Goal: Task Accomplishment & Management: Complete application form

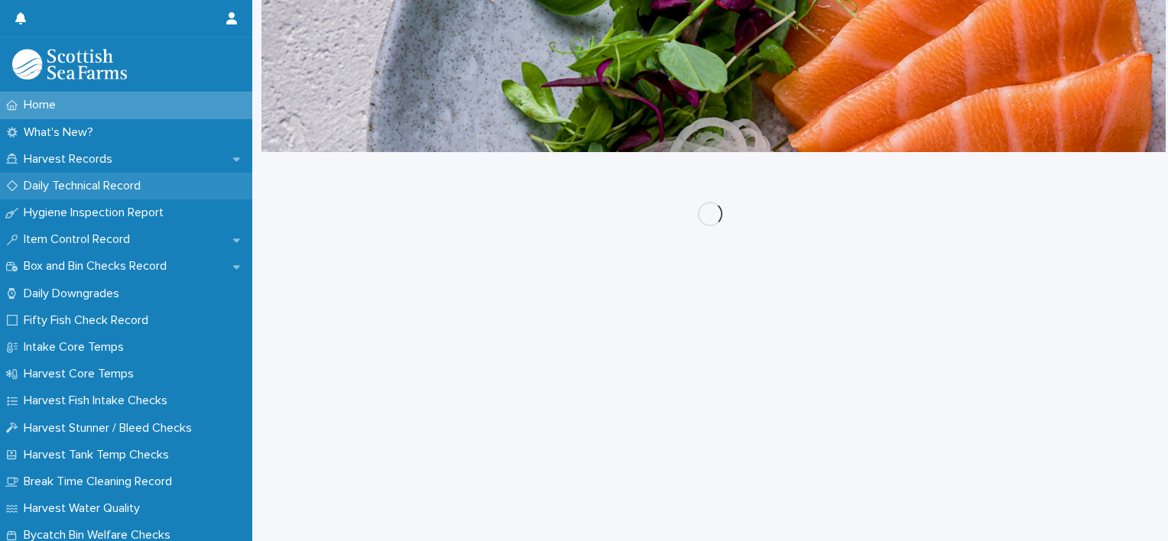
click at [125, 186] on p "Daily Technical Record" at bounding box center [85, 186] width 135 height 15
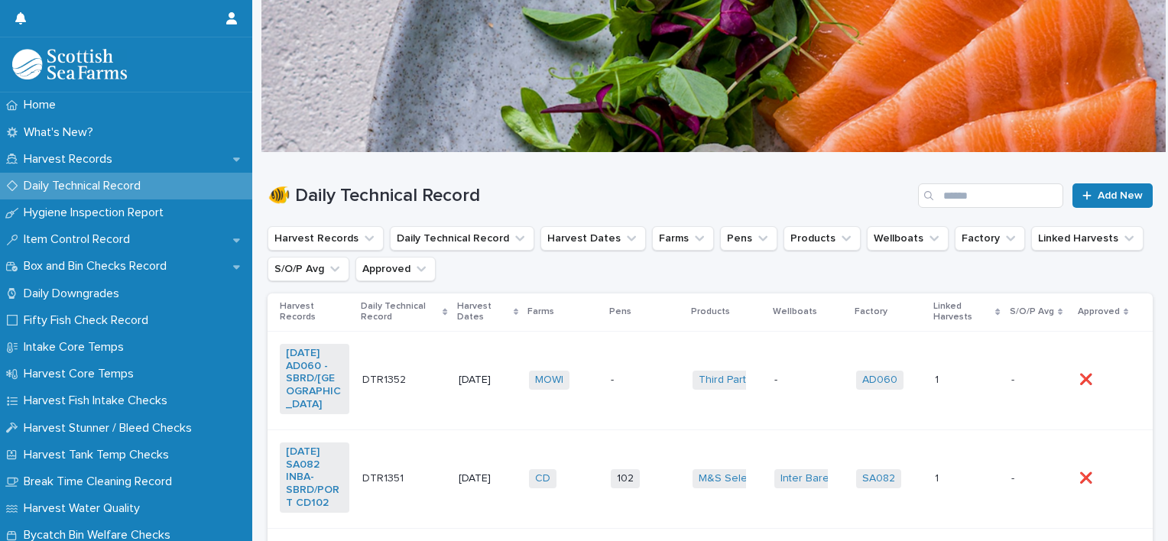
click at [632, 354] on td "-" at bounding box center [645, 380] width 82 height 99
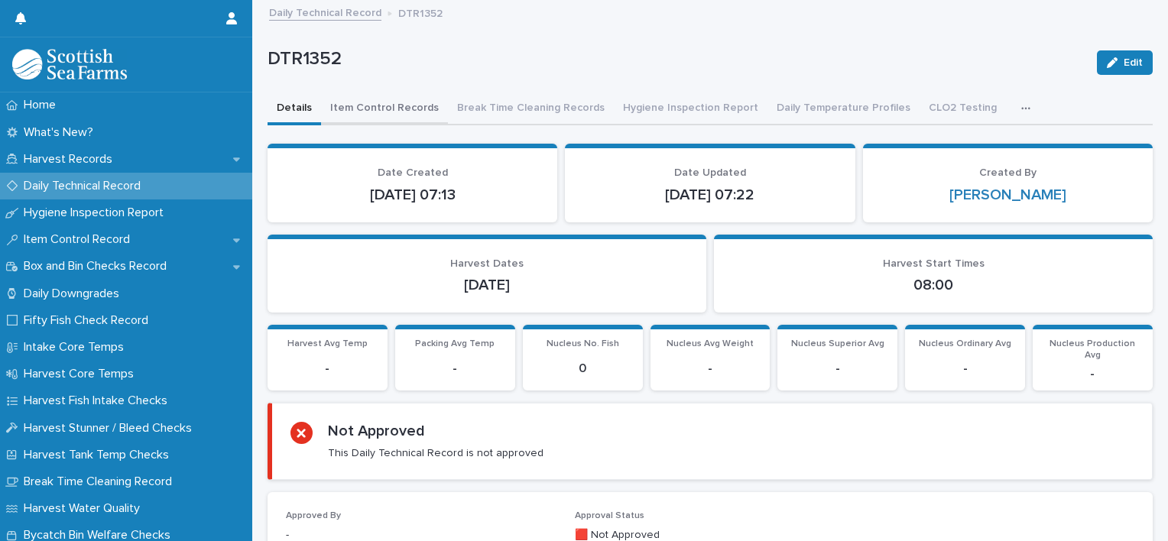
click at [371, 112] on button "Item Control Records" at bounding box center [384, 109] width 127 height 32
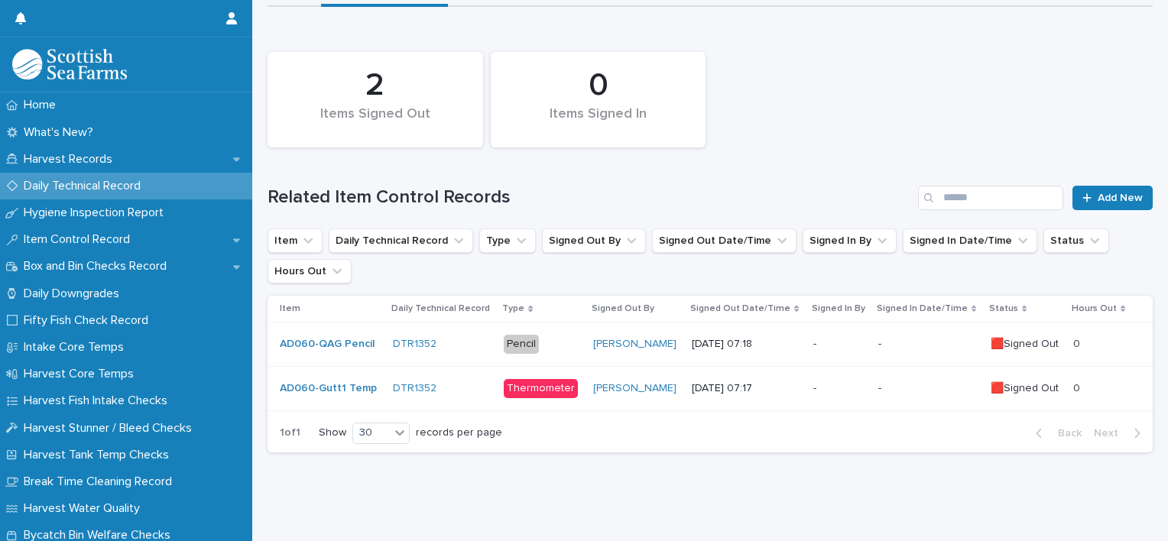
scroll to position [128, 0]
click at [1082, 193] on icon at bounding box center [1086, 197] width 8 height 8
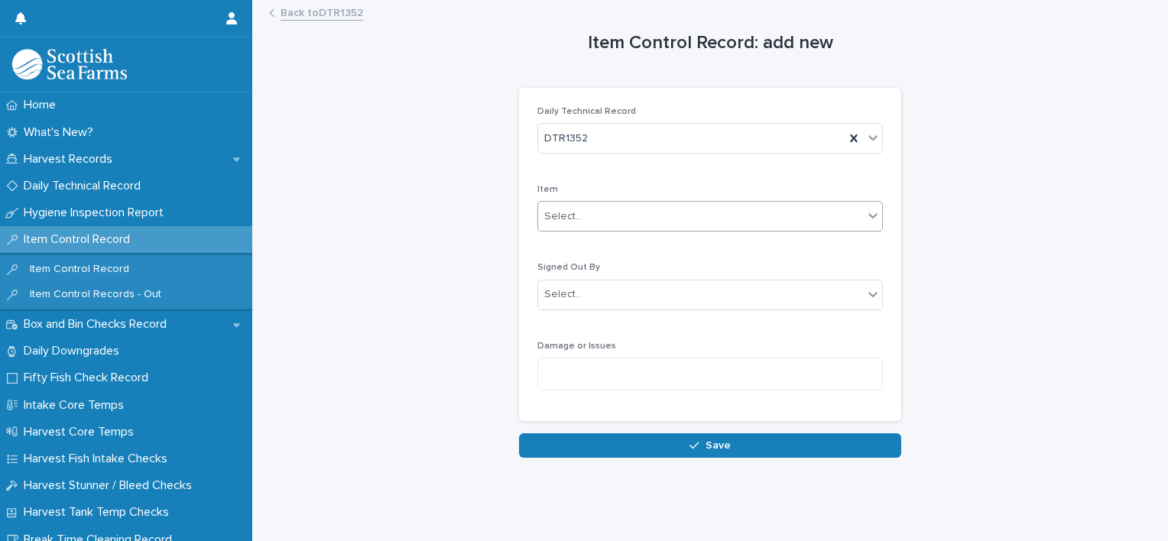
click at [651, 220] on div "Select..." at bounding box center [700, 216] width 325 height 25
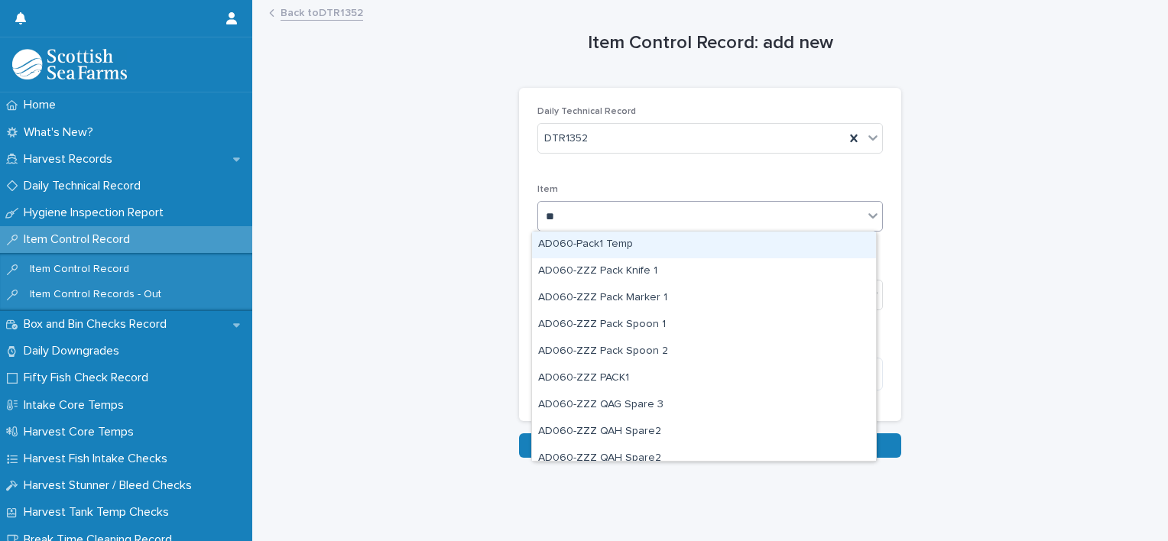
type input "***"
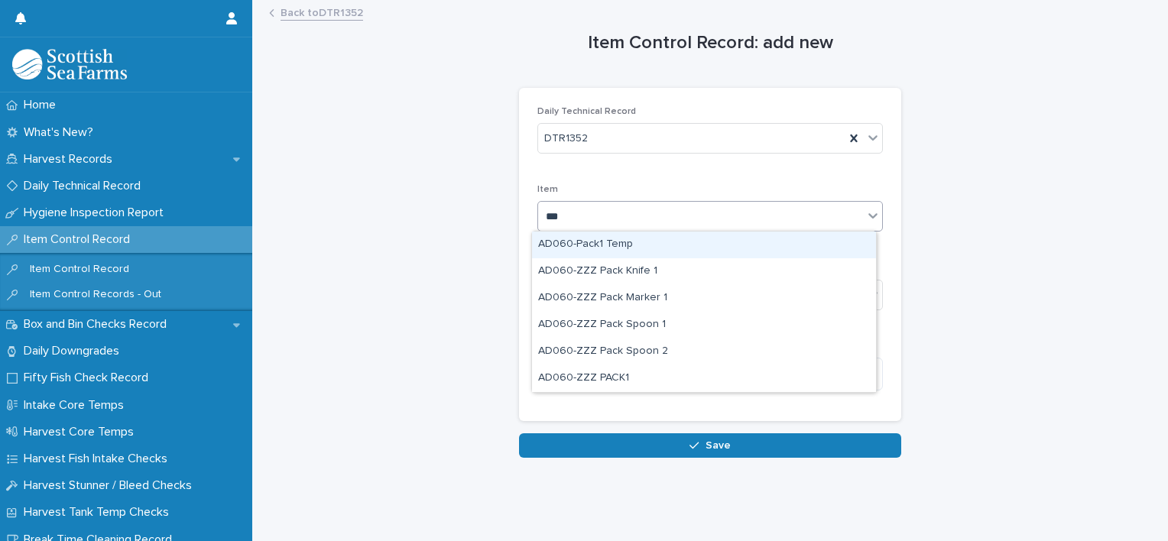
click at [627, 248] on div "AD060-Pack1 Temp" at bounding box center [704, 245] width 344 height 27
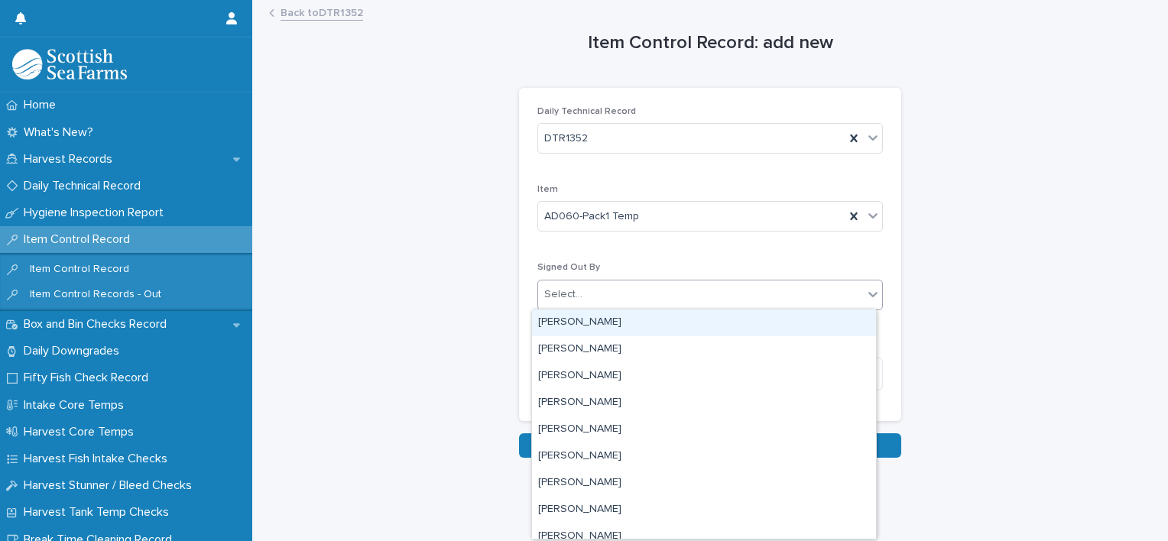
click at [605, 297] on div "Select..." at bounding box center [700, 294] width 325 height 25
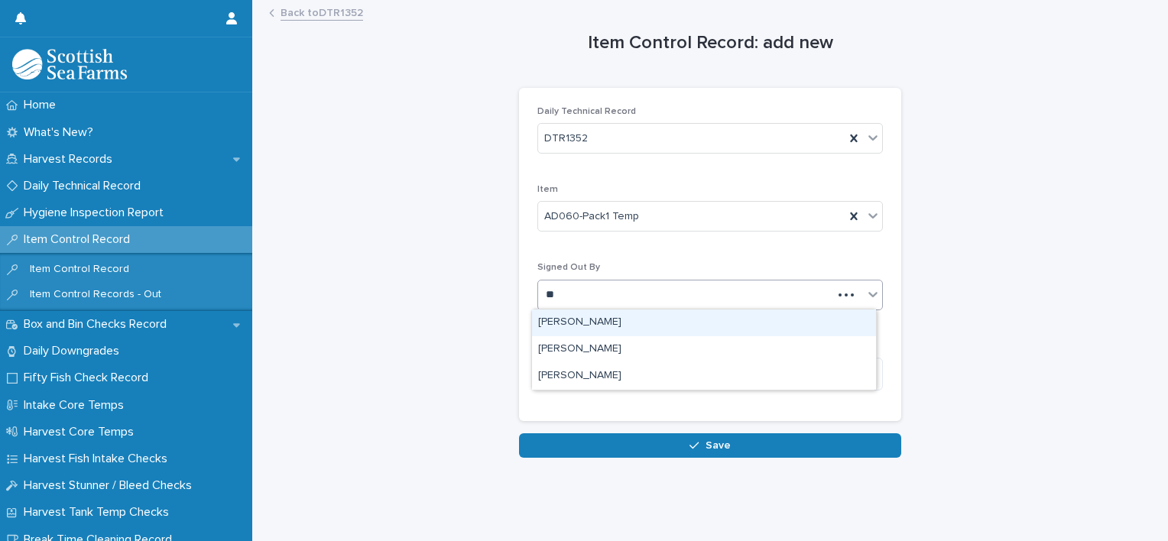
type input "***"
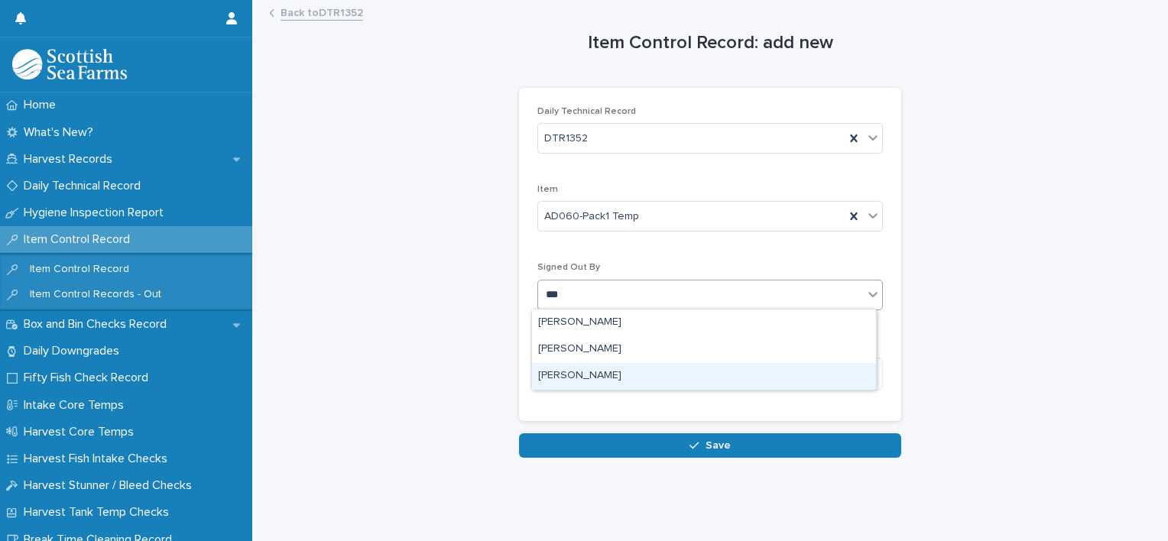
click at [602, 371] on div "[PERSON_NAME]" at bounding box center [704, 376] width 344 height 27
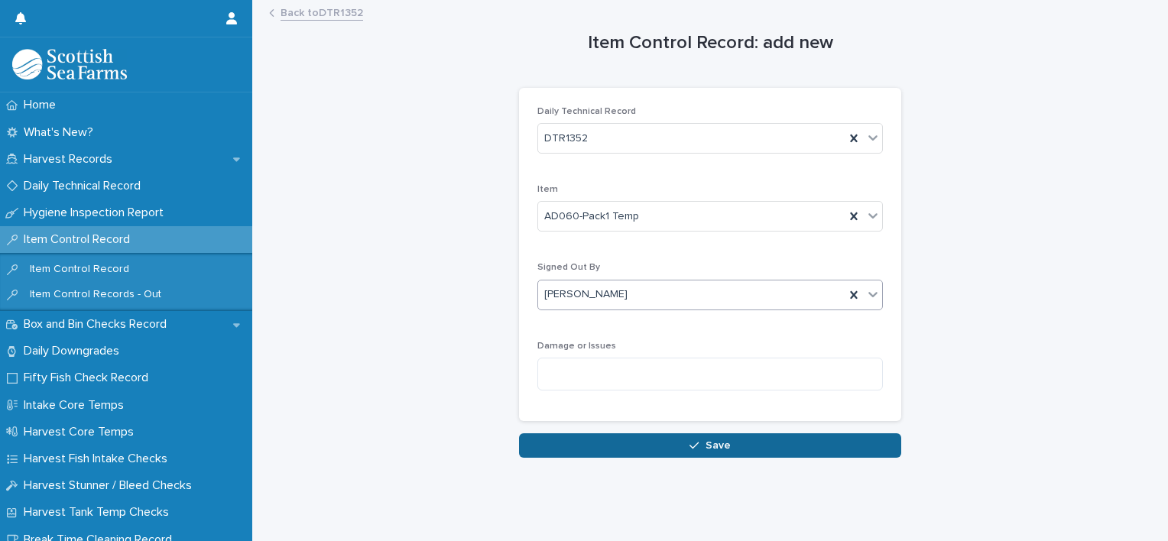
click at [707, 445] on span "Save" at bounding box center [717, 445] width 25 height 11
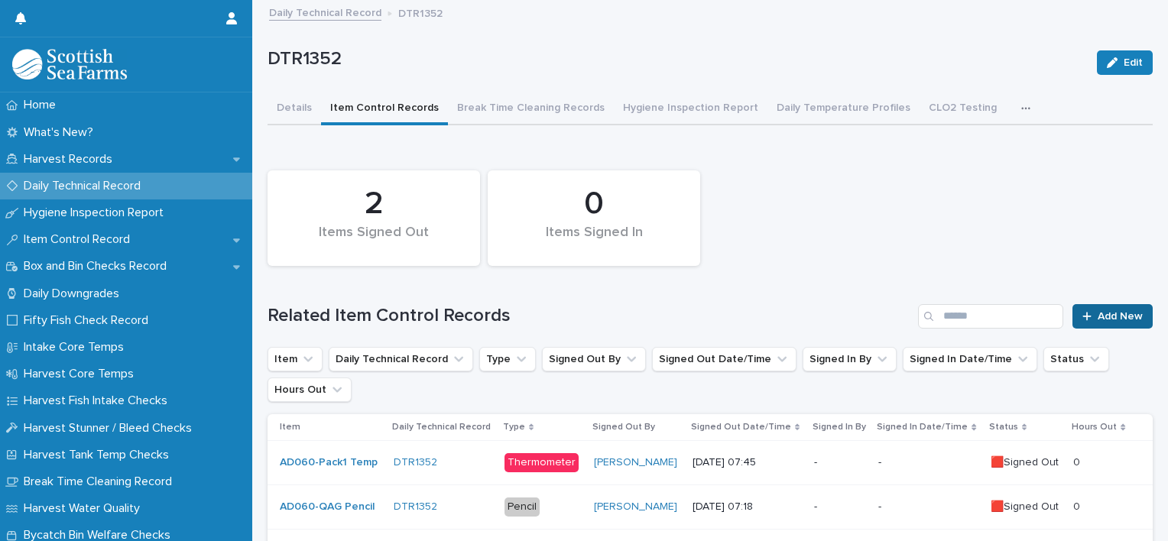
click at [1082, 318] on div at bounding box center [1089, 316] width 15 height 11
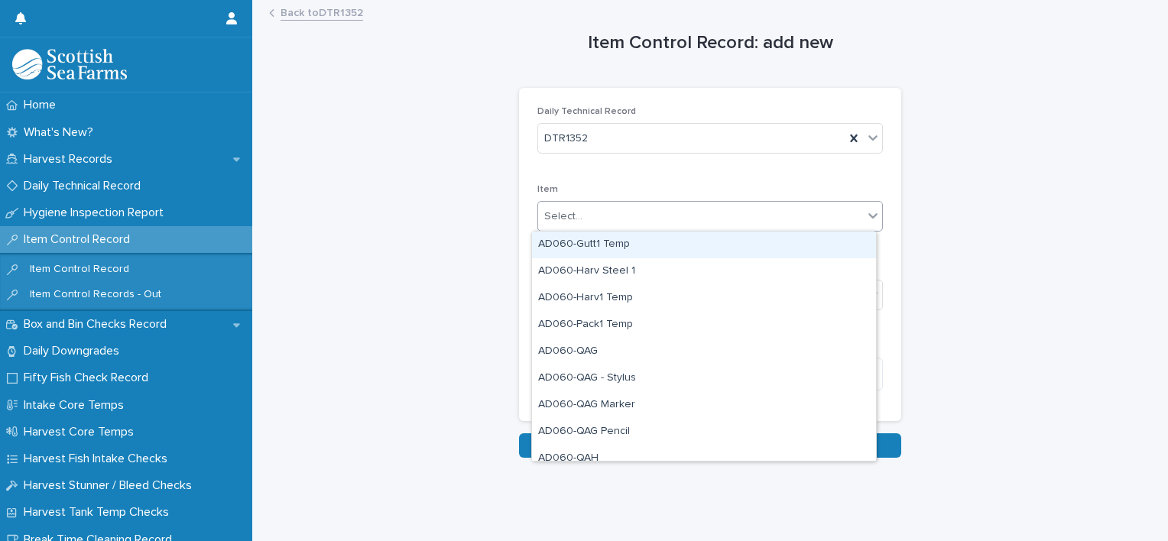
click at [709, 229] on div "Select..." at bounding box center [709, 216] width 345 height 31
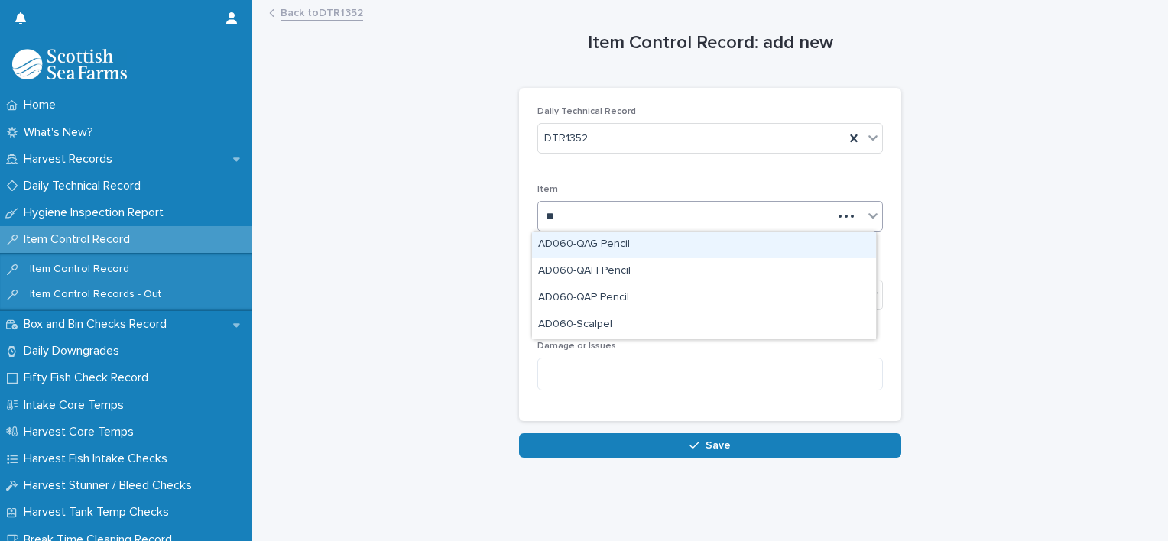
type input "***"
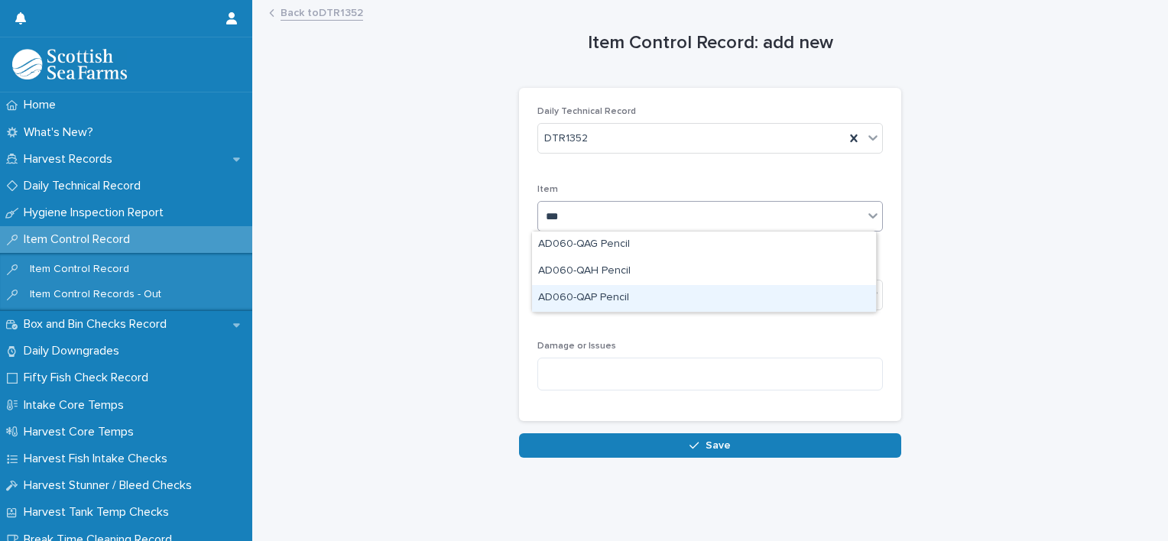
click at [651, 298] on div "AD060-QAP Pencil" at bounding box center [704, 298] width 344 height 27
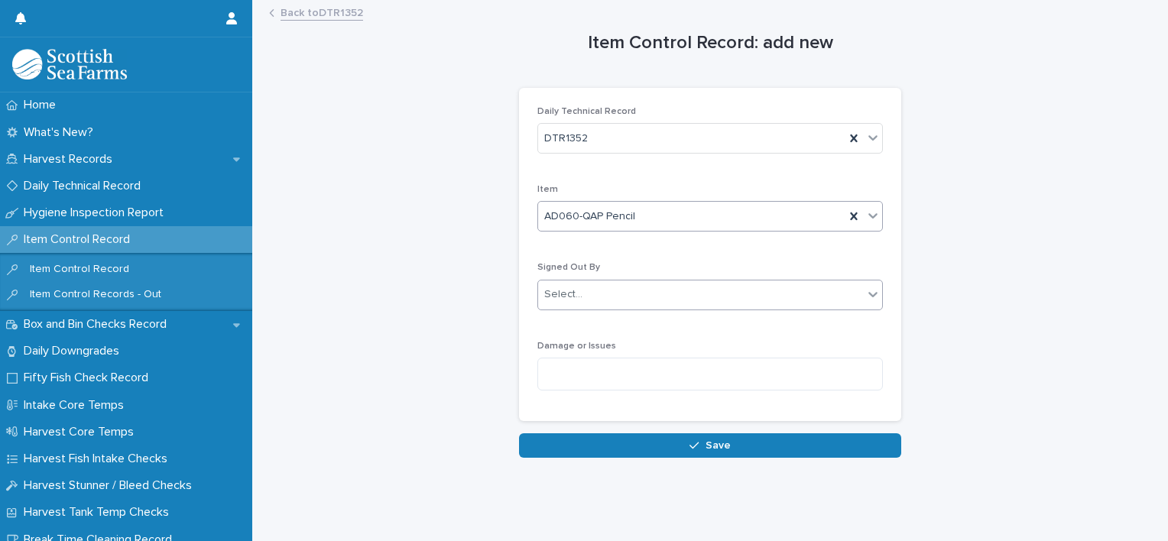
click at [627, 292] on div "Select..." at bounding box center [700, 294] width 325 height 25
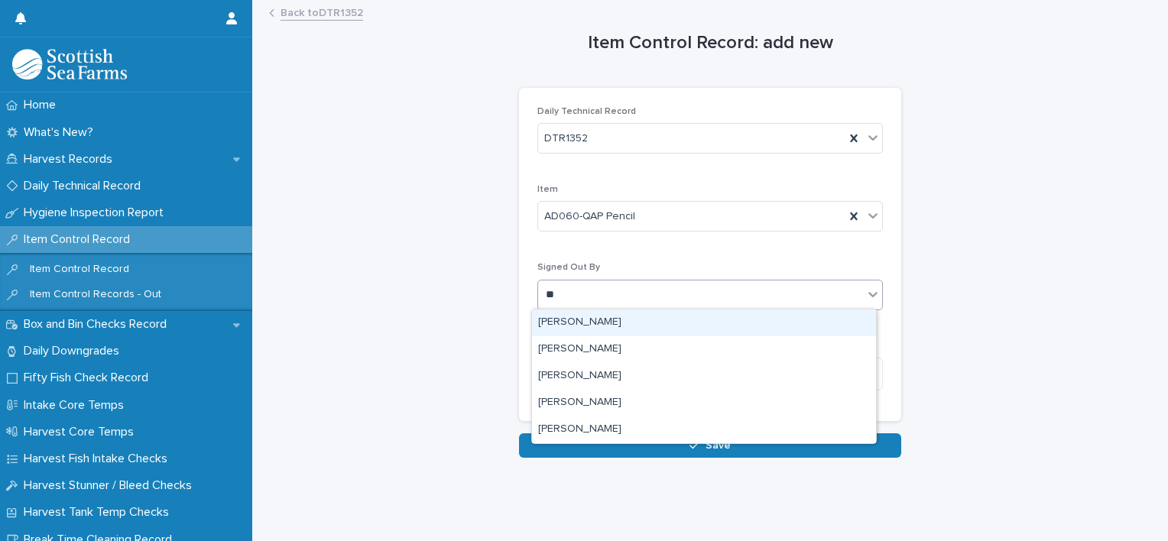
type input "***"
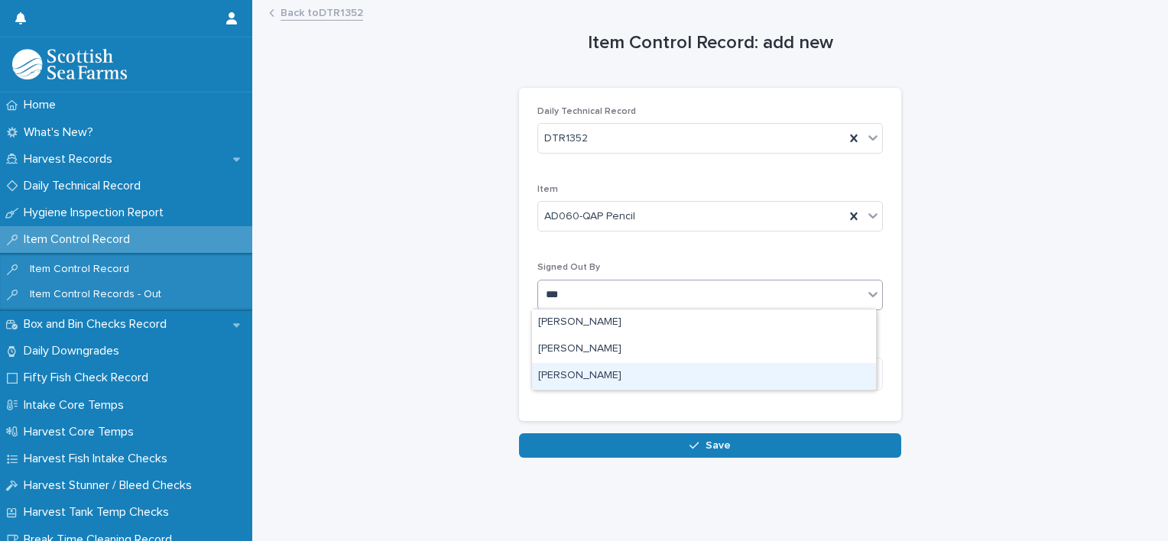
click at [594, 372] on div "[PERSON_NAME]" at bounding box center [704, 376] width 344 height 27
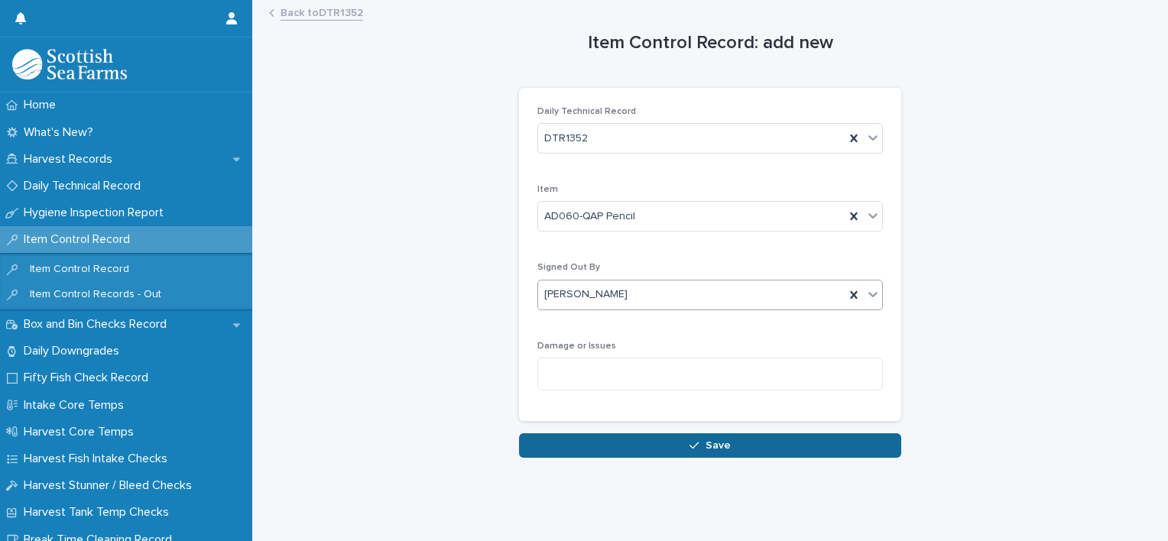
click at [715, 440] on span "Save" at bounding box center [717, 445] width 25 height 11
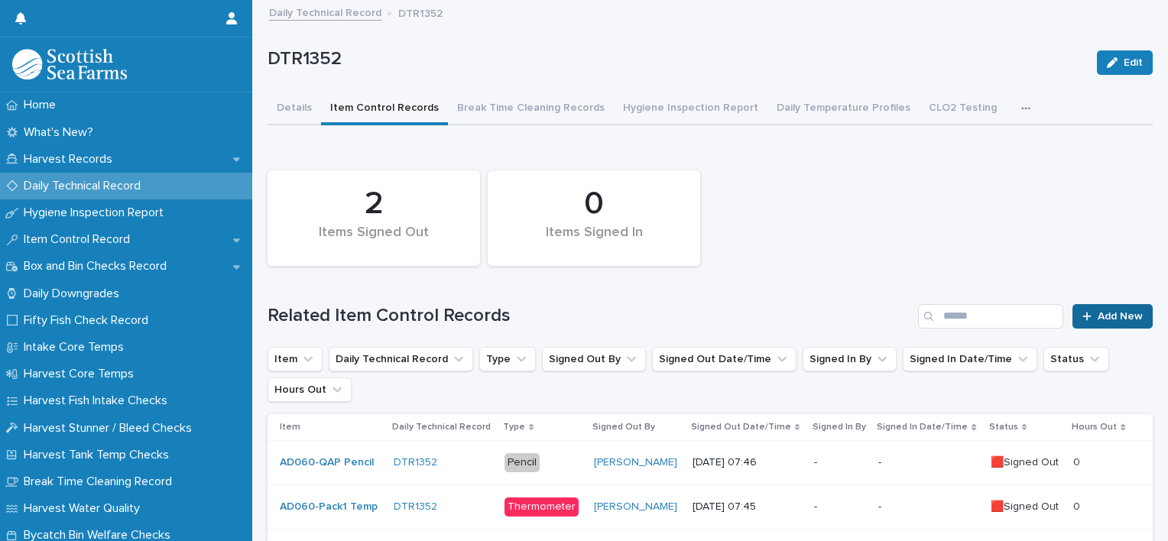
click at [1104, 318] on span "Add New" at bounding box center [1119, 316] width 45 height 11
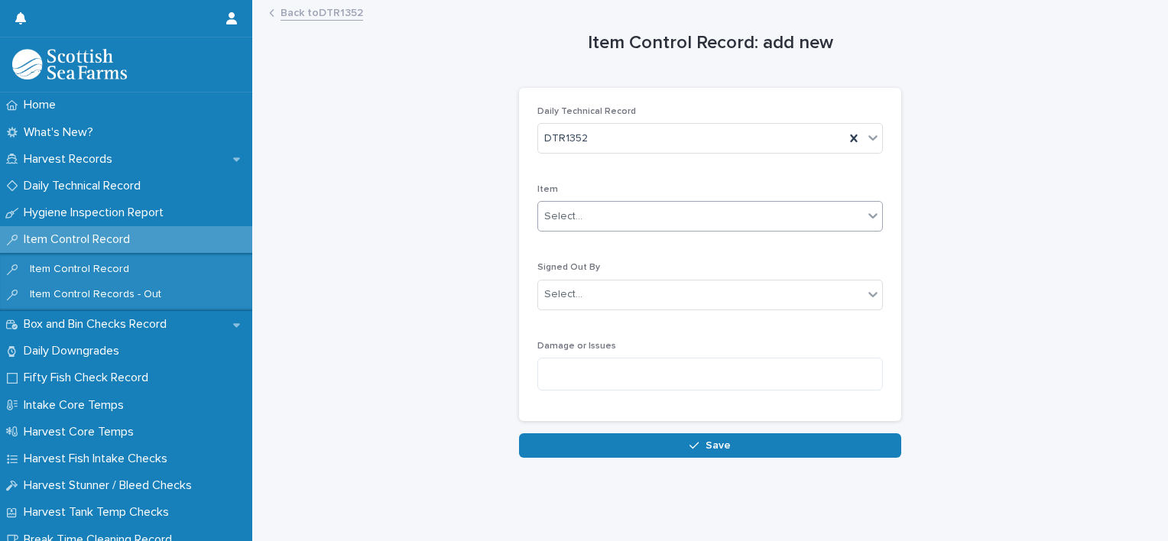
click at [637, 225] on div "Select..." at bounding box center [700, 216] width 325 height 25
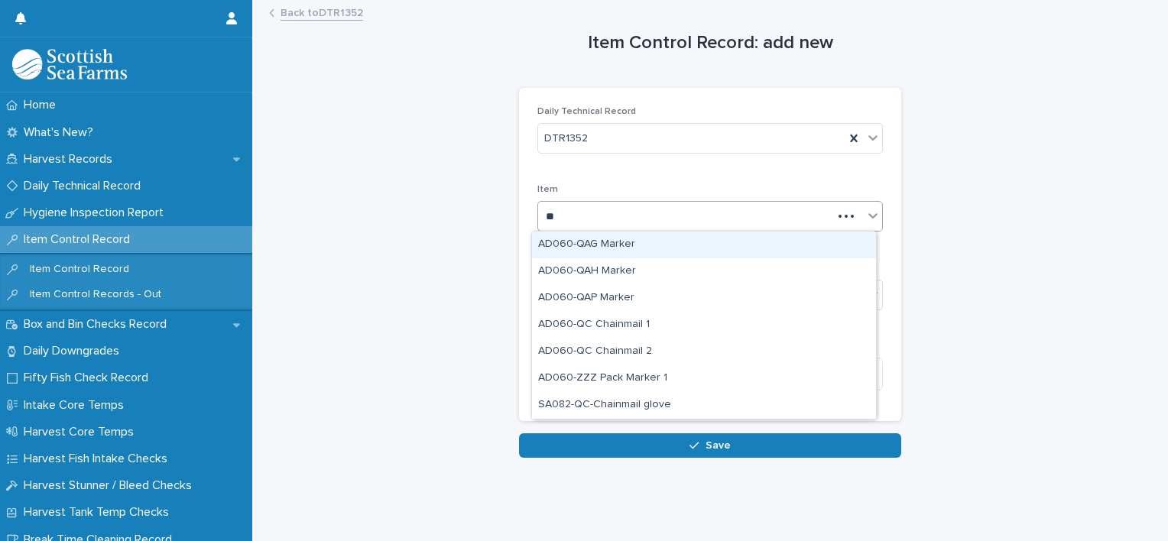
type input "***"
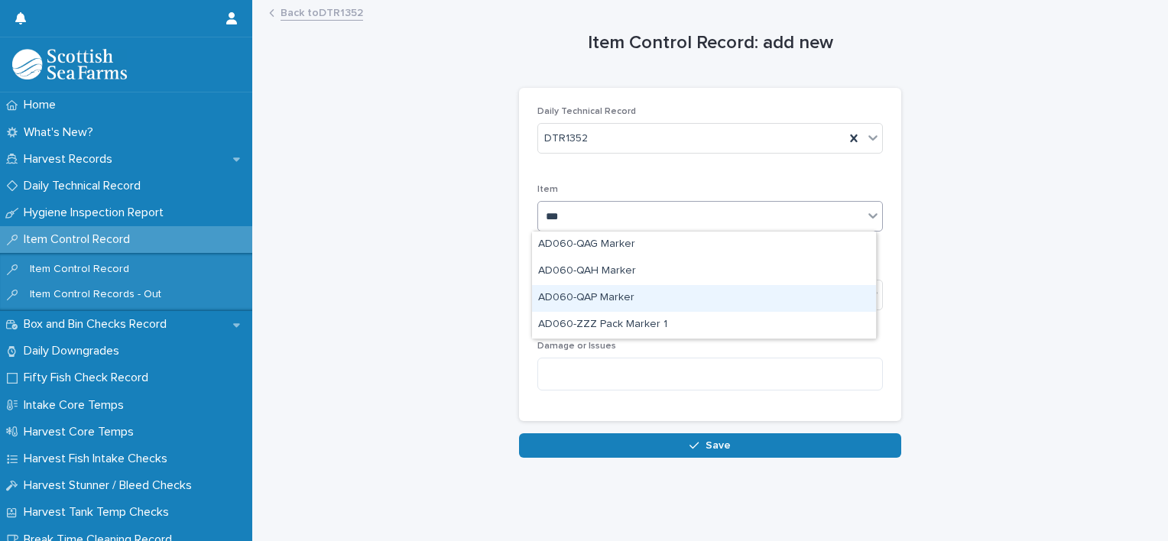
click at [617, 290] on div "AD060-QAP Marker" at bounding box center [704, 298] width 344 height 27
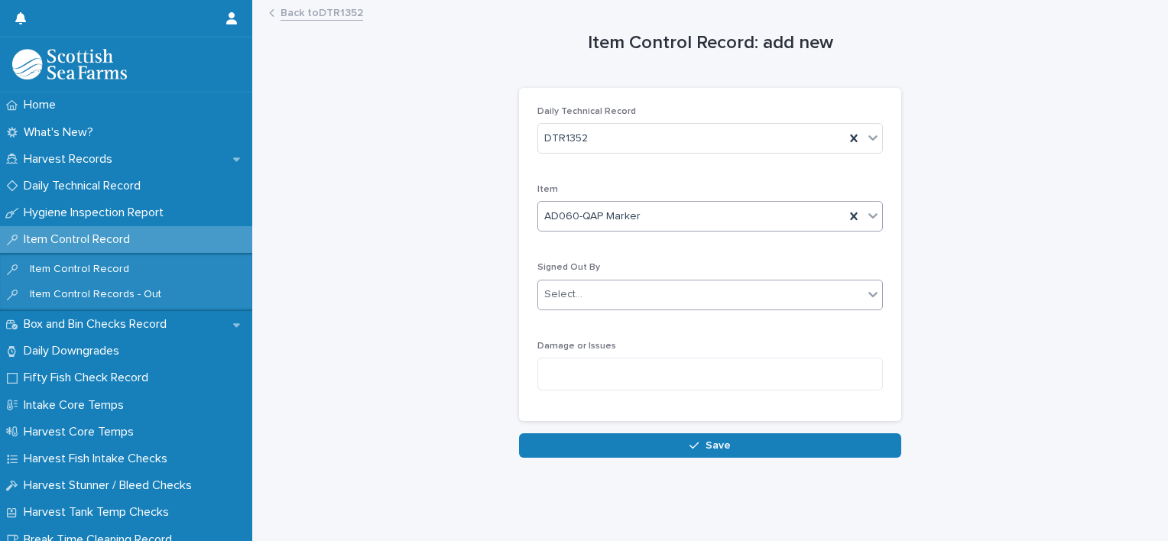
click at [617, 291] on div "Select..." at bounding box center [700, 294] width 325 height 25
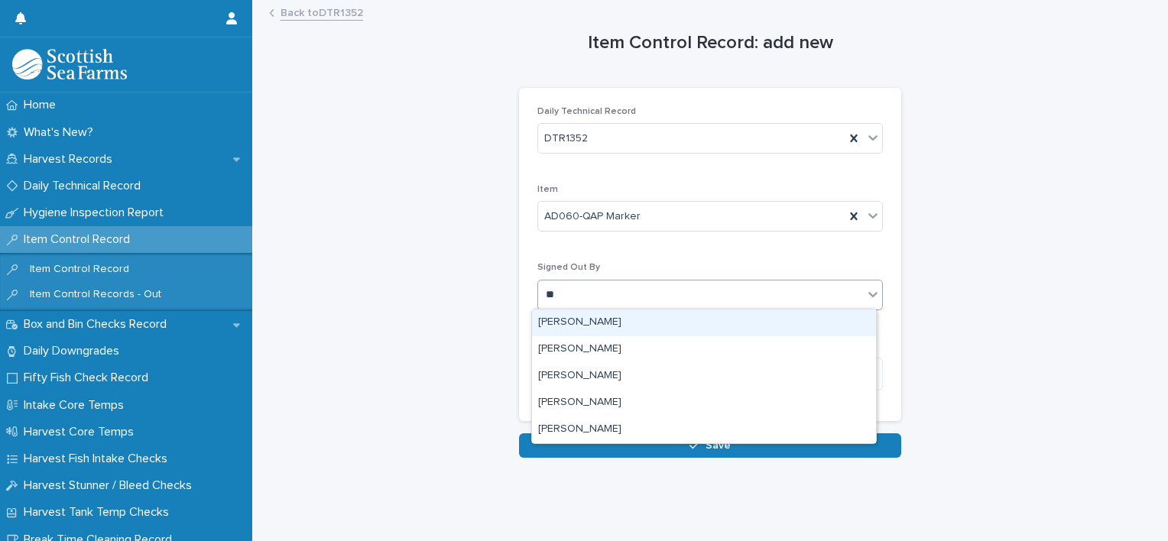
type input "***"
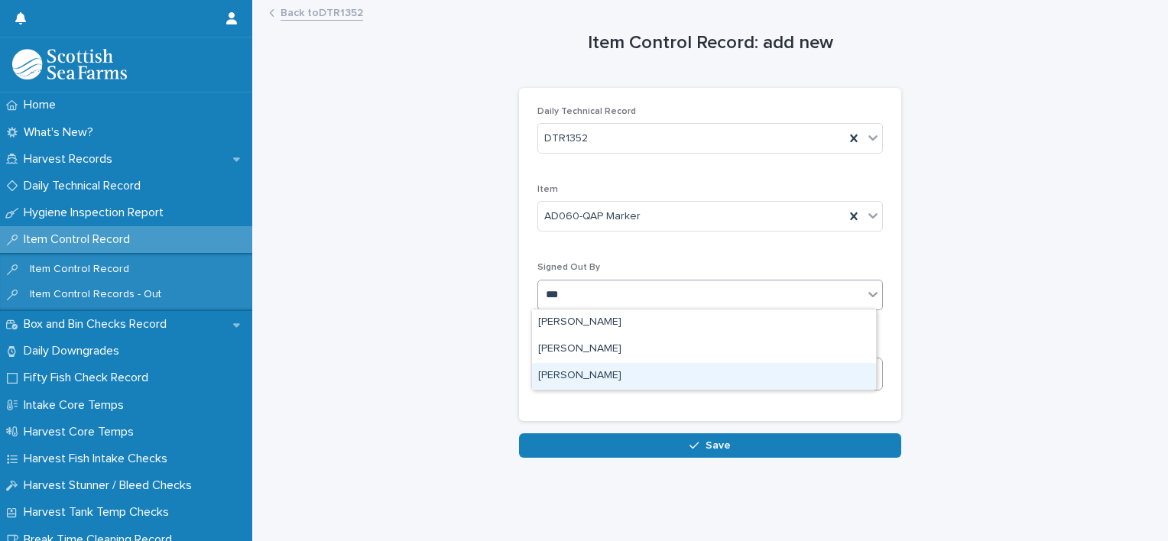
click at [621, 368] on div "[PERSON_NAME]" at bounding box center [704, 376] width 344 height 27
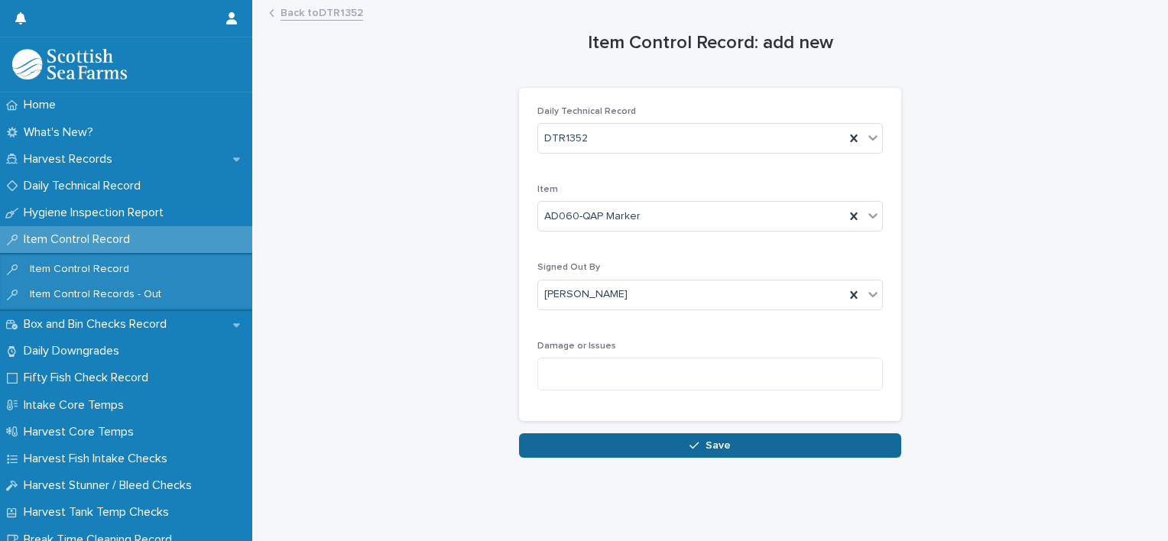
click at [705, 449] on span "Save" at bounding box center [717, 445] width 25 height 11
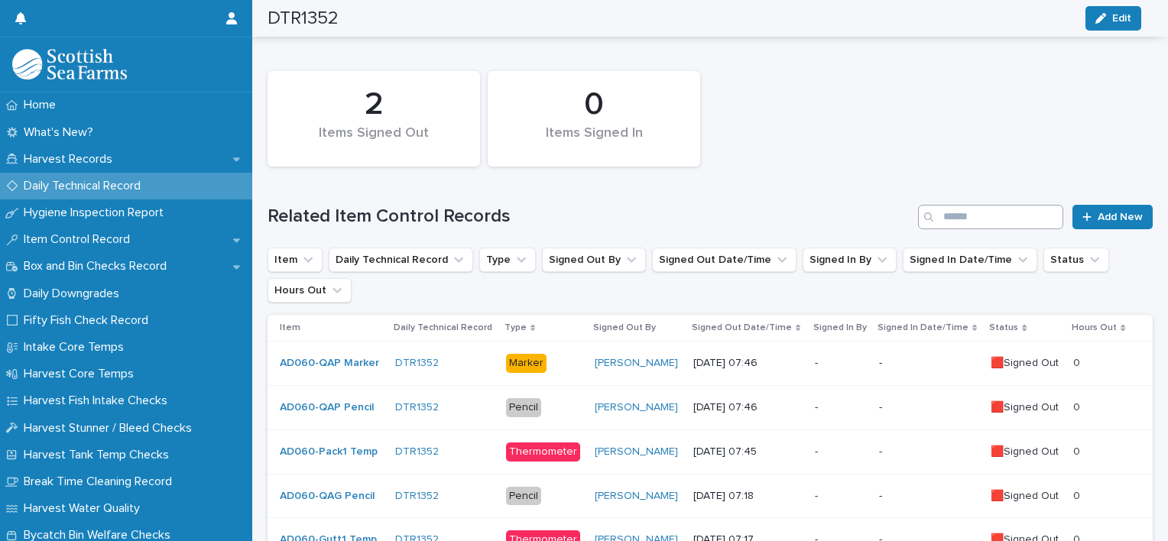
scroll to position [76, 0]
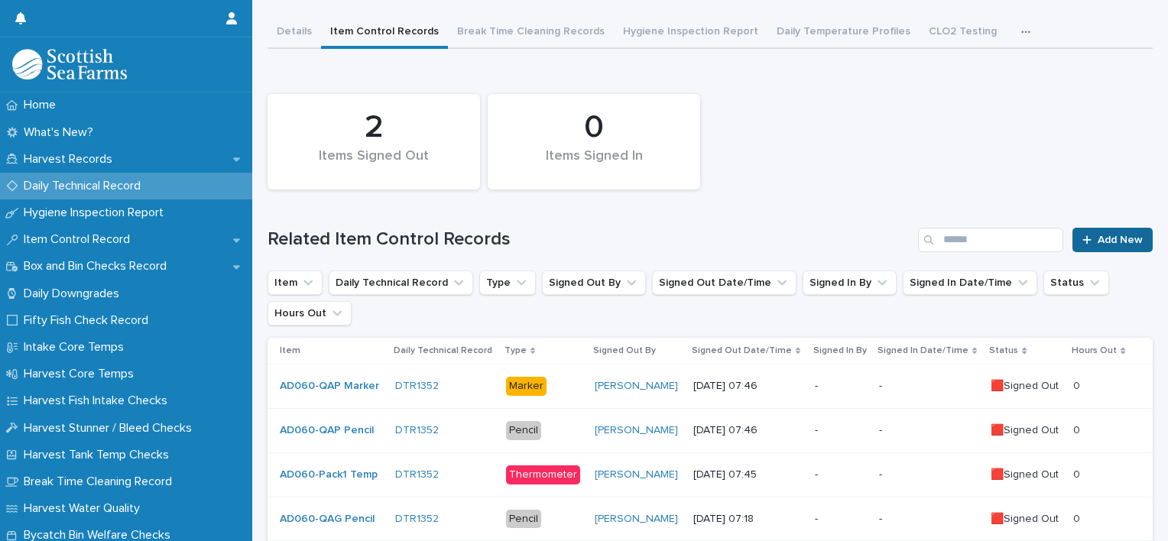
click at [1121, 238] on span "Add New" at bounding box center [1119, 240] width 45 height 11
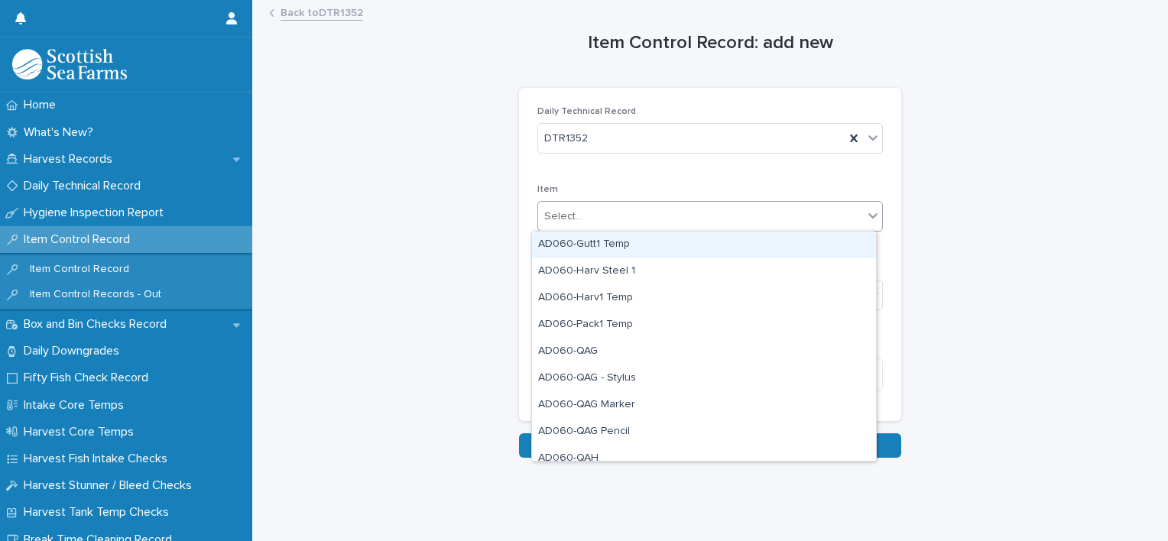
click at [608, 220] on div "Select..." at bounding box center [700, 216] width 325 height 25
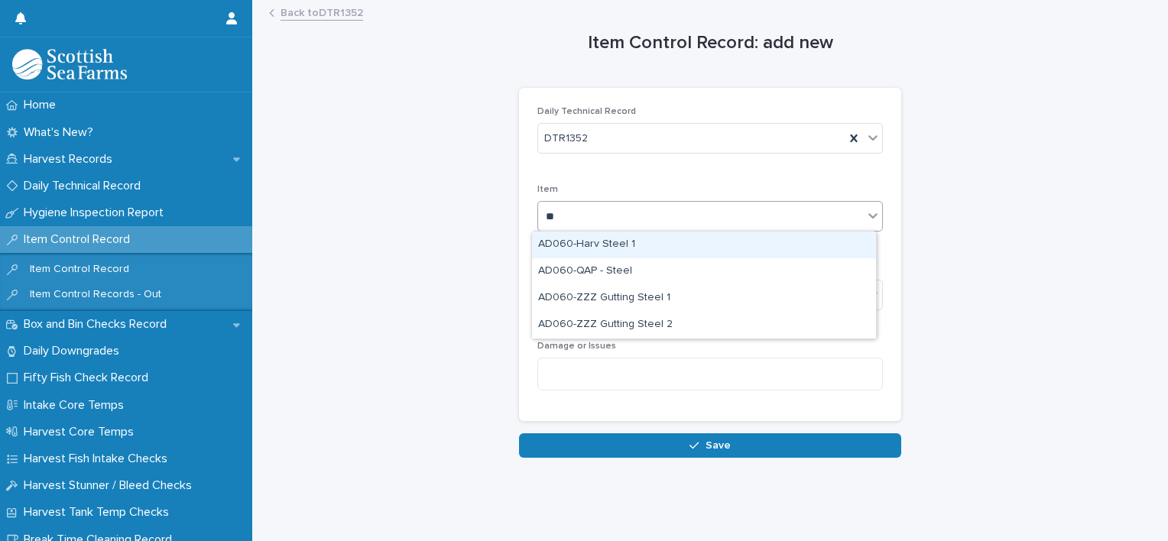
type input "*"
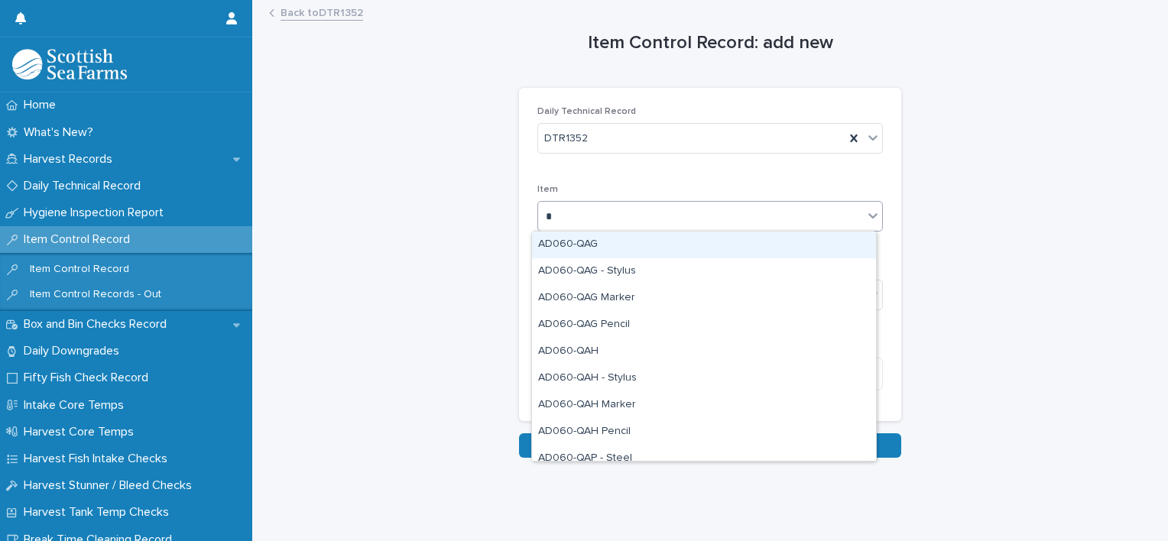
type input "**"
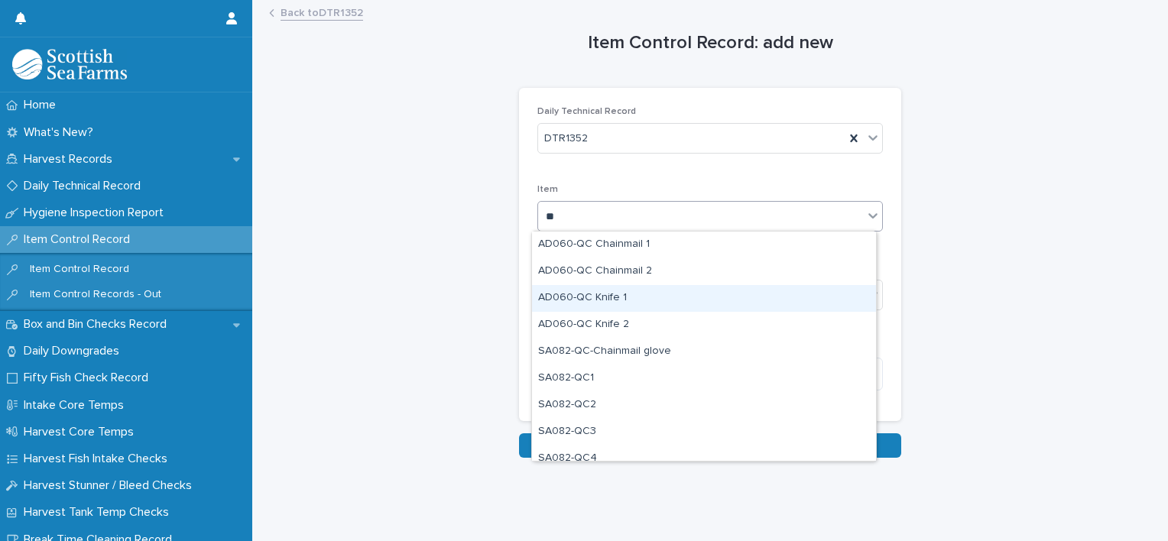
click at [597, 301] on div "AD060-QC Knife 1" at bounding box center [704, 298] width 344 height 27
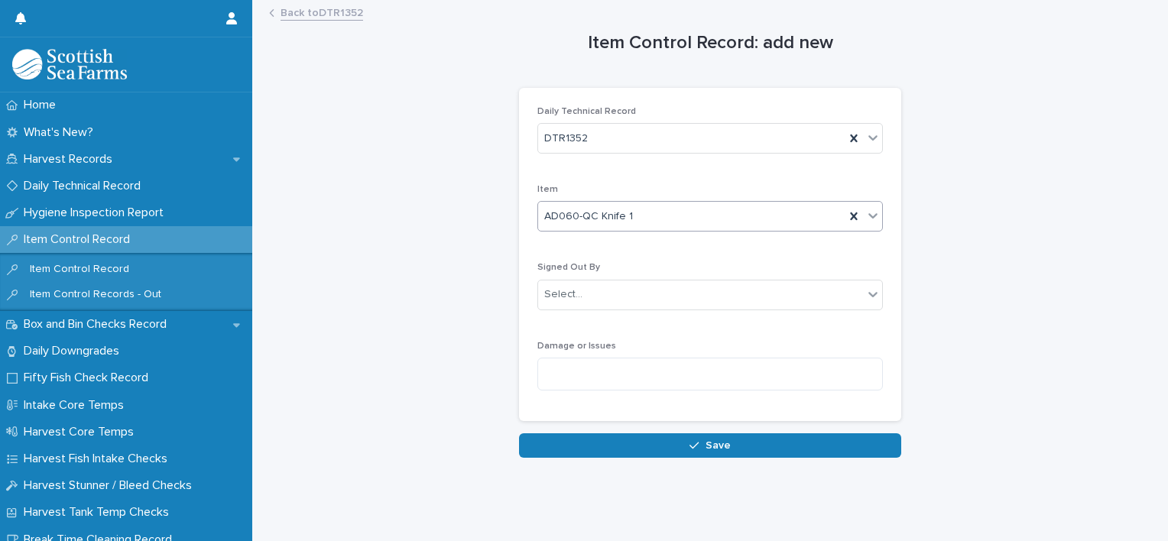
click at [597, 301] on div "Select..." at bounding box center [700, 294] width 325 height 25
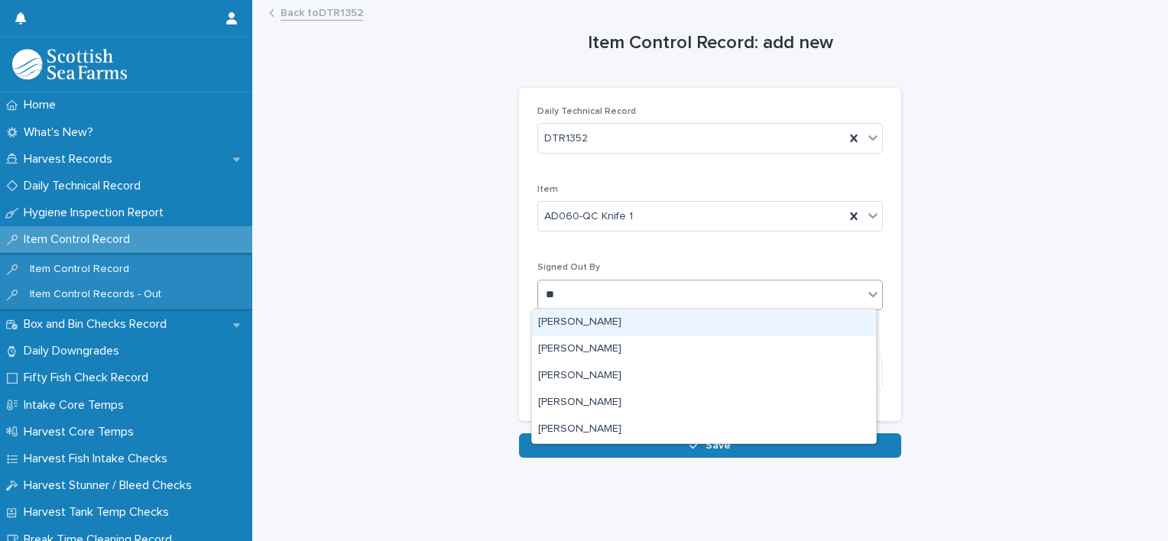
type input "***"
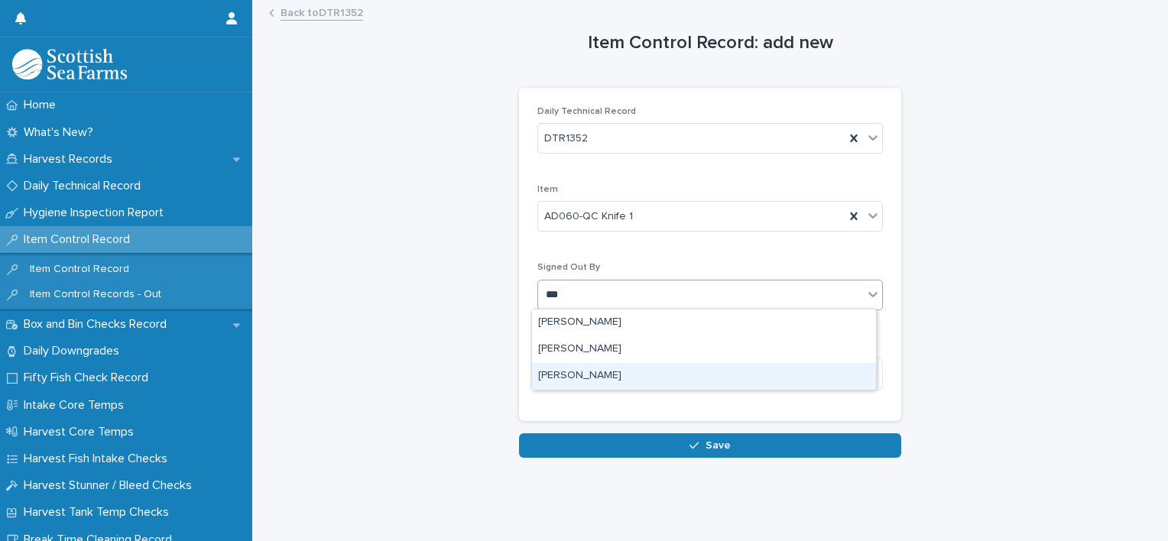
click at [593, 373] on div "[PERSON_NAME]" at bounding box center [704, 376] width 344 height 27
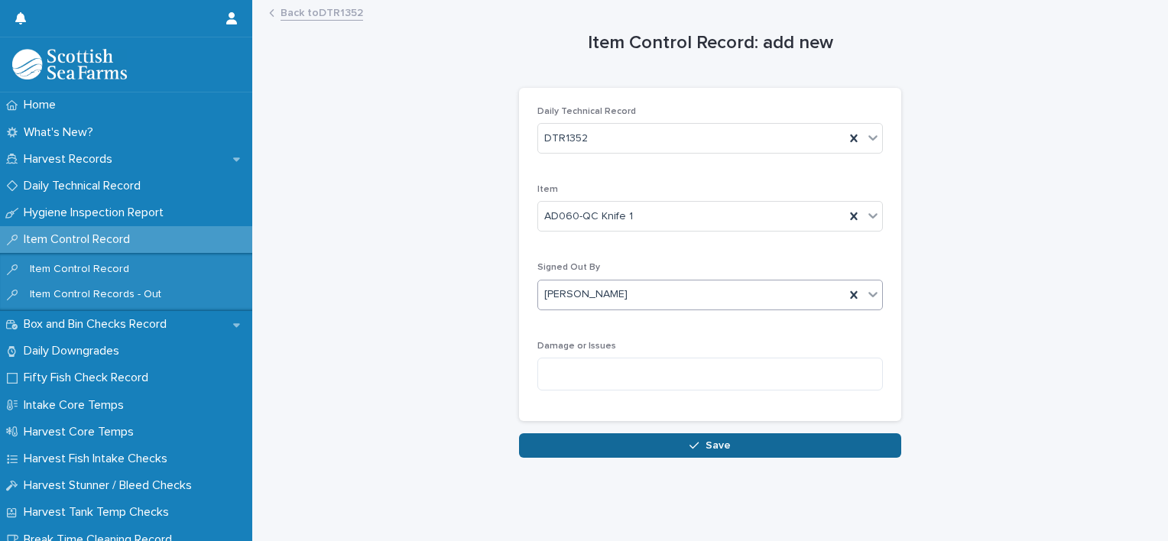
click at [716, 434] on button "Save" at bounding box center [710, 445] width 382 height 24
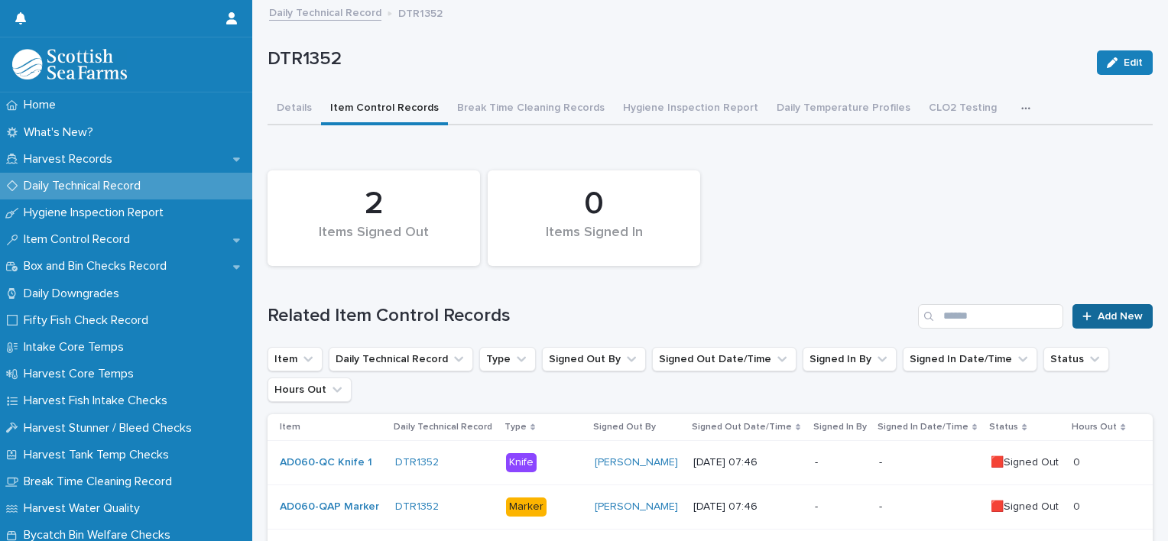
click at [1075, 322] on link "Add New" at bounding box center [1112, 316] width 80 height 24
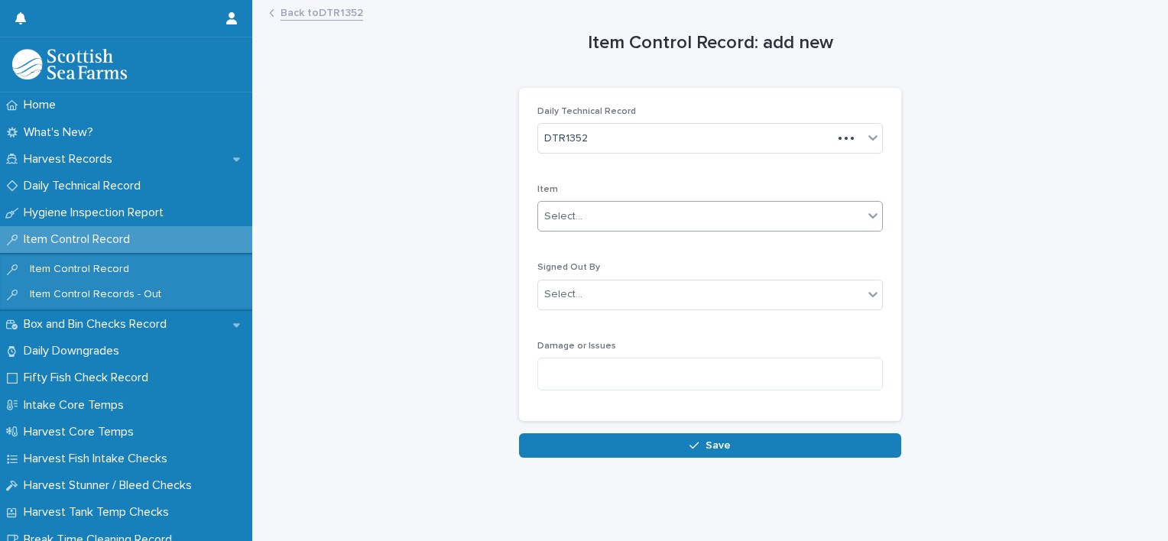
click at [712, 222] on div "Select..." at bounding box center [700, 216] width 325 height 25
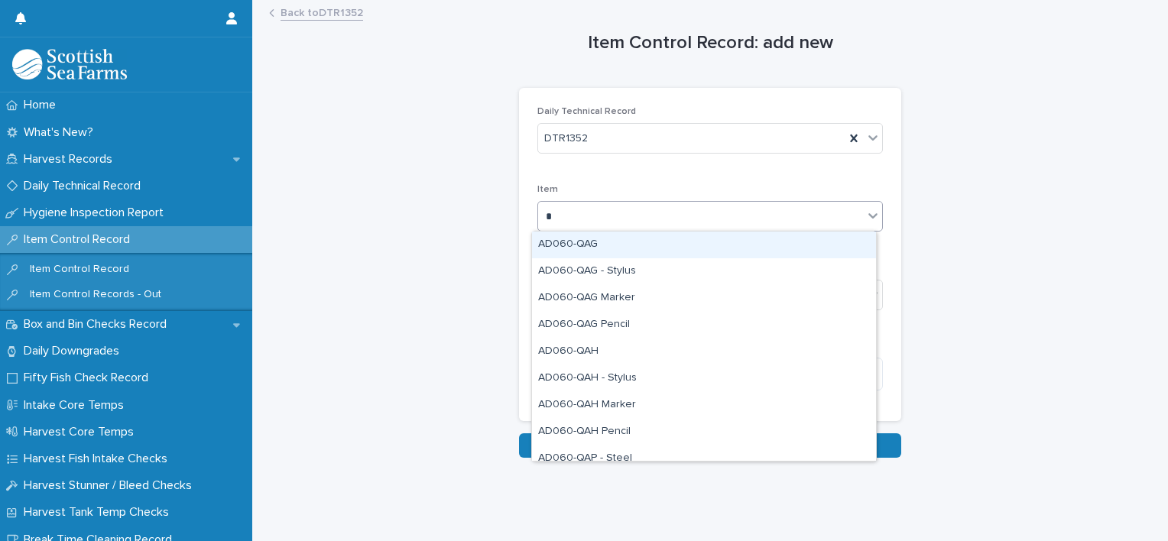
type input "**"
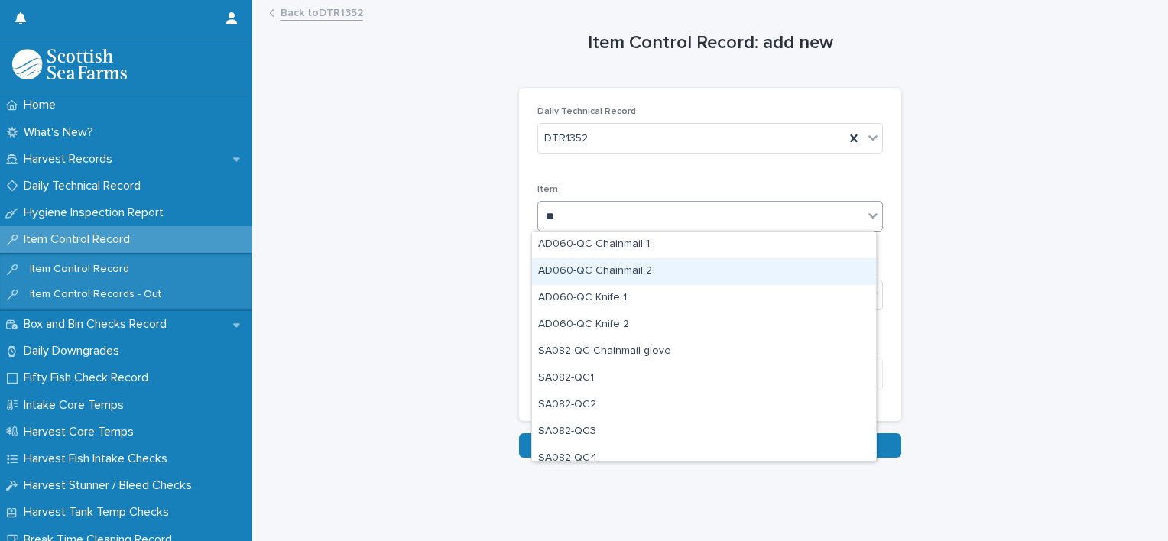
click at [671, 266] on div "AD060-QC Chainmail 2" at bounding box center [704, 271] width 344 height 27
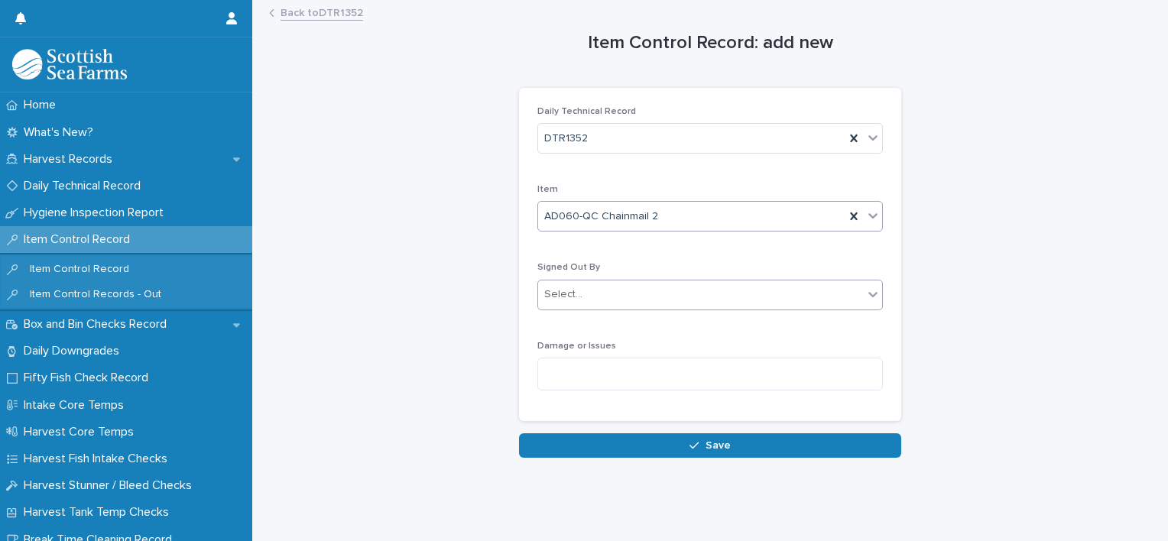
click at [621, 293] on div "Select..." at bounding box center [700, 294] width 325 height 25
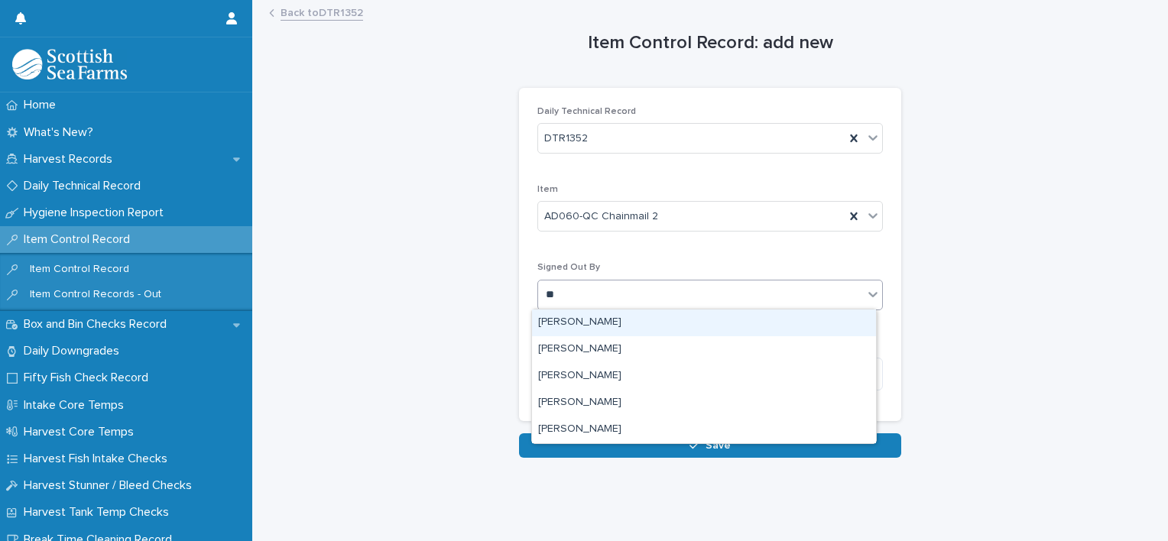
type input "***"
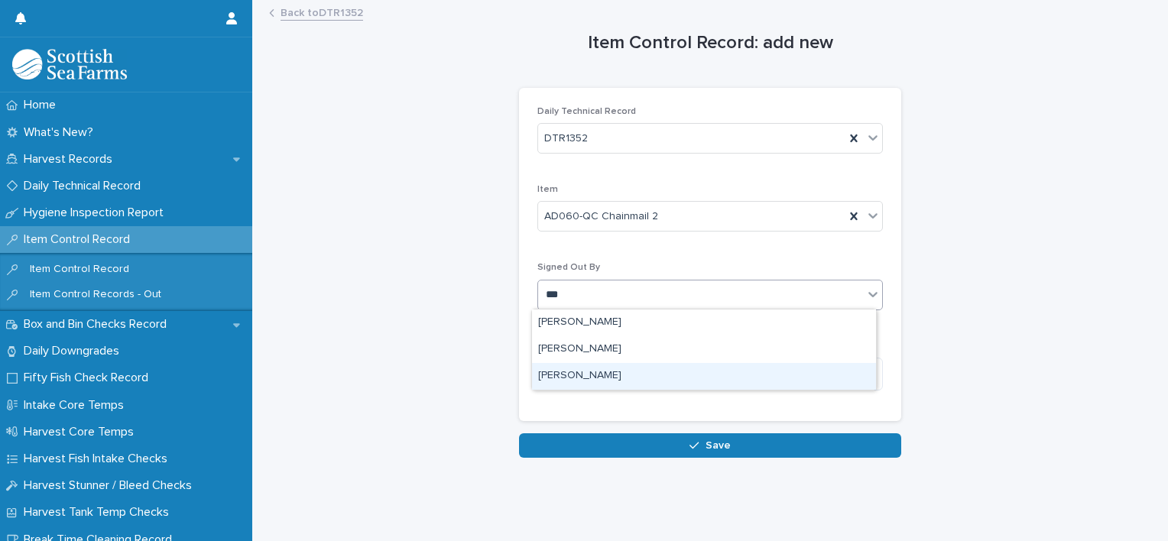
click at [630, 379] on div "[PERSON_NAME]" at bounding box center [704, 376] width 344 height 27
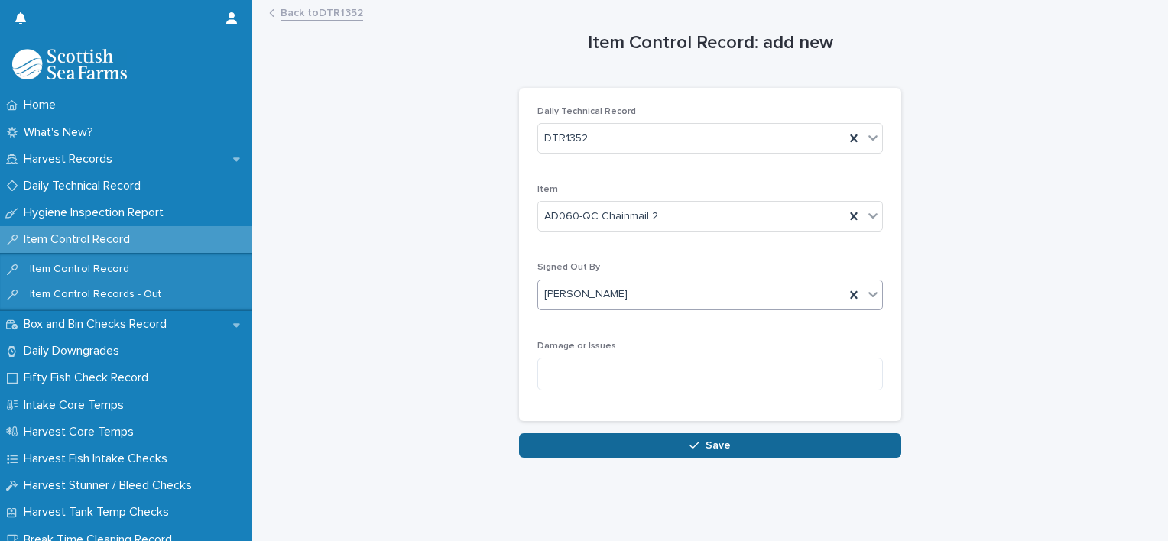
click at [723, 450] on button "Save" at bounding box center [710, 445] width 382 height 24
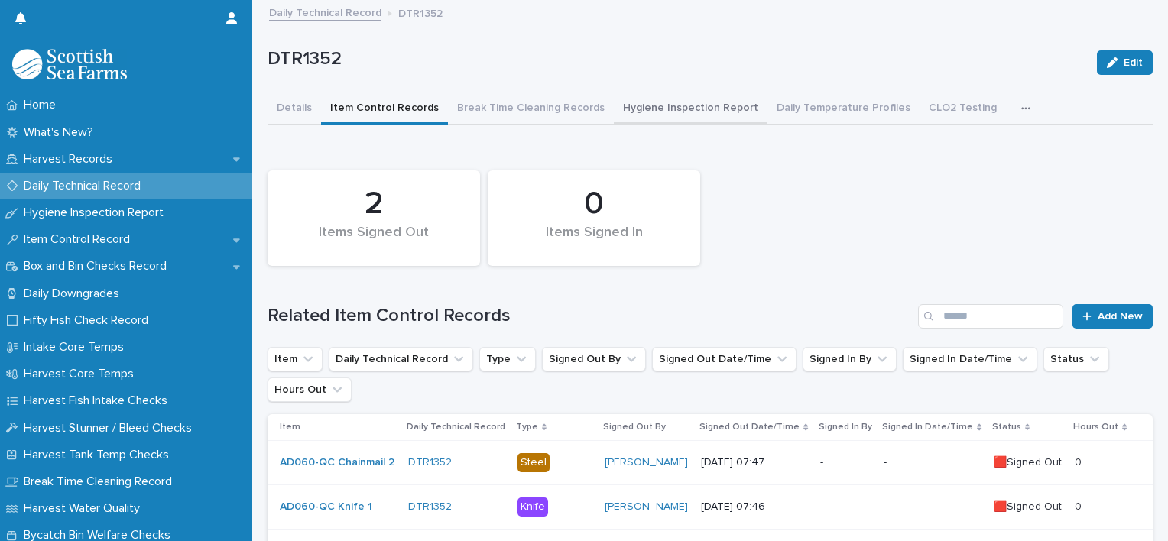
click at [688, 104] on button "Hygiene Inspection Report" at bounding box center [691, 109] width 154 height 32
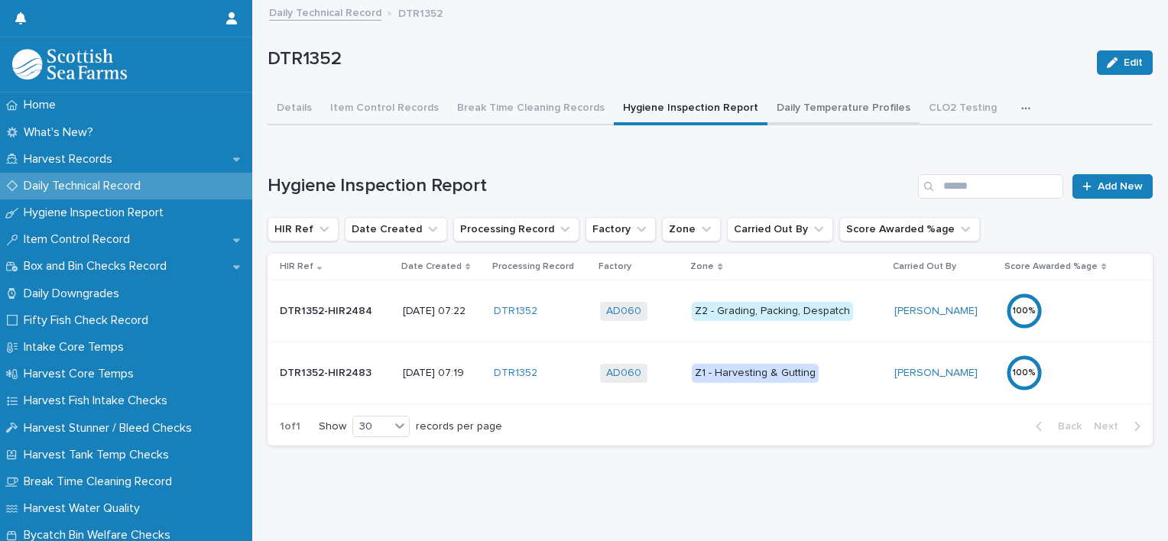
click at [790, 110] on button "Daily Temperature Profiles" at bounding box center [843, 109] width 152 height 32
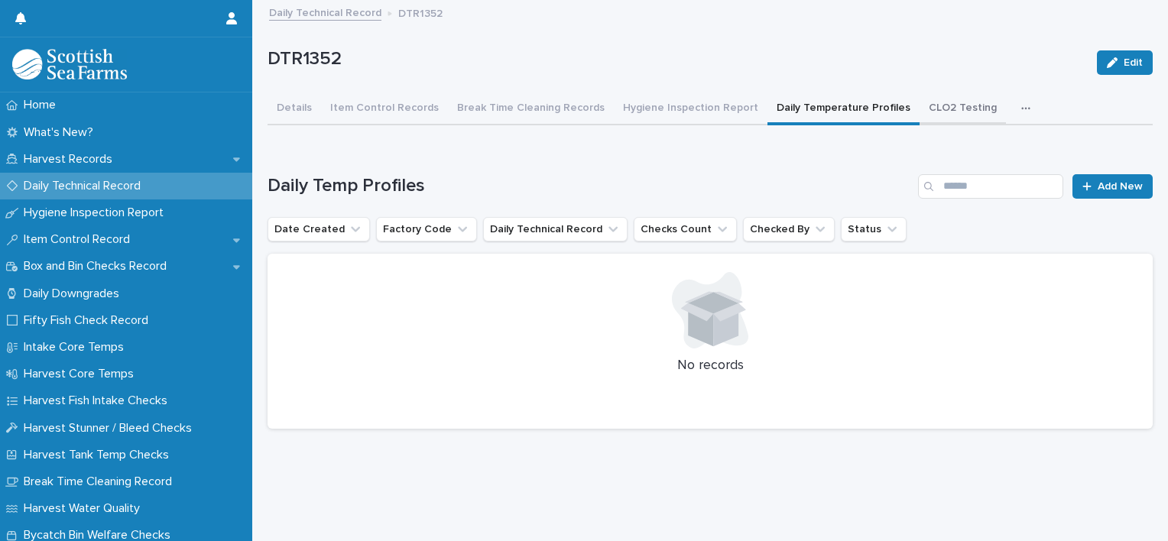
click at [919, 110] on button "CLO2 Testing" at bounding box center [962, 109] width 86 height 32
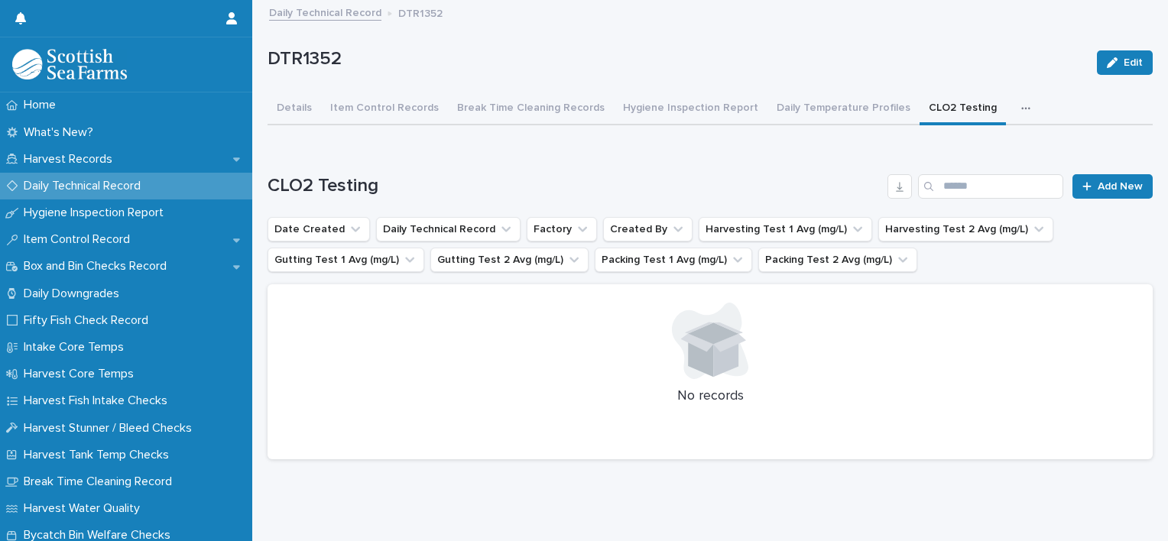
click at [1021, 111] on icon "button" at bounding box center [1025, 108] width 9 height 11
click at [748, 167] on div "Loading... Saving… CLO2 Testing Add New Date Created Daily Technical Record Fac…" at bounding box center [709, 308] width 885 height 329
click at [361, 107] on button "Item Control Records" at bounding box center [384, 109] width 127 height 32
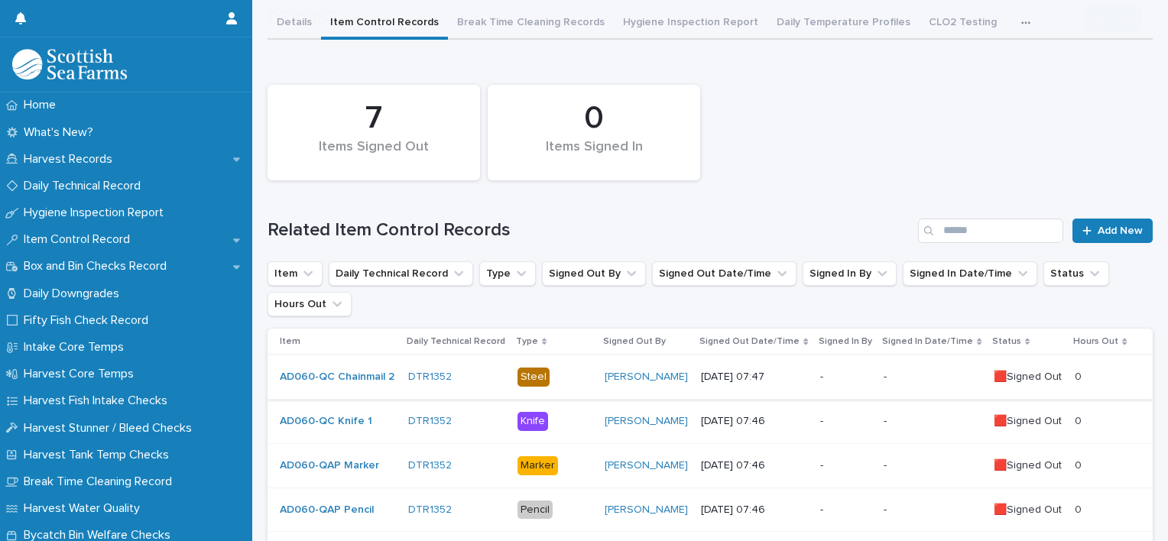
scroll to position [229, 0]
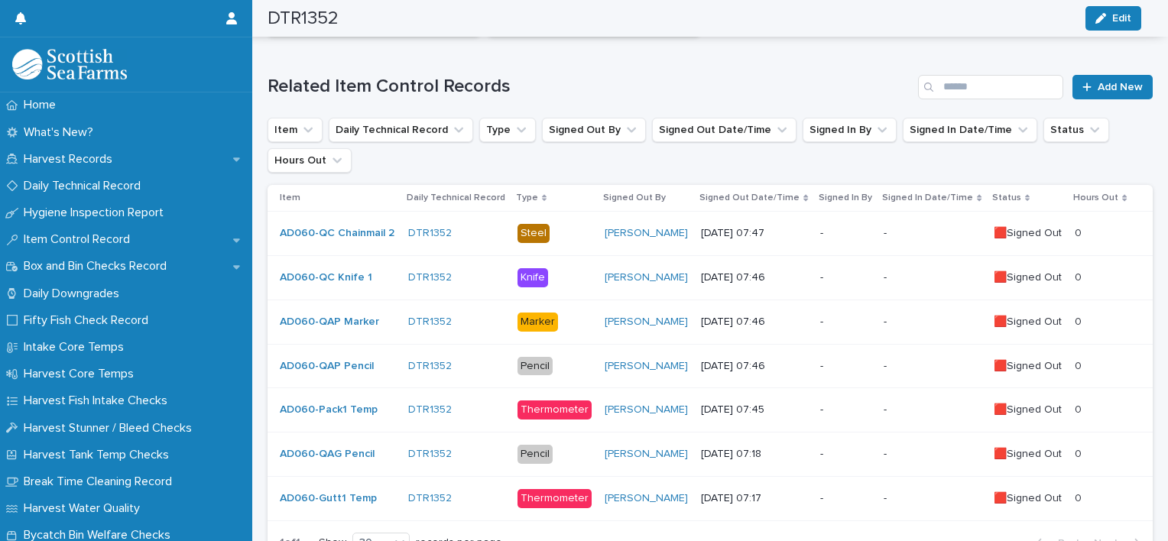
click at [920, 233] on p "-" at bounding box center [932, 233] width 98 height 13
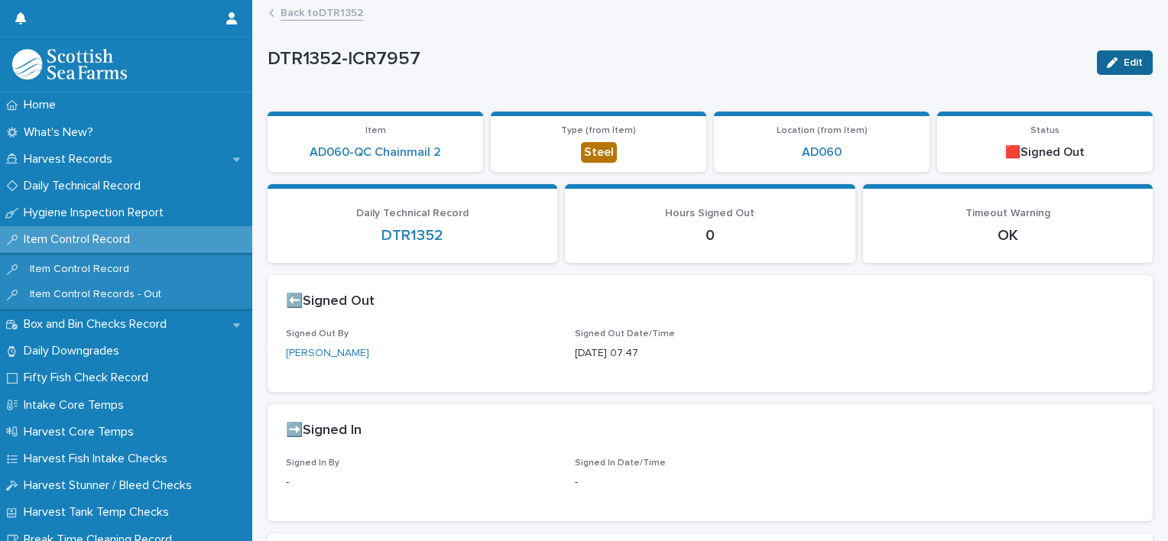
click at [1106, 62] on icon "button" at bounding box center [1111, 62] width 11 height 11
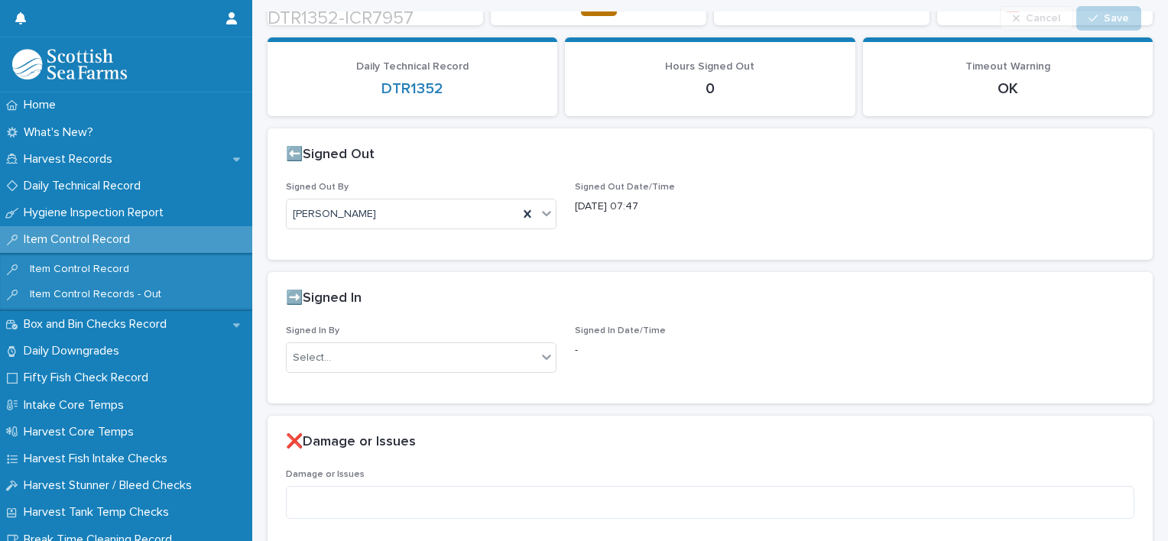
scroll to position [229, 0]
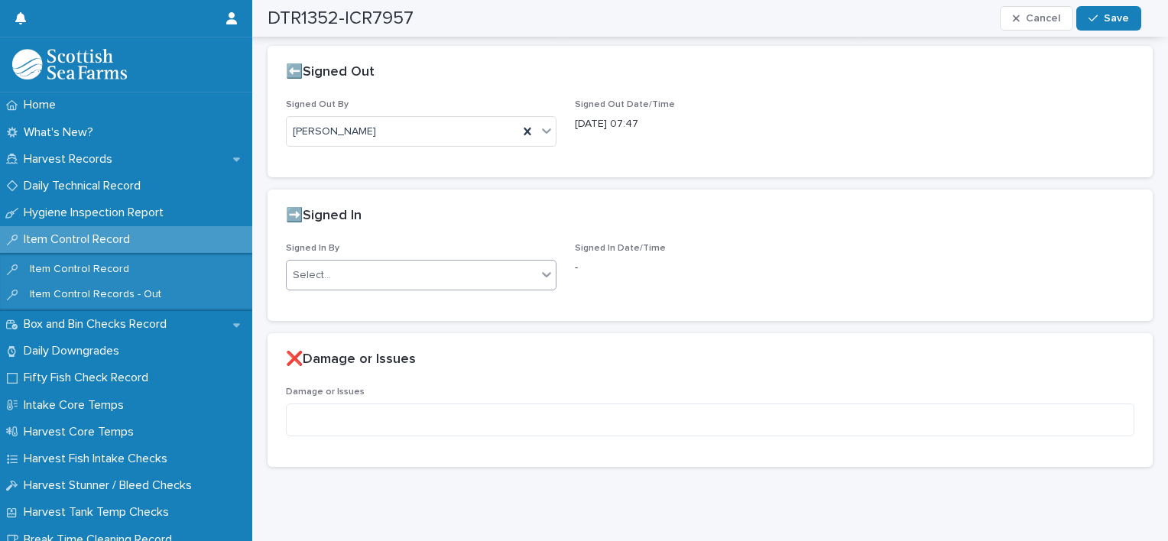
click at [371, 282] on div "Select..." at bounding box center [412, 275] width 250 height 25
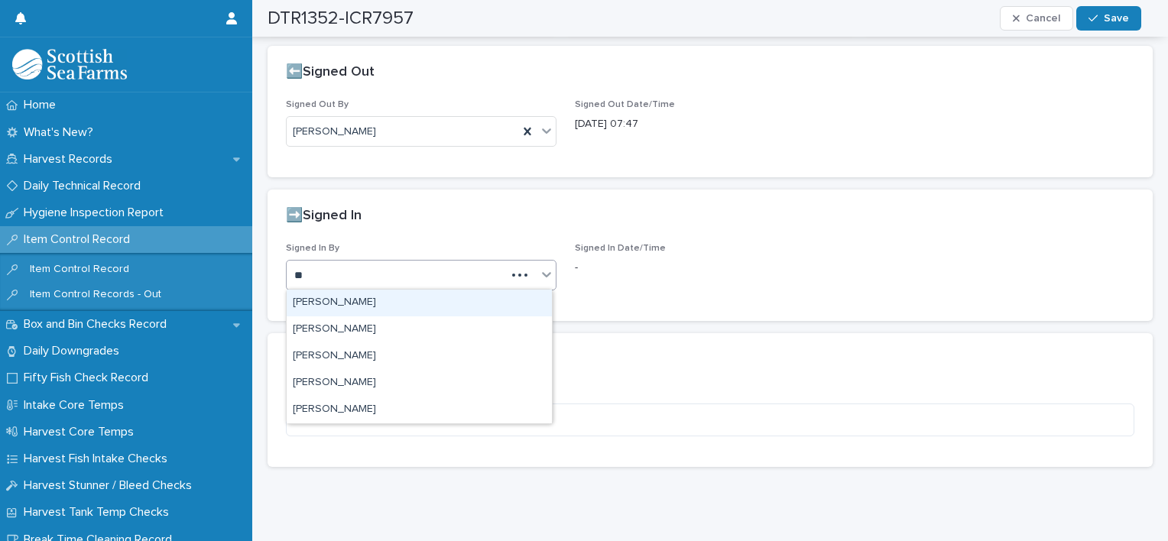
type input "***"
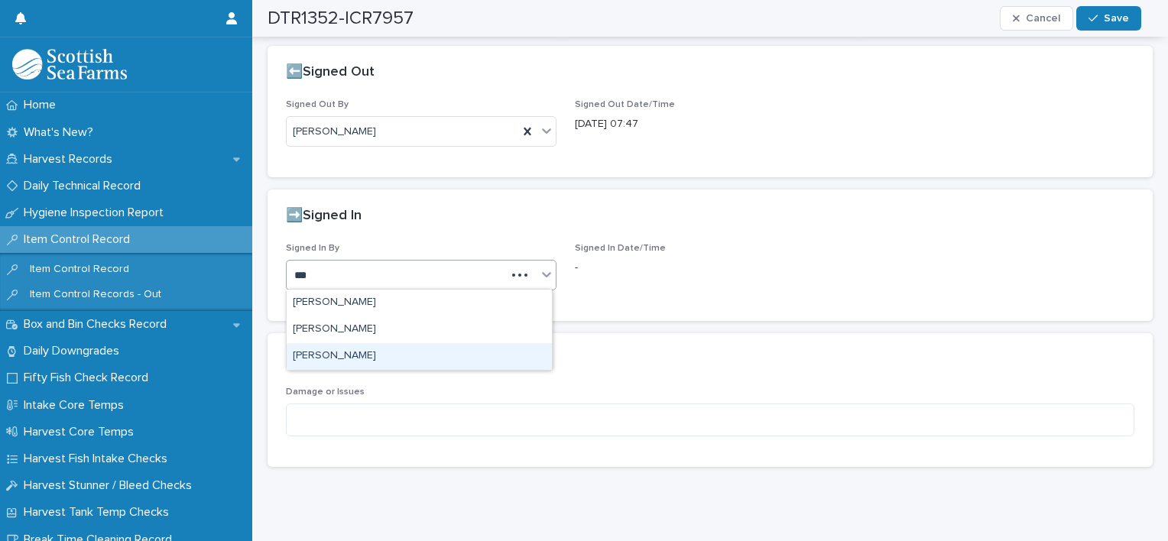
click at [374, 355] on div "[PERSON_NAME]" at bounding box center [419, 356] width 265 height 27
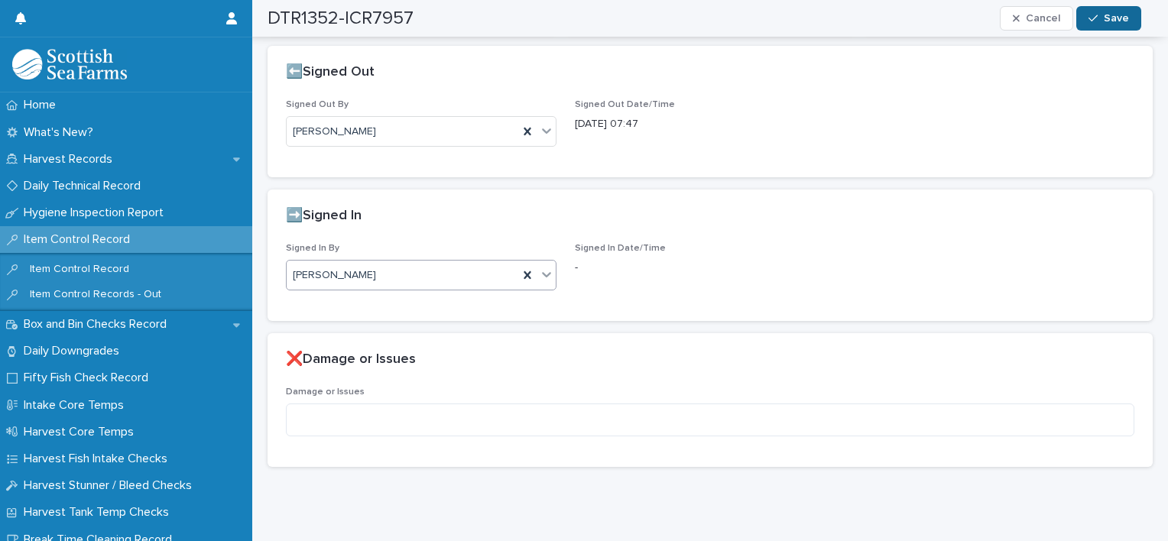
click at [1105, 28] on button "Save" at bounding box center [1108, 18] width 65 height 24
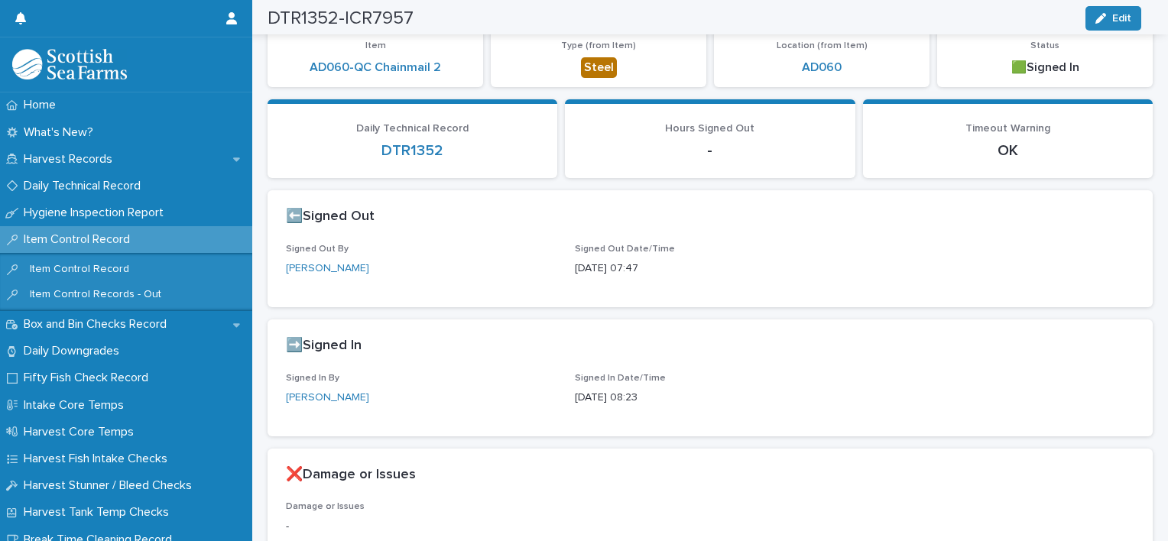
scroll to position [0, 0]
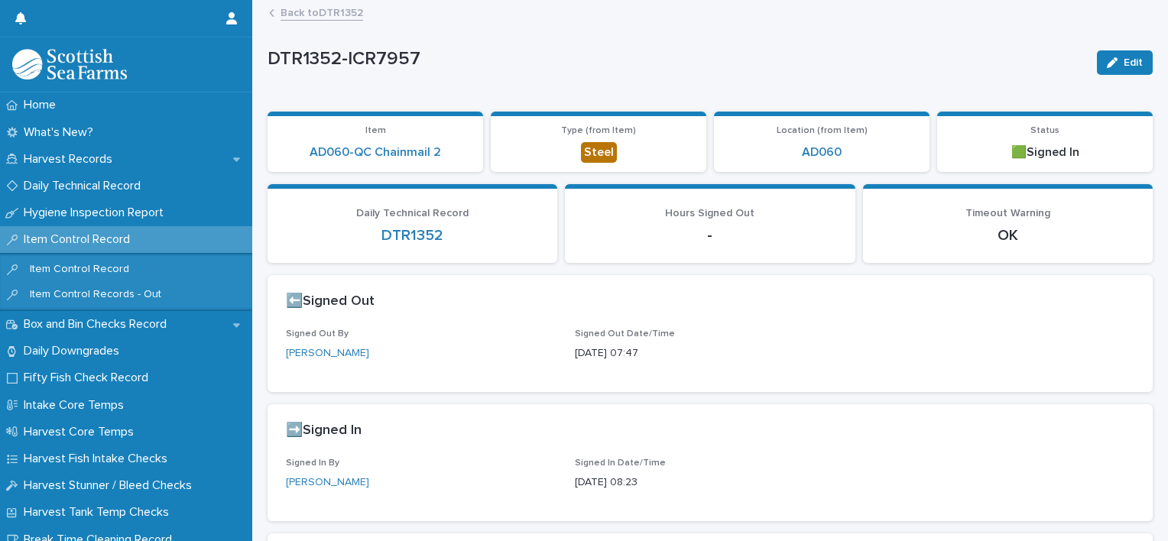
click at [296, 6] on link "Back to DTR1352" at bounding box center [321, 12] width 83 height 18
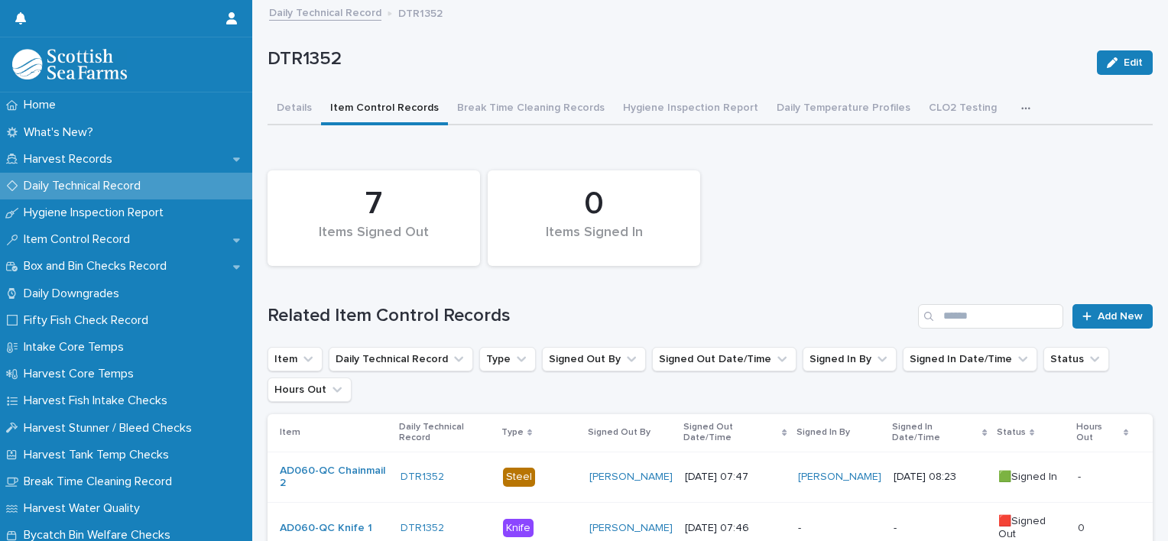
scroll to position [348, 0]
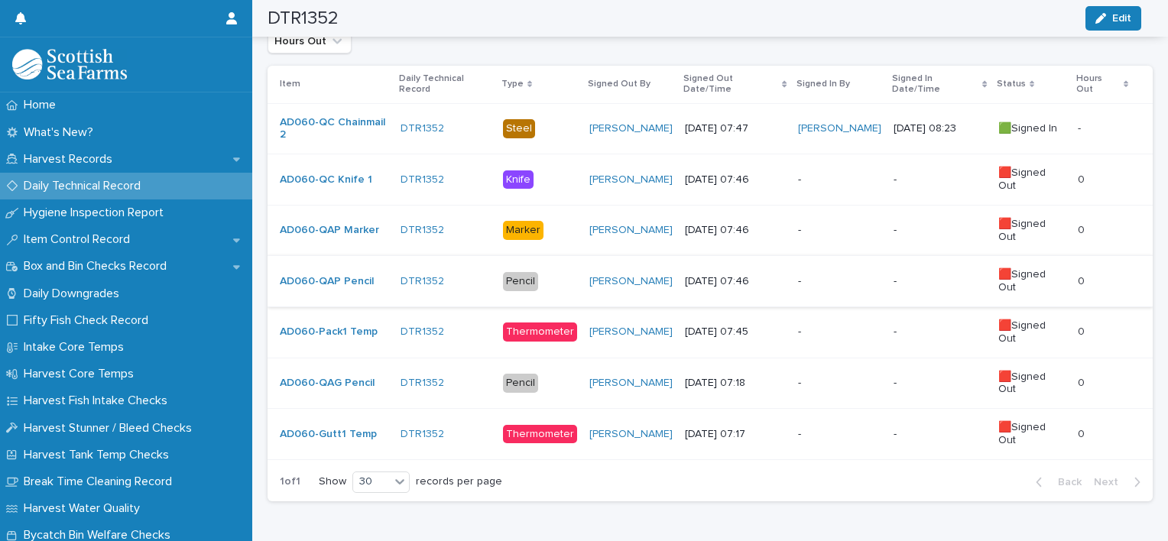
click at [911, 173] on p "-" at bounding box center [939, 179] width 92 height 13
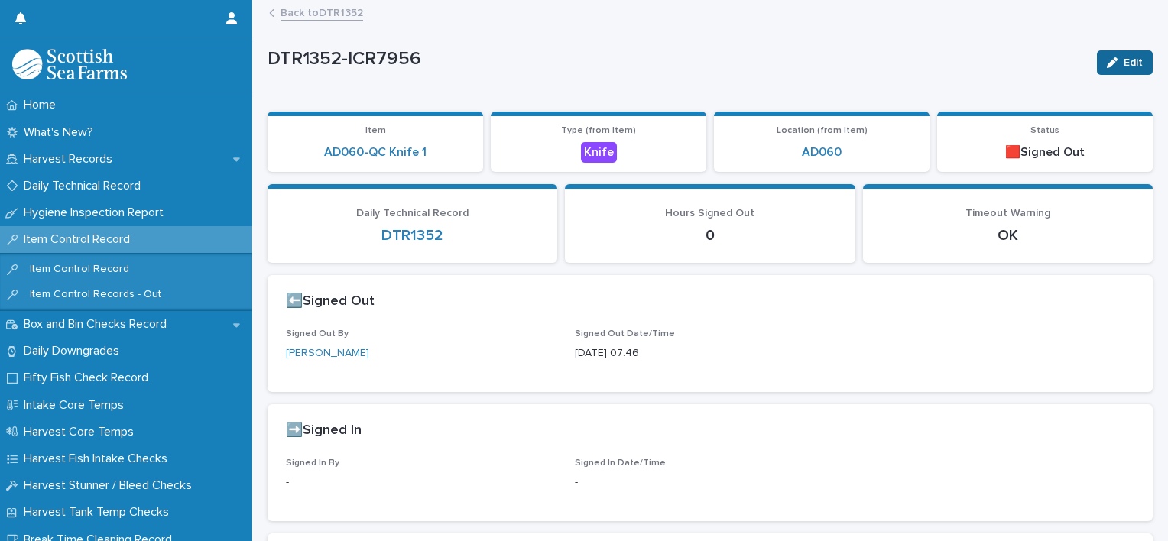
click at [1123, 57] on span "Edit" at bounding box center [1132, 62] width 19 height 11
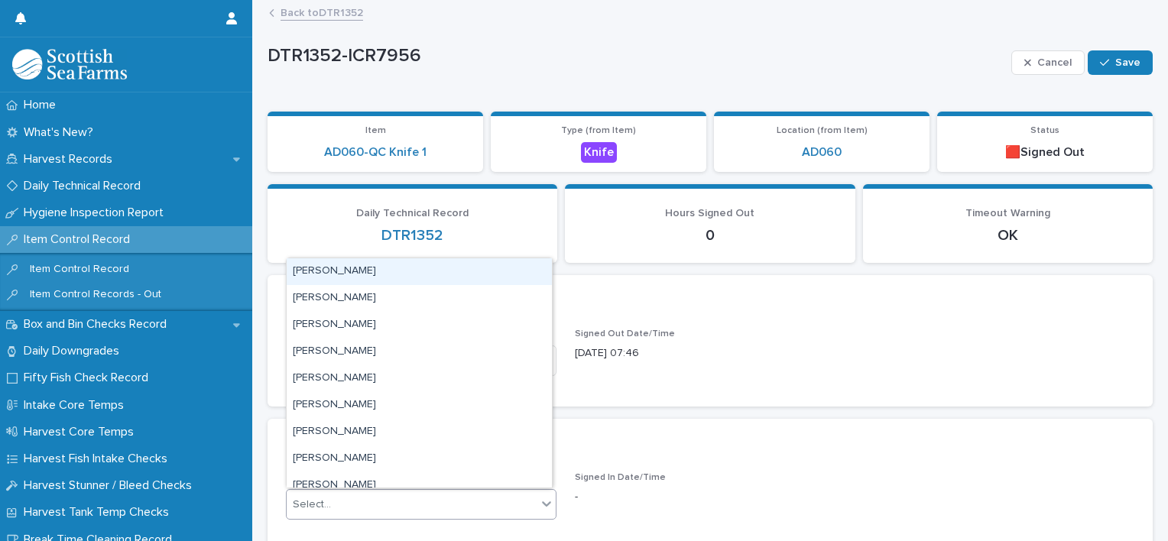
click at [387, 499] on div "Select..." at bounding box center [412, 504] width 250 height 25
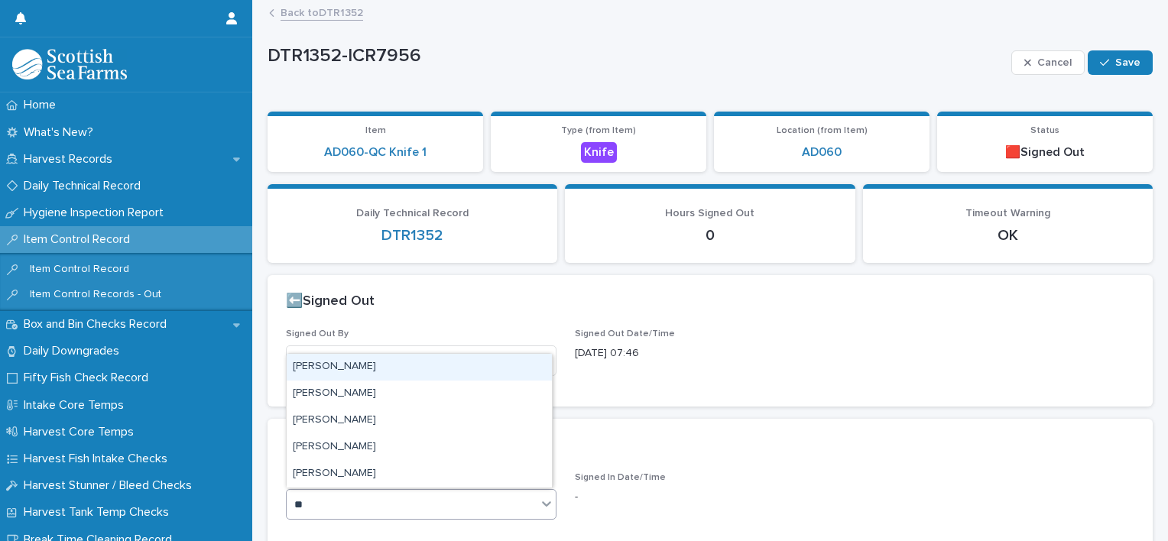
type input "***"
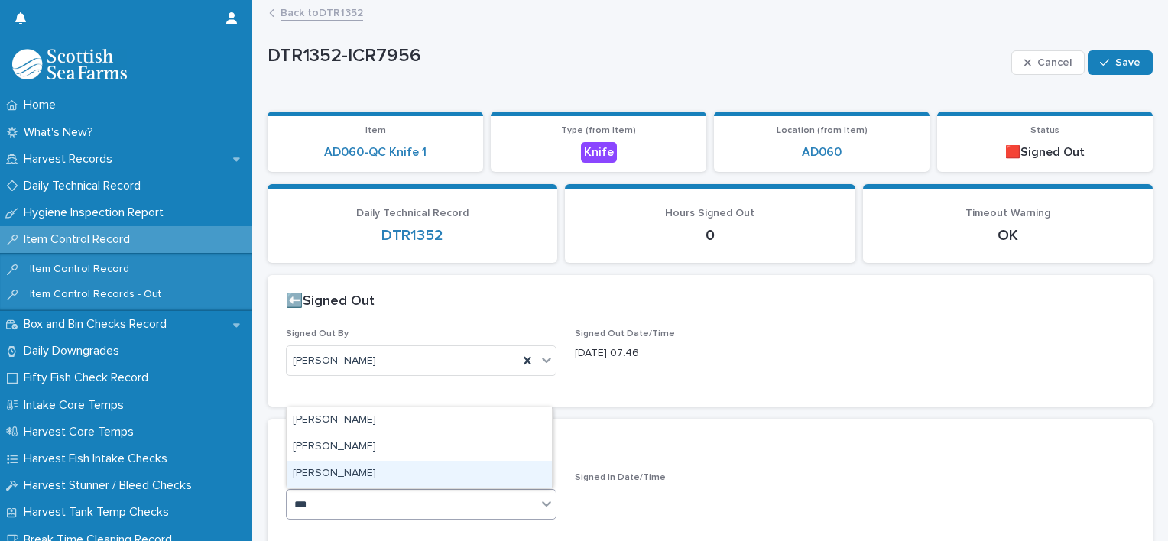
click at [342, 469] on div "[PERSON_NAME]" at bounding box center [419, 474] width 265 height 27
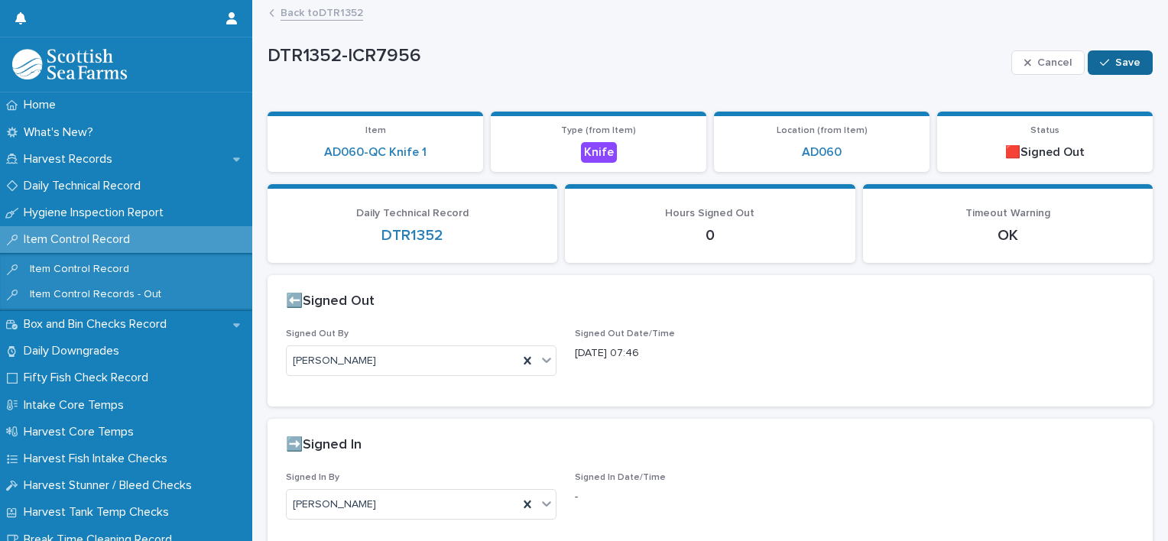
click at [1129, 57] on button "Save" at bounding box center [1119, 62] width 65 height 24
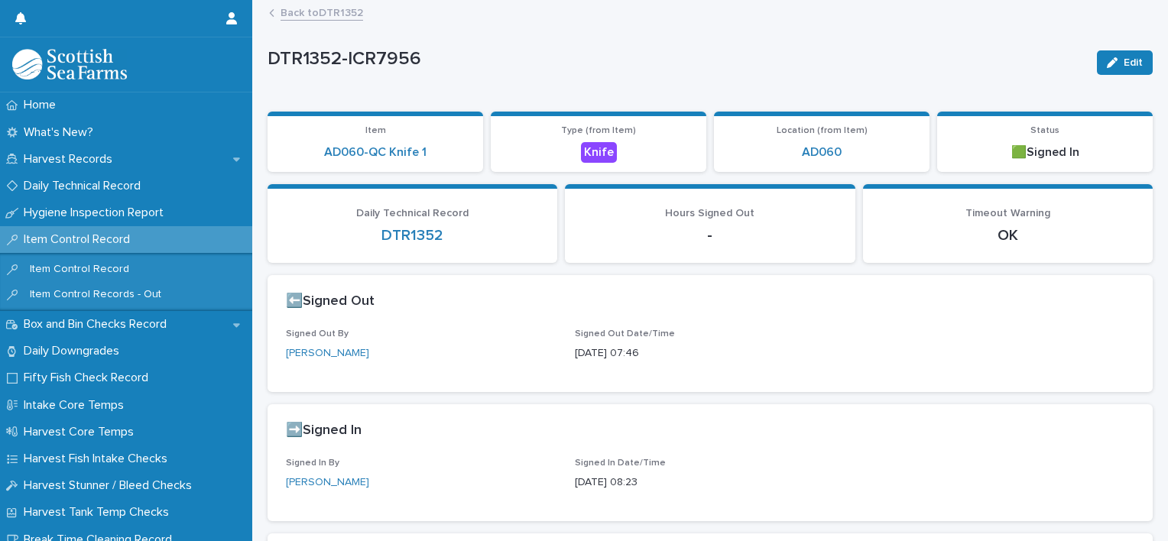
click at [321, 9] on link "Back to DTR1352" at bounding box center [321, 12] width 83 height 18
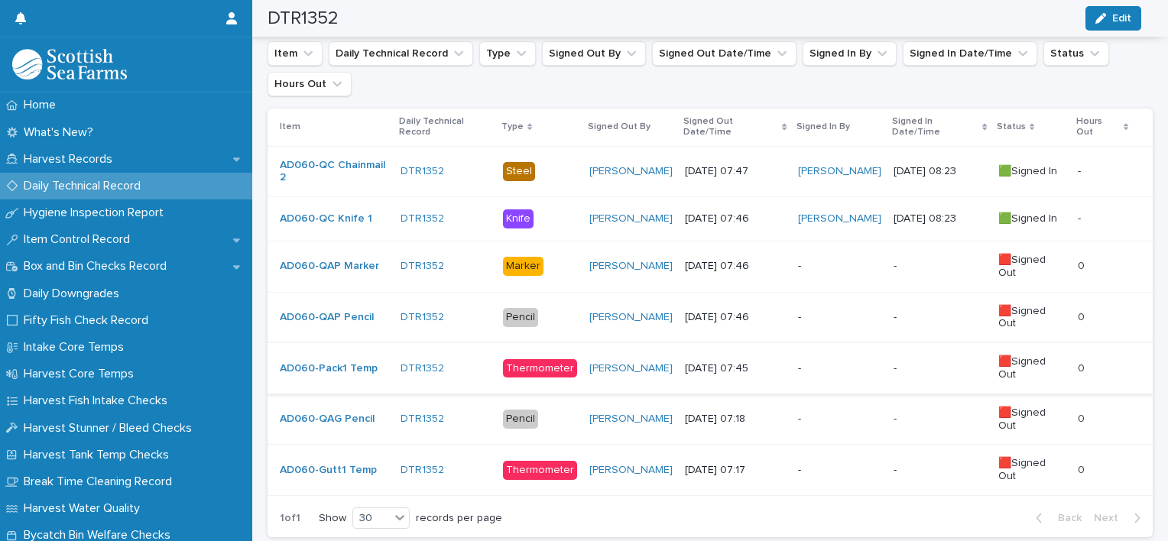
scroll to position [76, 0]
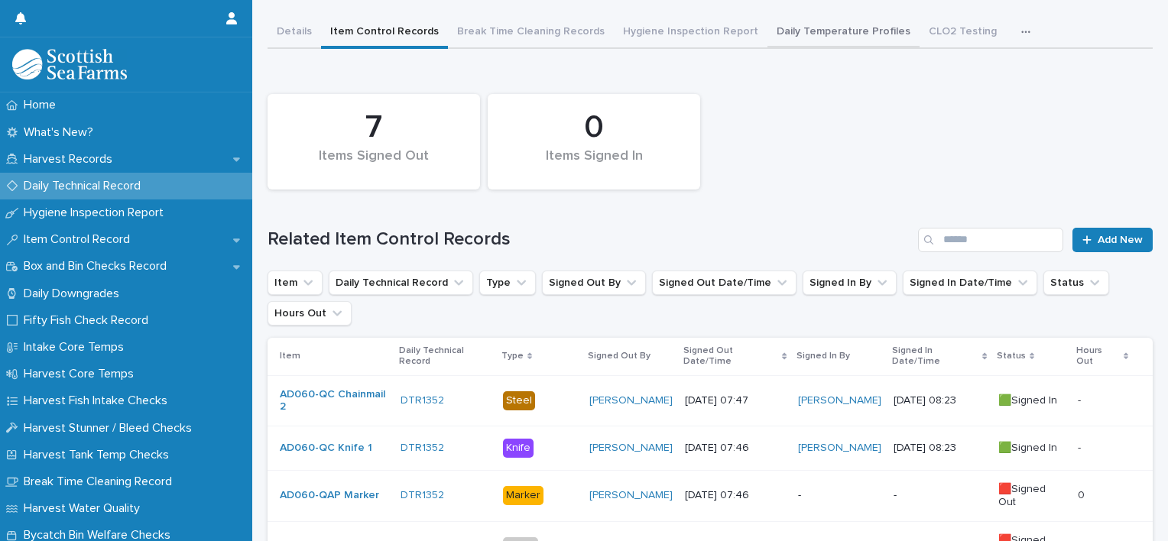
click at [773, 37] on div "DTR1352 Edit DTR1352 Edit Sorry, there was an error saving your record. Please …" at bounding box center [709, 352] width 885 height 854
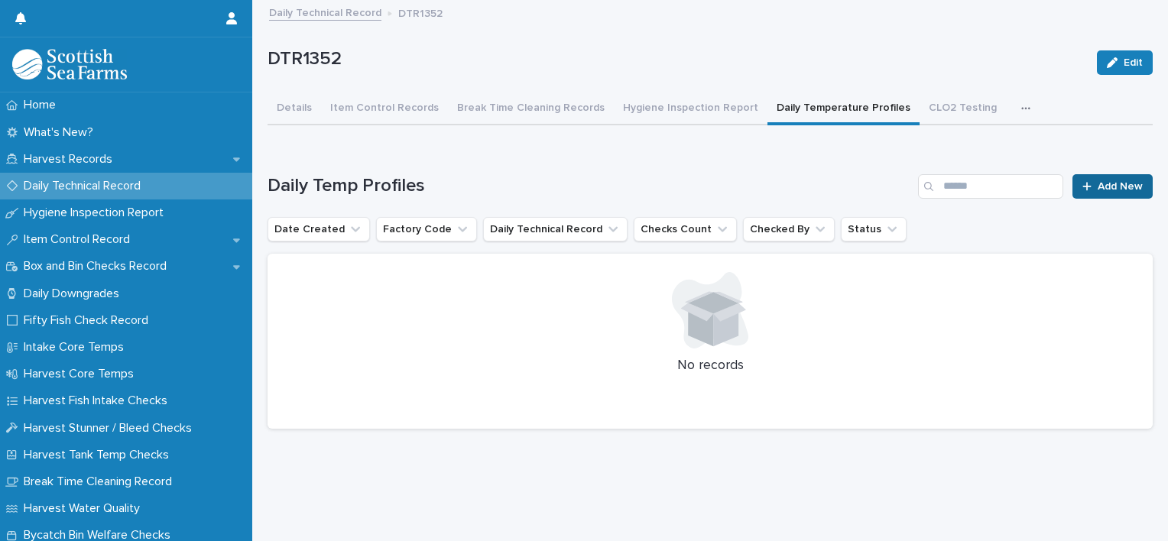
click at [1103, 184] on span "Add New" at bounding box center [1119, 186] width 45 height 11
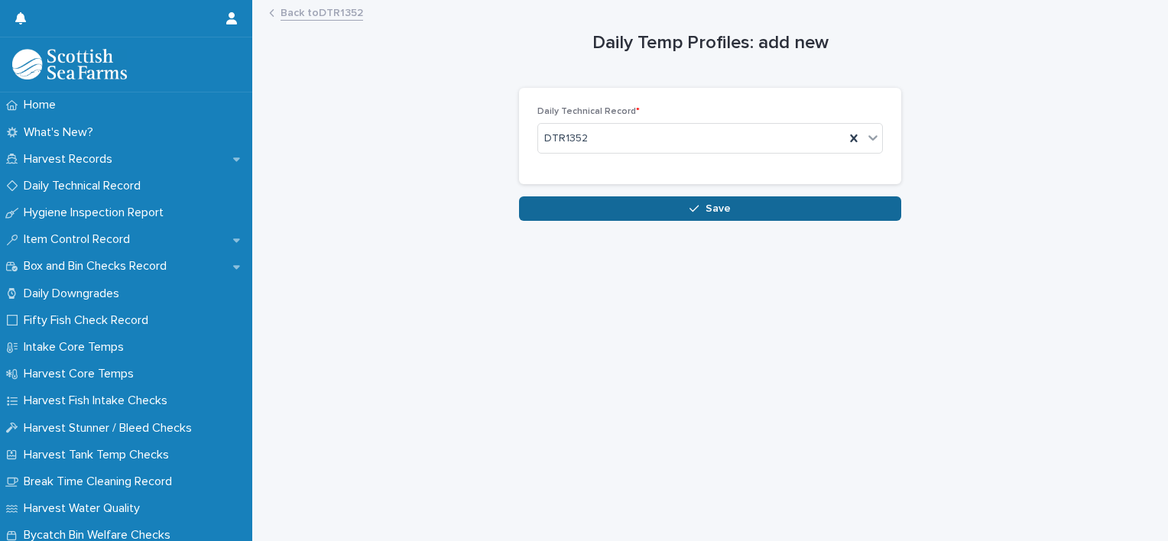
click at [712, 204] on span "Save" at bounding box center [717, 208] width 25 height 11
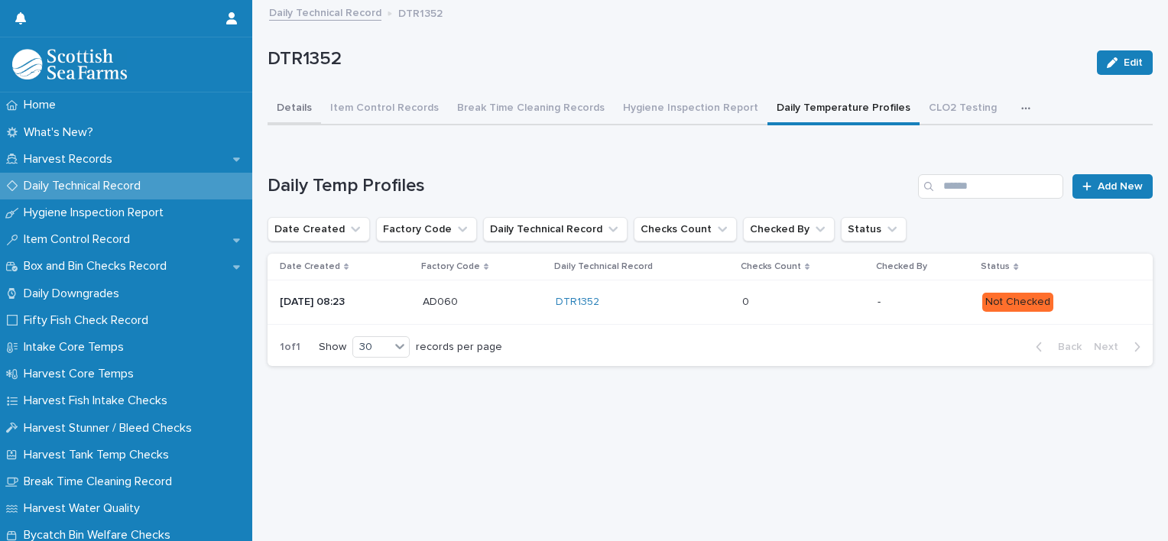
click at [308, 112] on button "Details" at bounding box center [293, 109] width 53 height 32
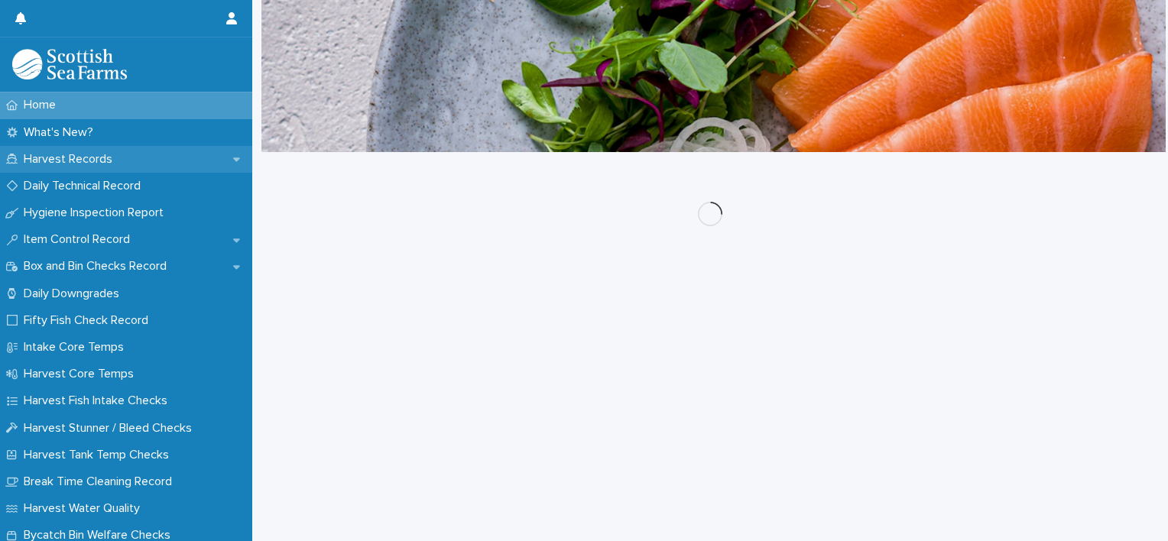
click at [92, 166] on p "Harvest Records" at bounding box center [71, 159] width 107 height 15
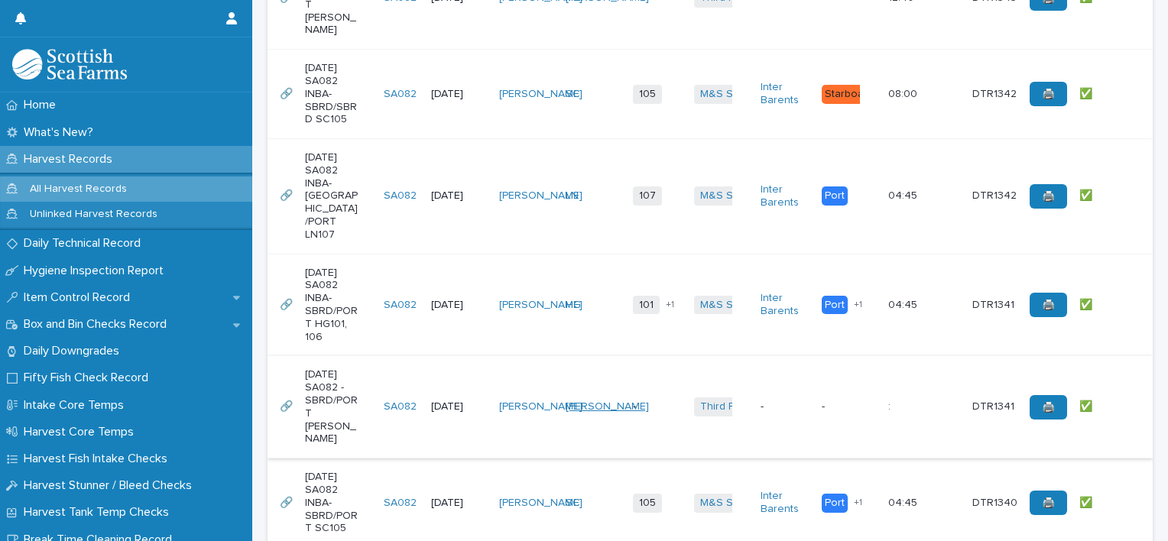
scroll to position [2039, 0]
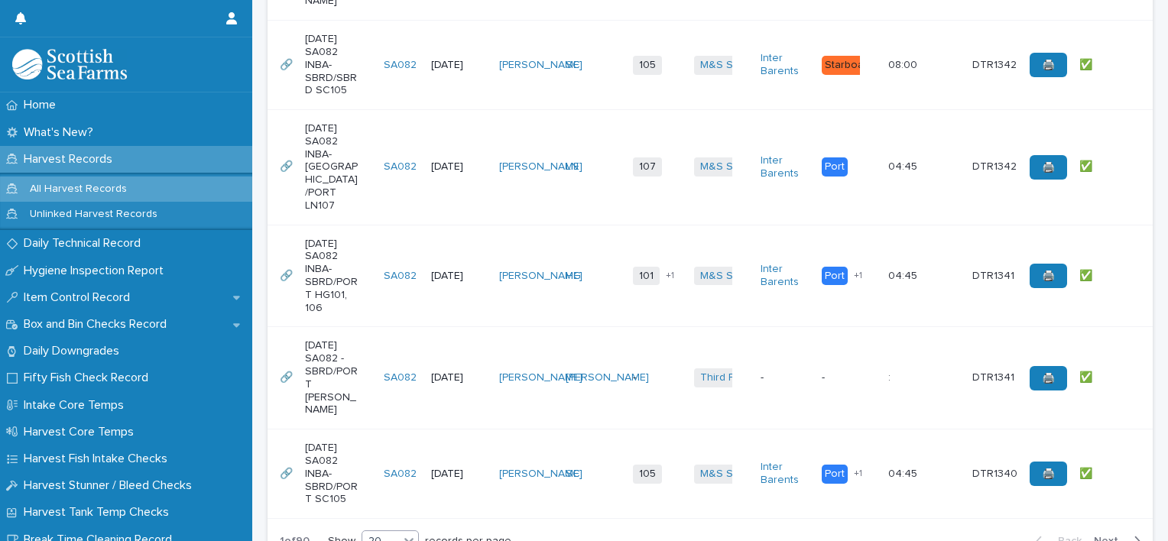
click at [416, 531] on div at bounding box center [409, 540] width 18 height 18
click at [397, 475] on div "30" at bounding box center [391, 478] width 56 height 18
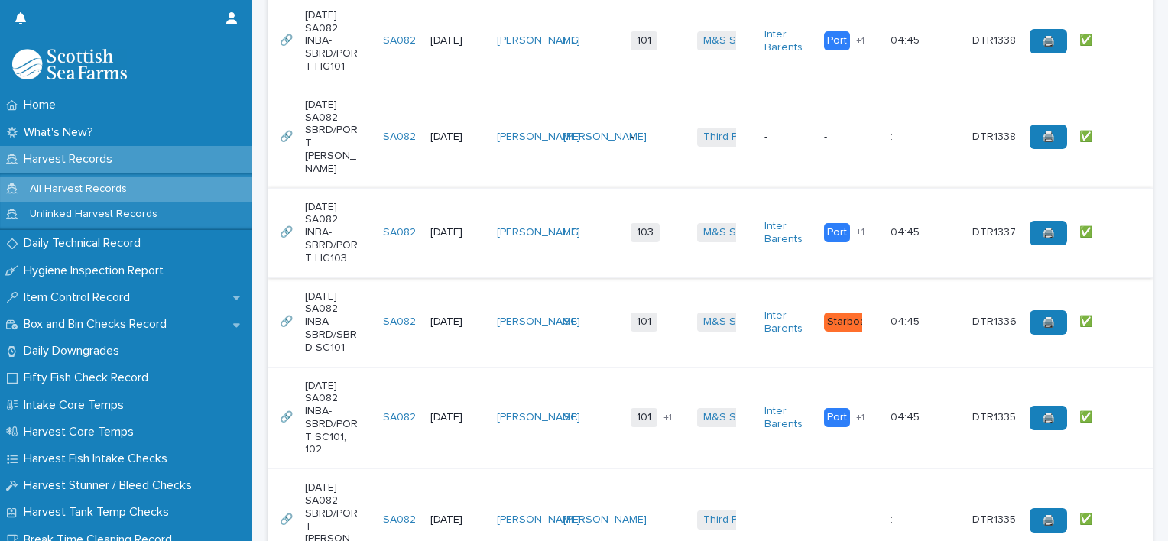
scroll to position [2970, 0]
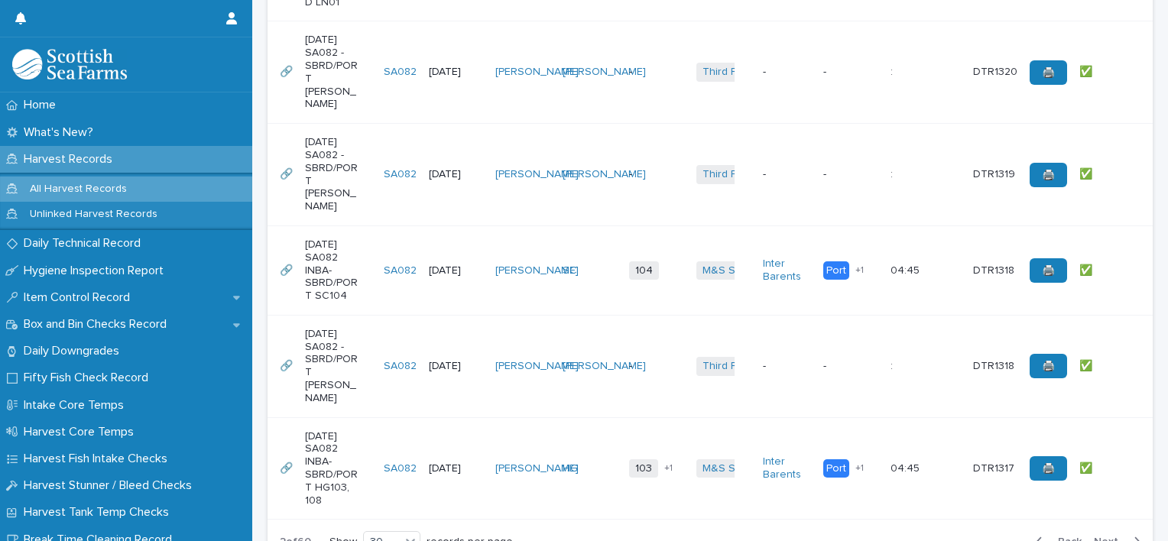
click at [1107, 536] on span "Next" at bounding box center [1110, 541] width 34 height 11
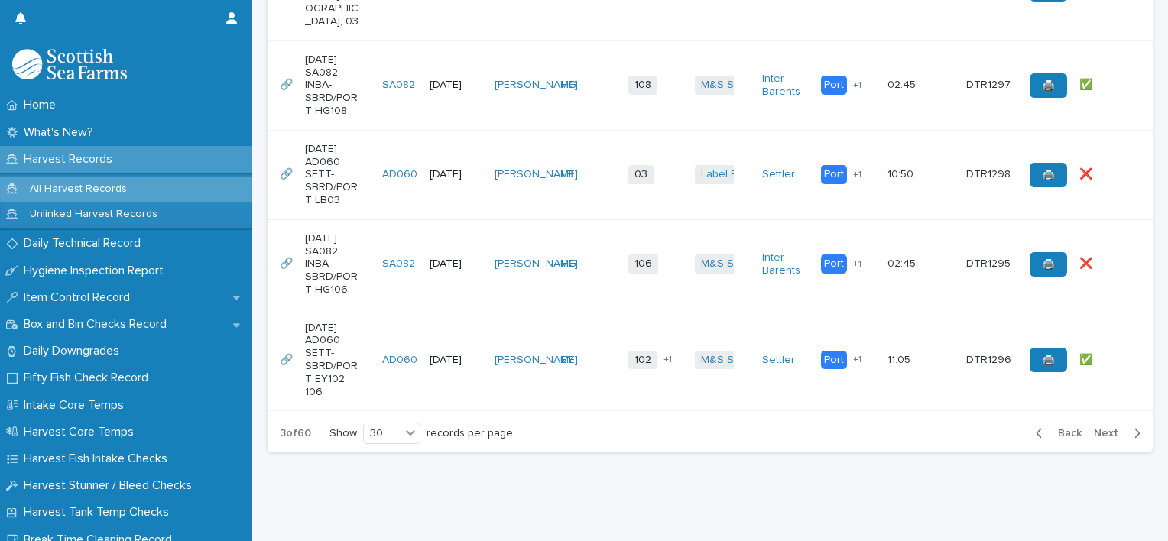
scroll to position [3060, 0]
click at [555, 309] on td "Marta Milewska" at bounding box center [521, 360] width 66 height 102
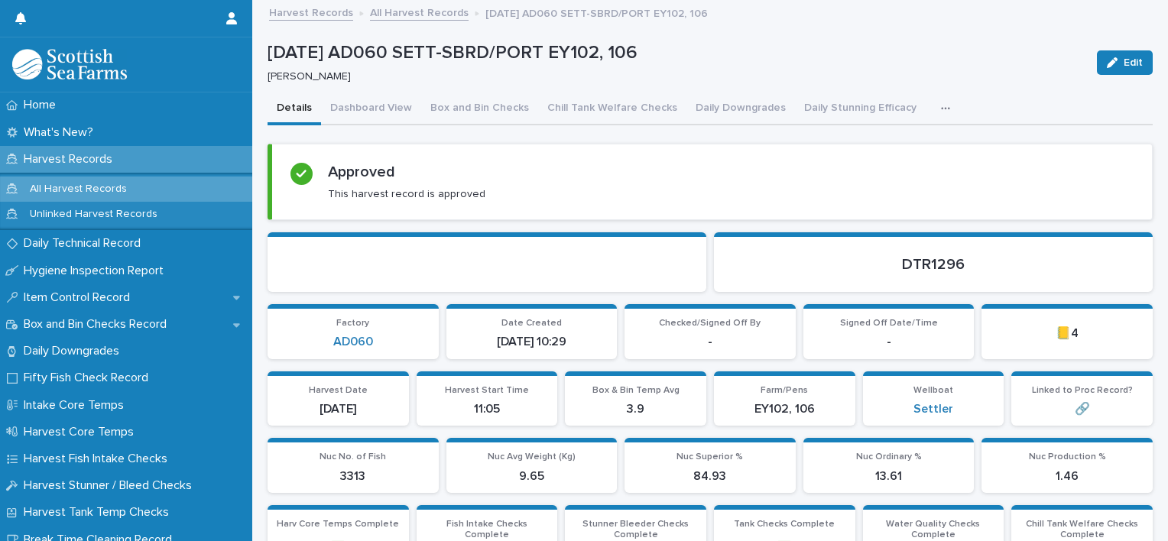
click at [941, 104] on icon "button" at bounding box center [945, 108] width 9 height 11
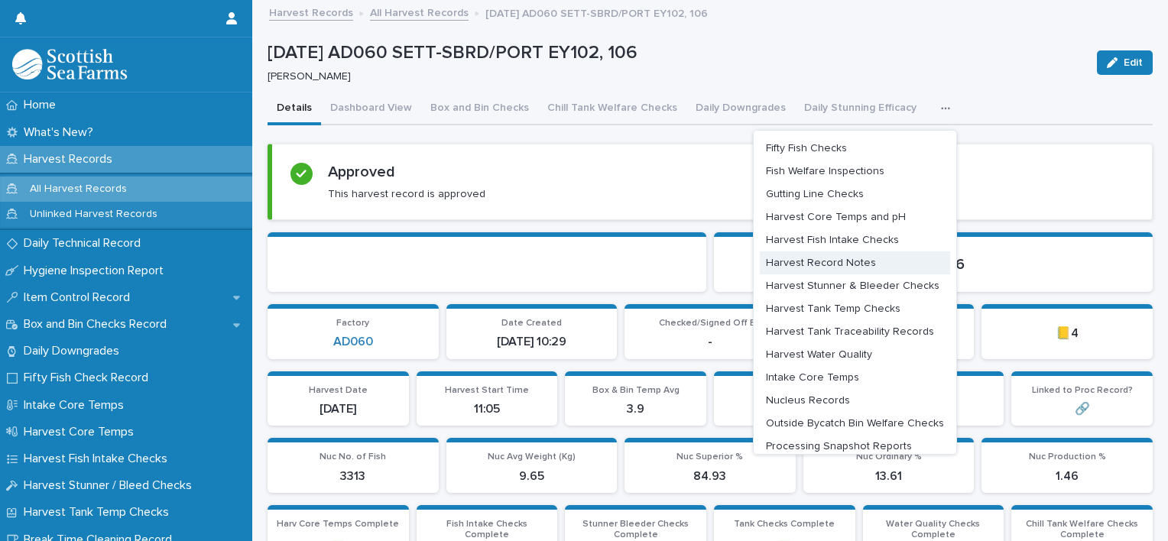
click at [799, 261] on span "Harvest Record Notes" at bounding box center [821, 263] width 110 height 11
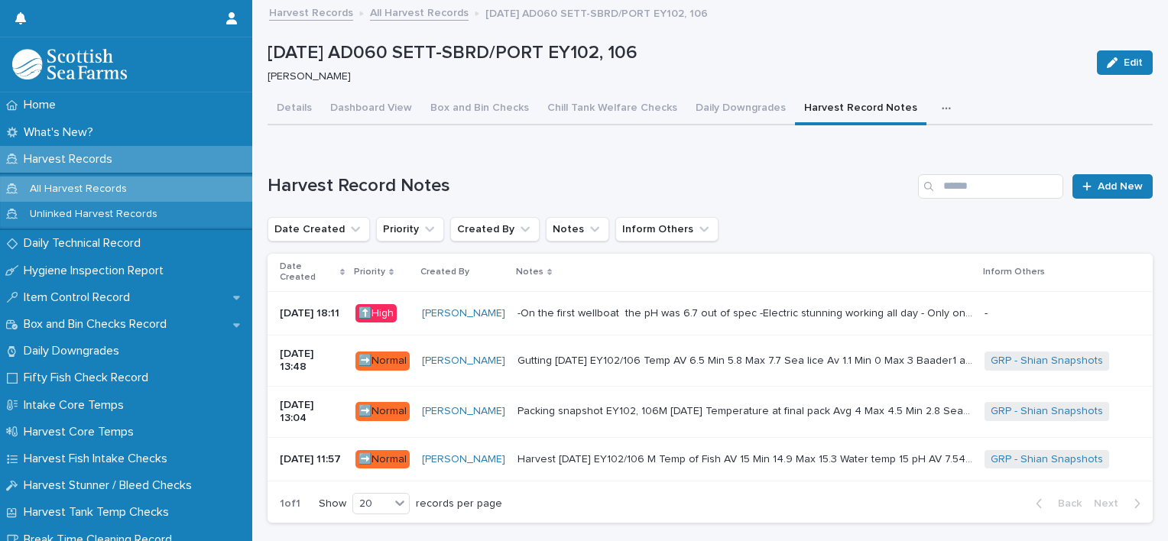
click at [616, 416] on div "Packing snapshot EY102, 106M 04.08.2025 Temperature at final pack Avg 4 Max 4.5…" at bounding box center [744, 411] width 455 height 25
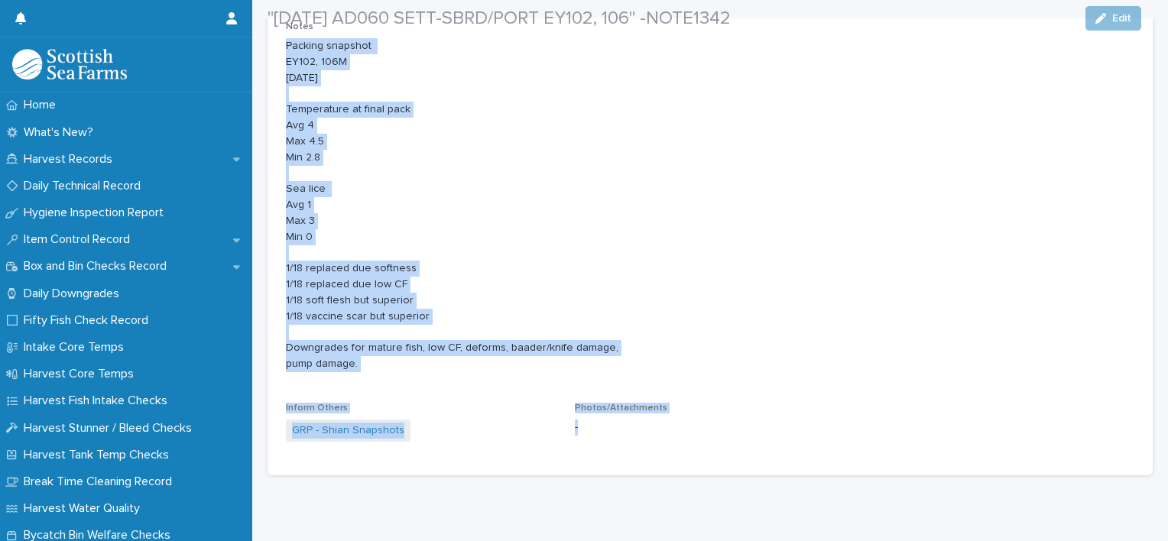
scroll to position [293, 0]
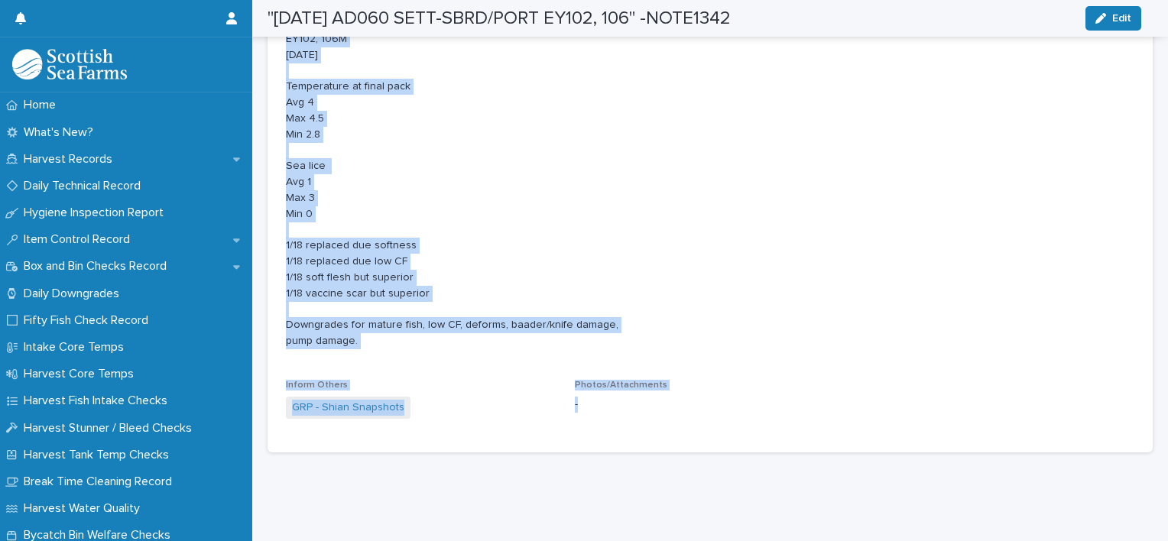
drag, startPoint x: 287, startPoint y: 303, endPoint x: 513, endPoint y: 338, distance: 228.1
click at [513, 338] on div "Notes Packing snapshot EY102, 106M 04.08.2025 Temperature at final pack Avg 4 M…" at bounding box center [710, 179] width 848 height 363
copy p "Packing snapshot EY102, 106M 04.08.2025 Temperature at final pack Avg 4 Max 4.5…"
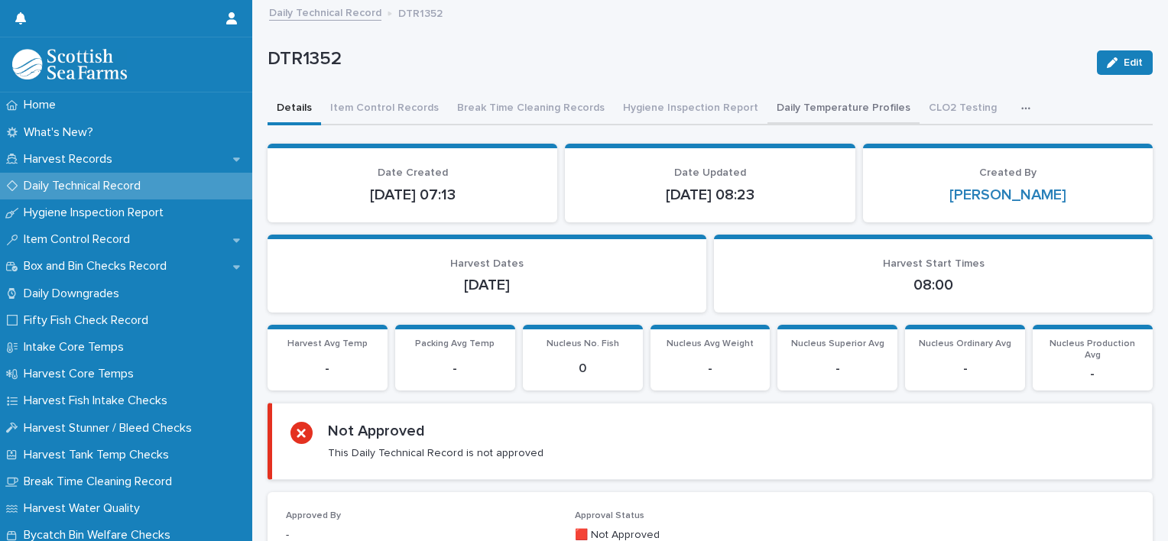
click at [775, 107] on button "Daily Temperature Profiles" at bounding box center [843, 109] width 152 height 32
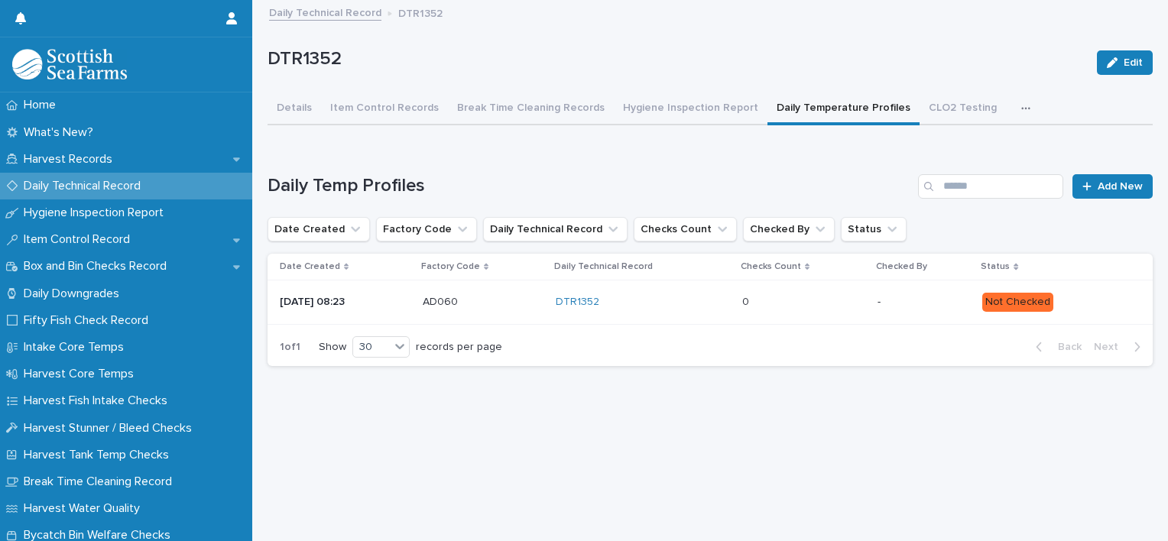
click at [827, 292] on div "0 0" at bounding box center [803, 302] width 123 height 25
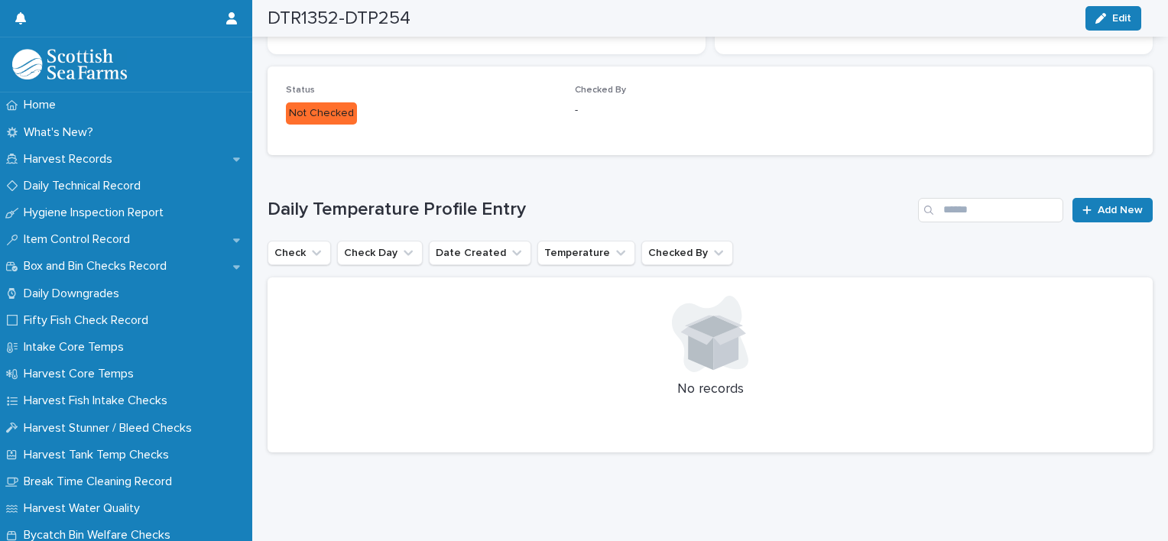
scroll to position [363, 0]
click at [1103, 205] on link "Add New" at bounding box center [1112, 210] width 80 height 24
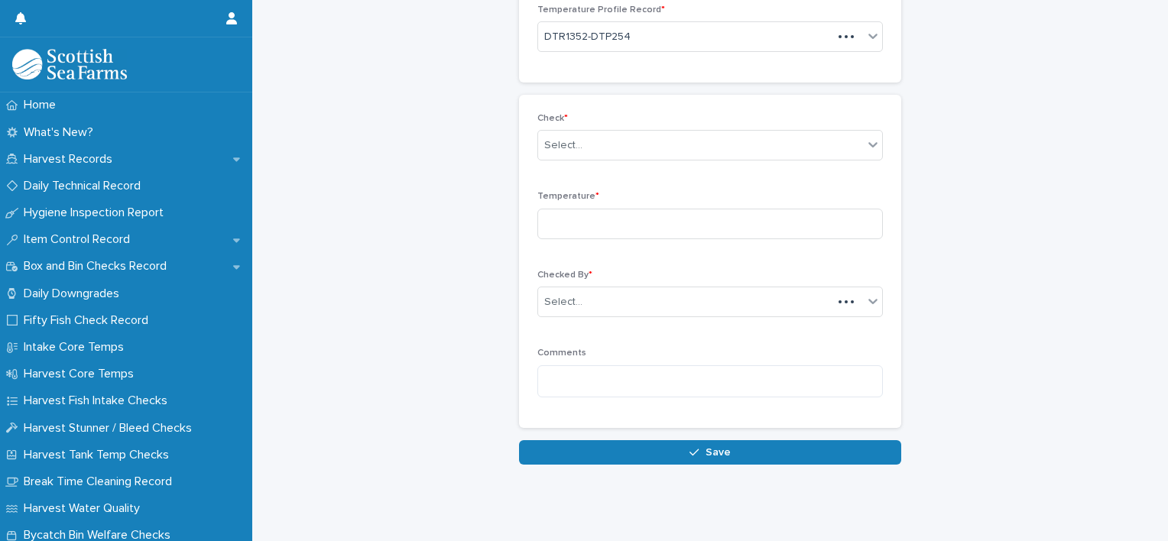
scroll to position [101, 0]
click at [584, 146] on input "text" at bounding box center [585, 146] width 2 height 13
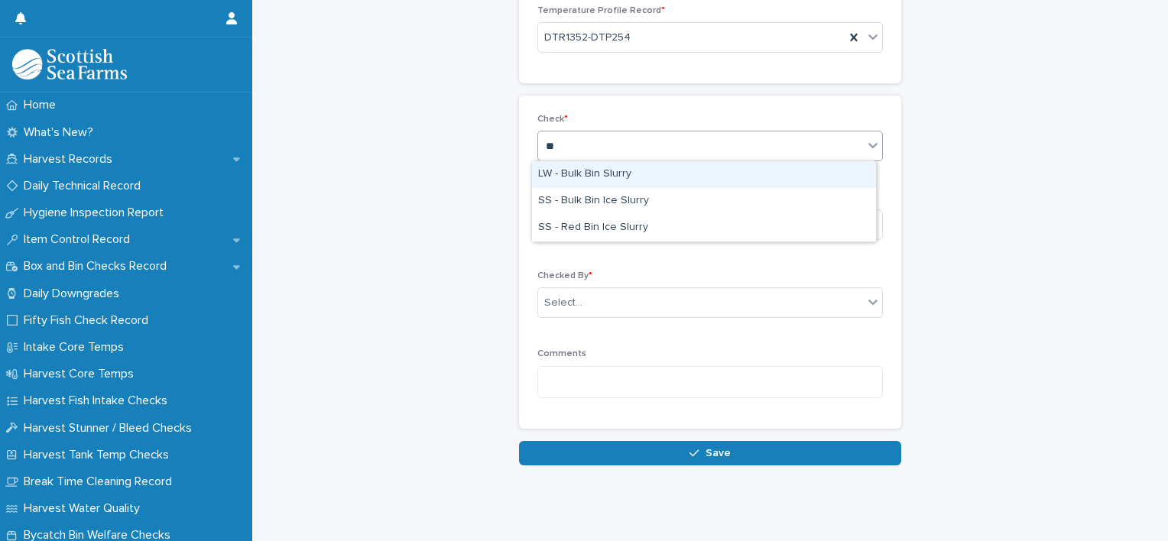
type input "***"
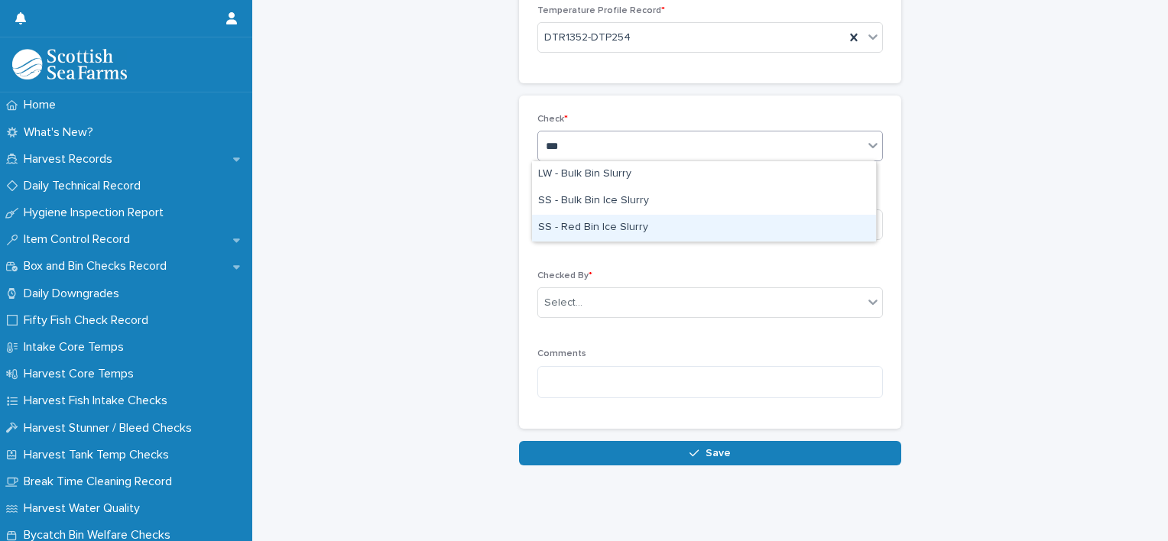
click at [601, 231] on div "SS - Red Bin Ice Slurry" at bounding box center [704, 228] width 344 height 27
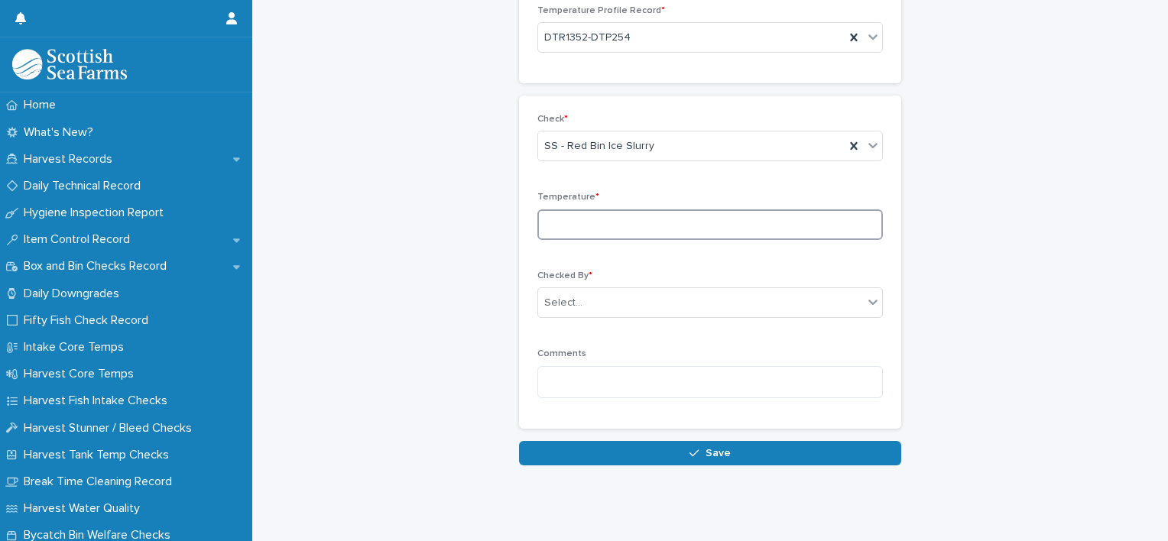
click at [596, 232] on input at bounding box center [709, 224] width 345 height 31
type input "****"
click at [602, 300] on div "Select..." at bounding box center [700, 302] width 325 height 25
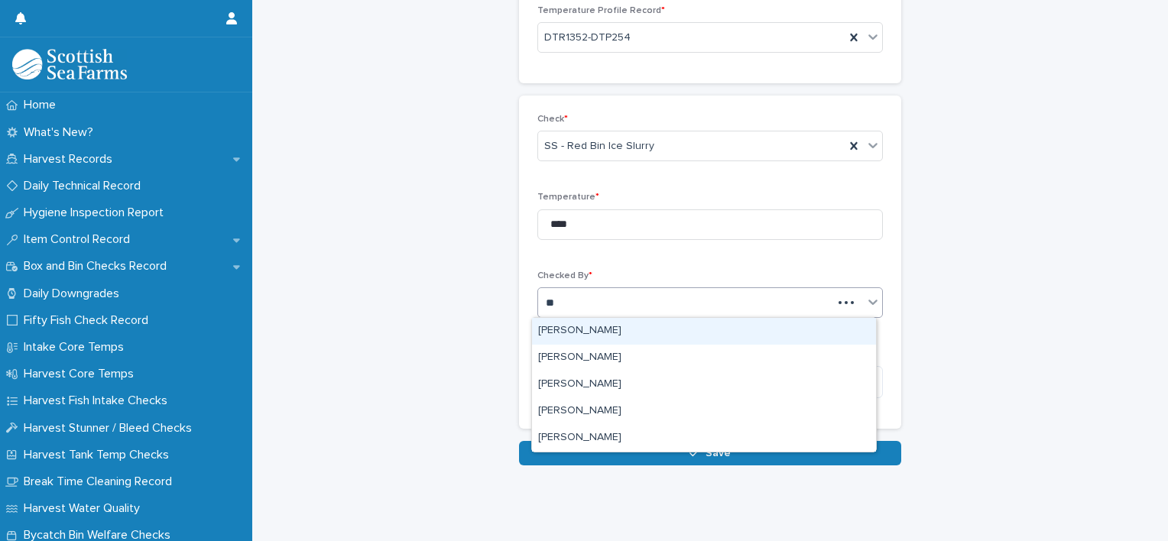
type input "***"
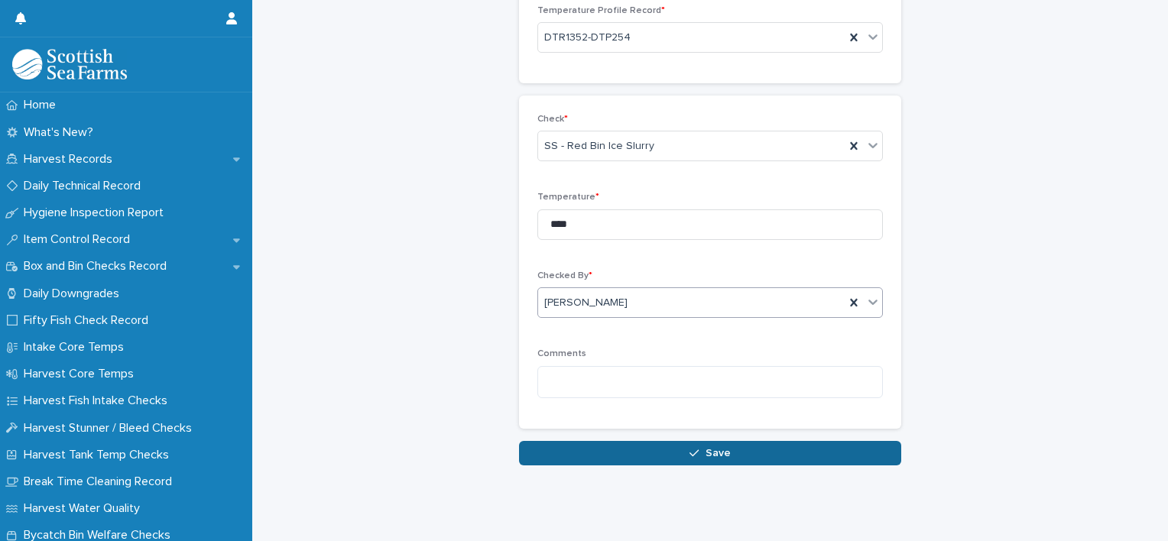
click at [694, 450] on icon "button" at bounding box center [693, 453] width 9 height 7
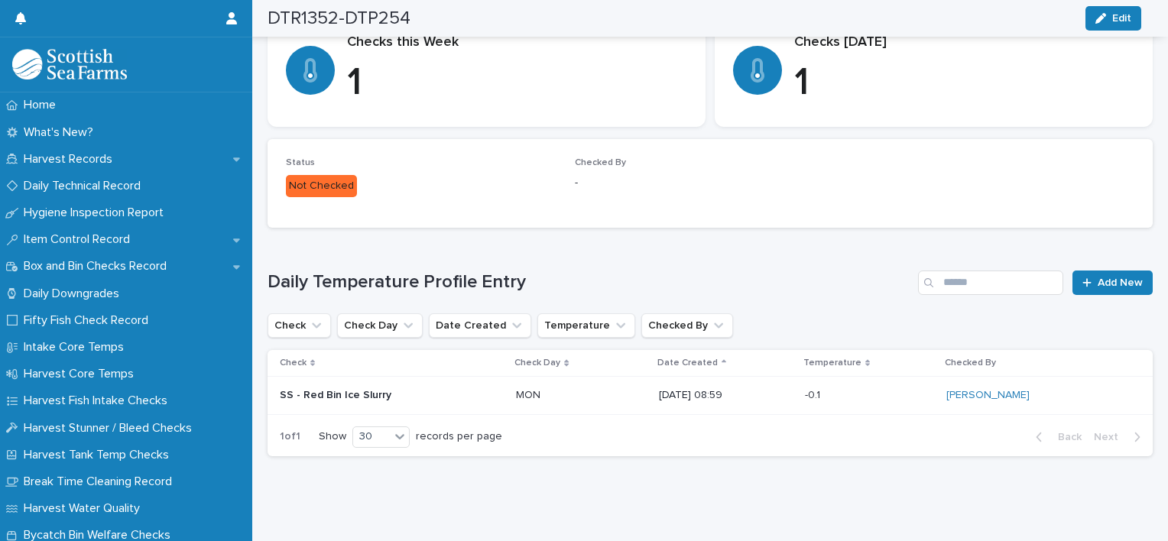
scroll to position [293, 0]
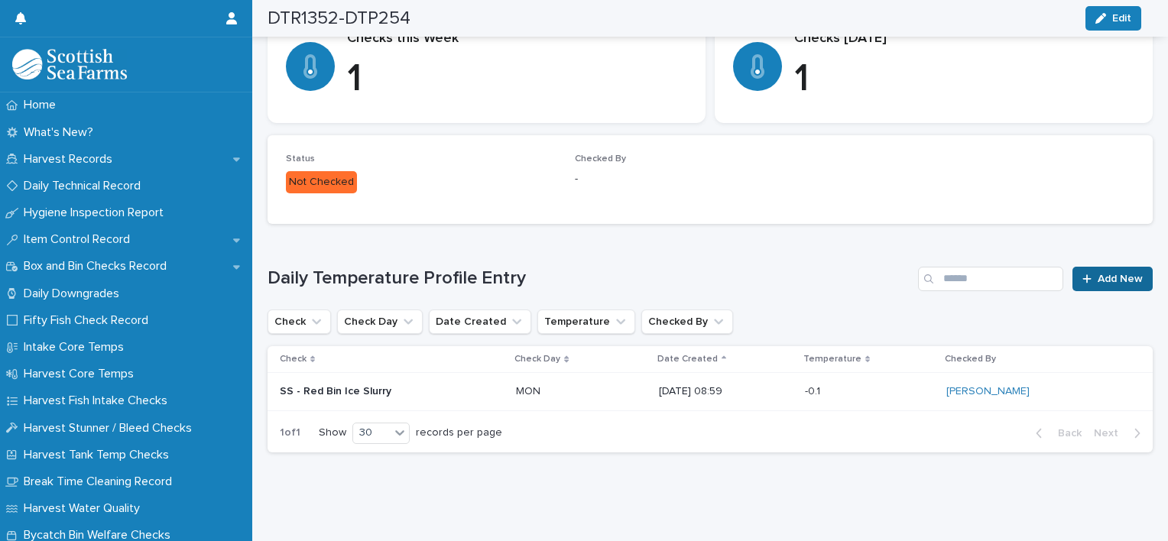
click at [1097, 274] on span "Add New" at bounding box center [1119, 279] width 45 height 11
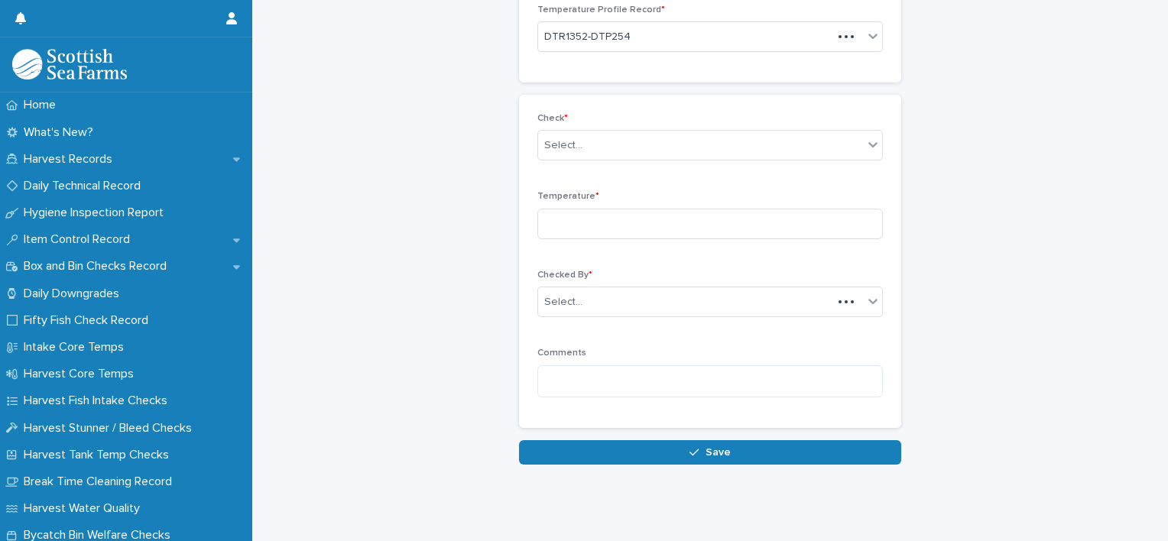
scroll to position [101, 0]
click at [634, 142] on div "Select..." at bounding box center [700, 146] width 325 height 25
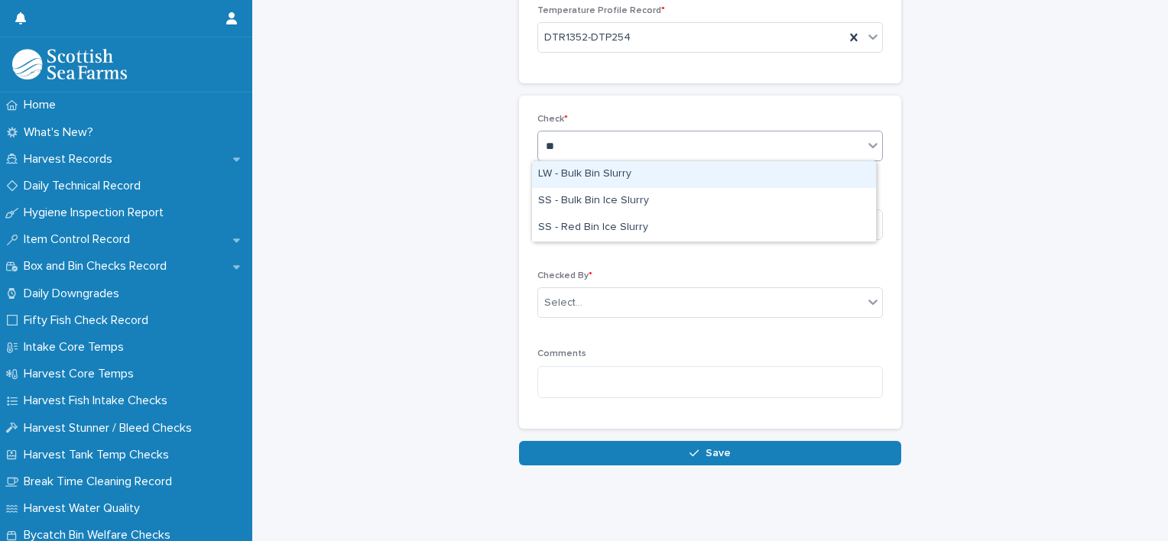
type input "***"
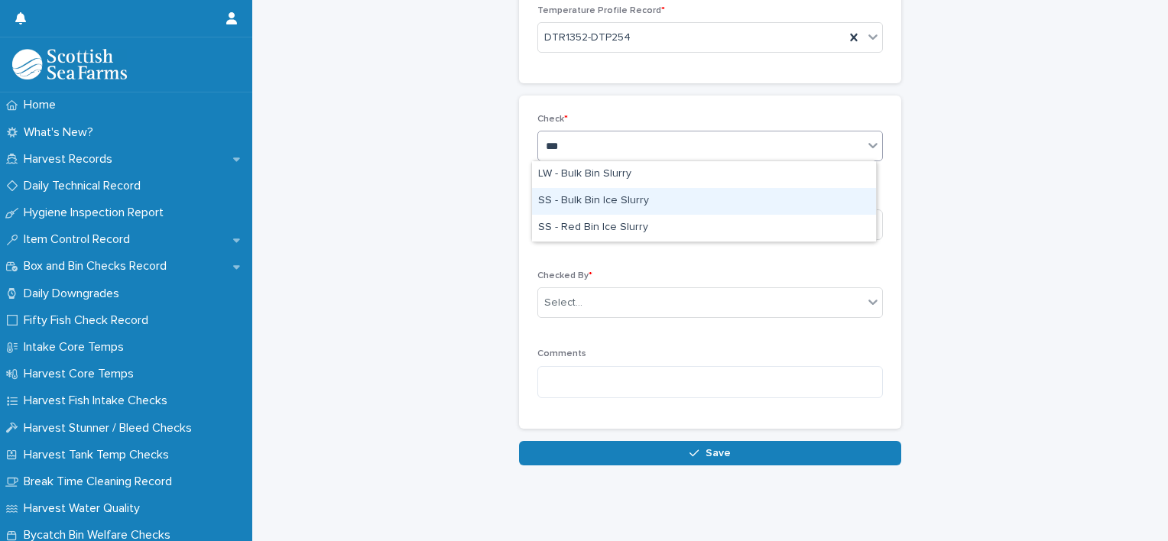
click at [586, 198] on div "SS - Bulk Bin Ice Slurry" at bounding box center [704, 201] width 344 height 27
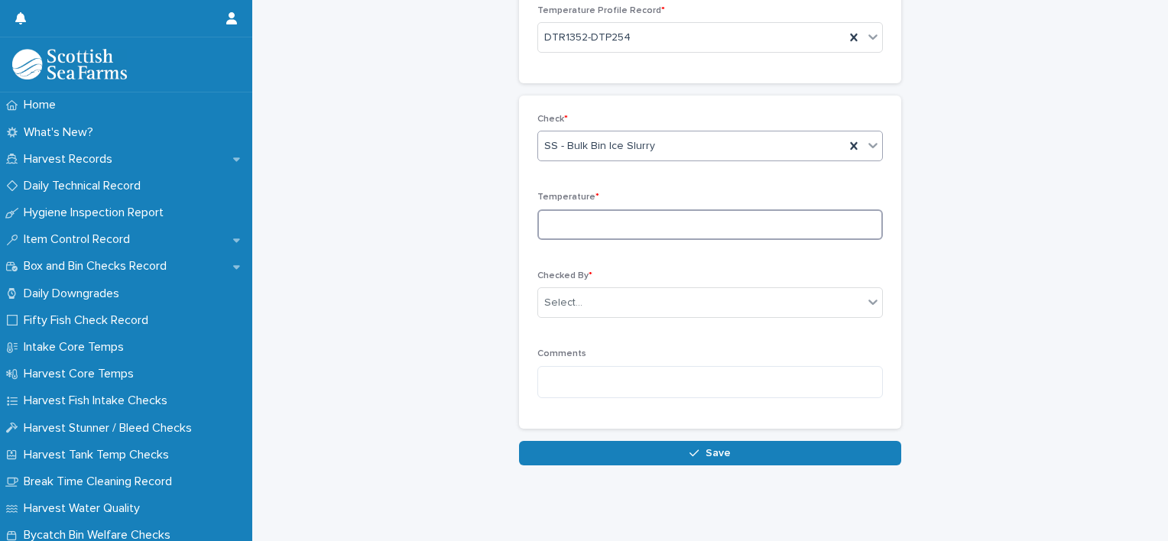
click at [578, 232] on input at bounding box center [709, 224] width 345 height 31
type input "***"
click at [587, 294] on div "Select..." at bounding box center [700, 302] width 325 height 25
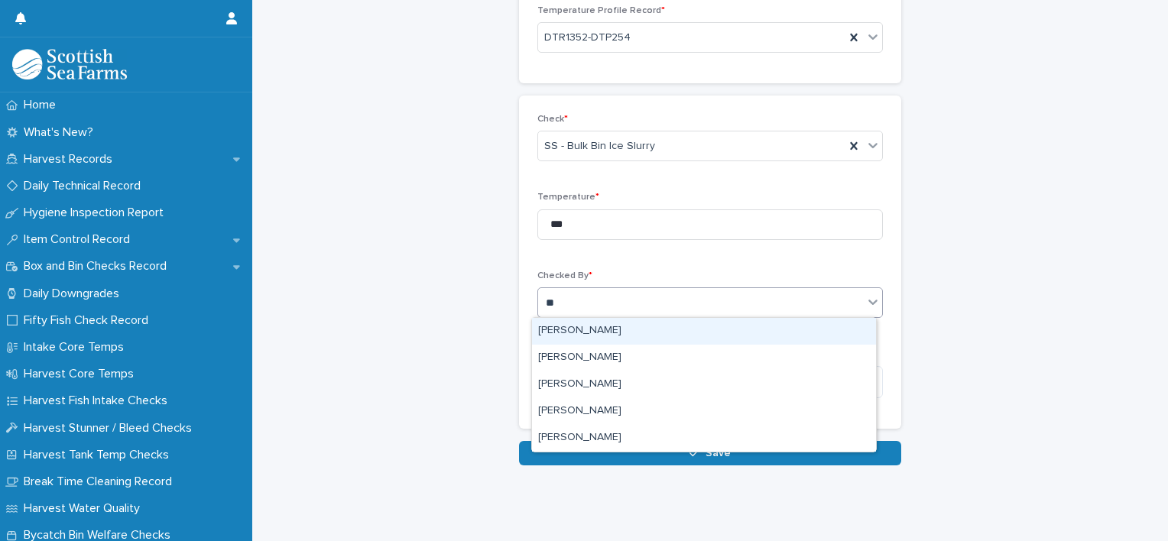
type input "***"
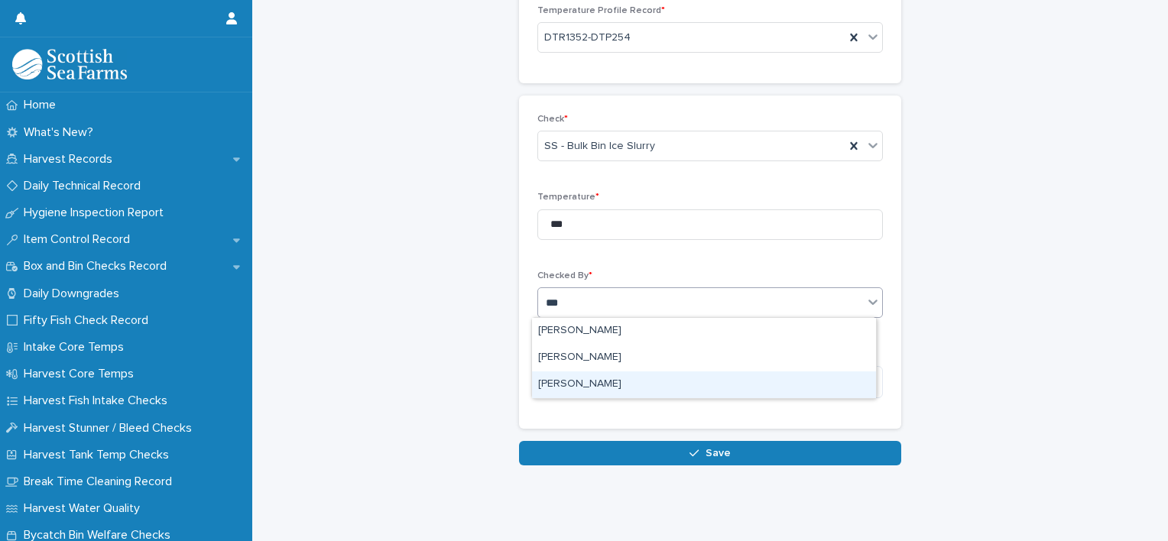
click at [590, 381] on div "[PERSON_NAME]" at bounding box center [704, 384] width 344 height 27
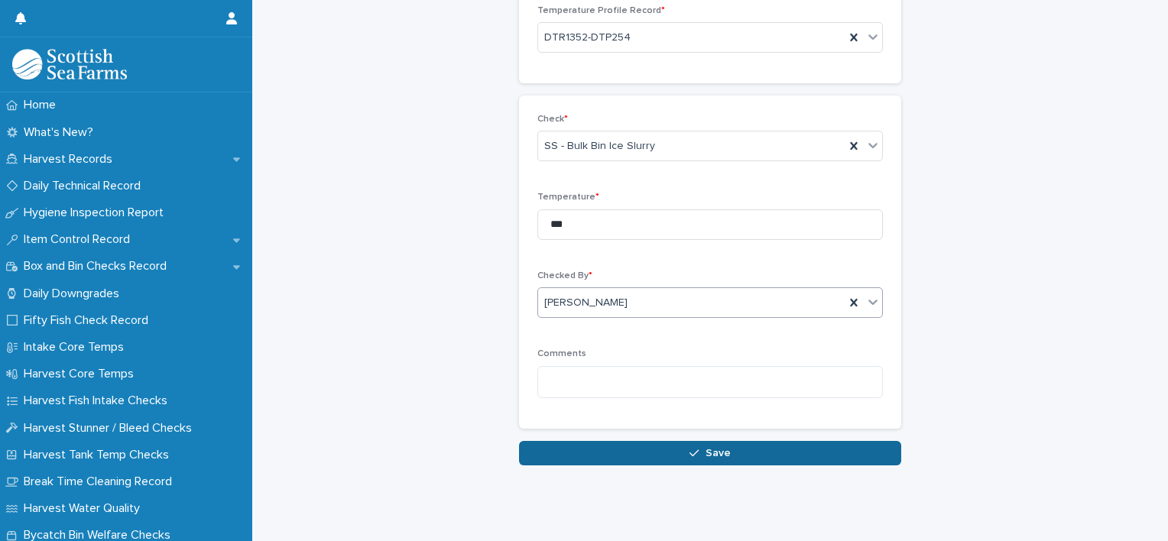
click at [712, 449] on span "Save" at bounding box center [717, 453] width 25 height 11
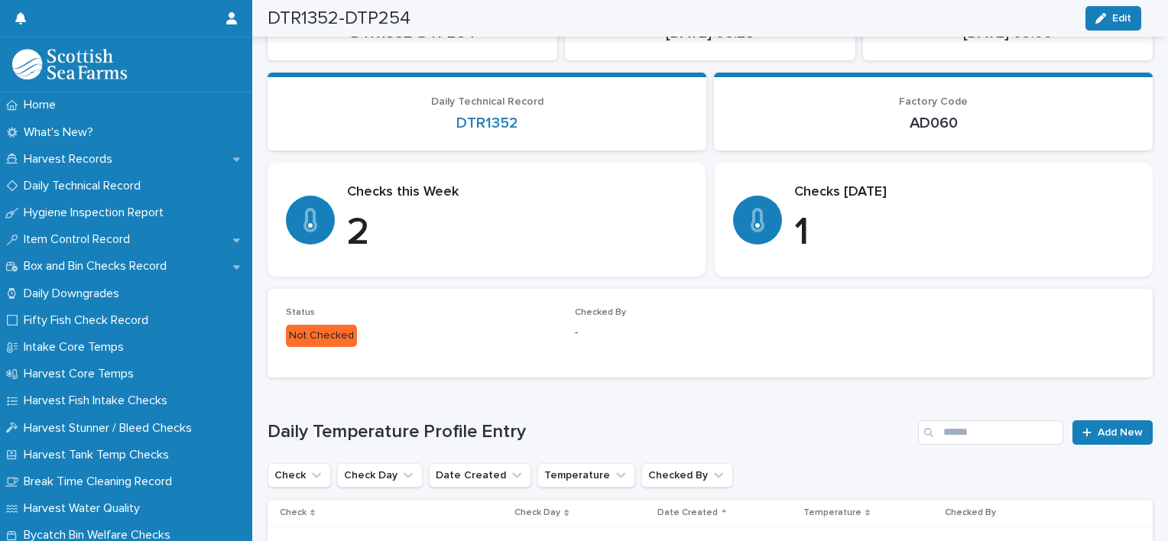
scroll to position [149, 0]
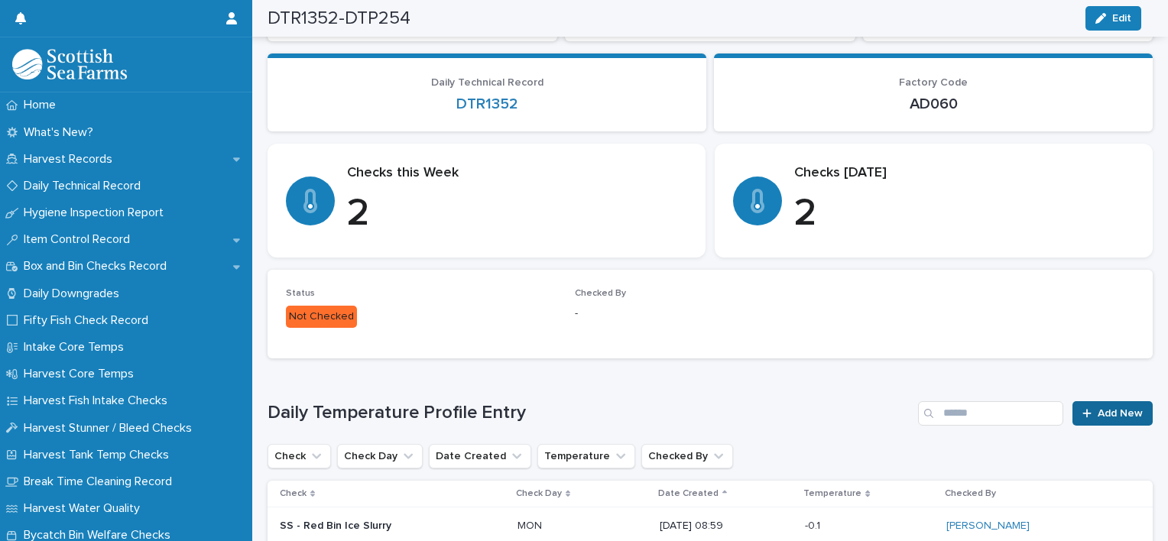
click at [1116, 411] on span "Add New" at bounding box center [1119, 413] width 45 height 11
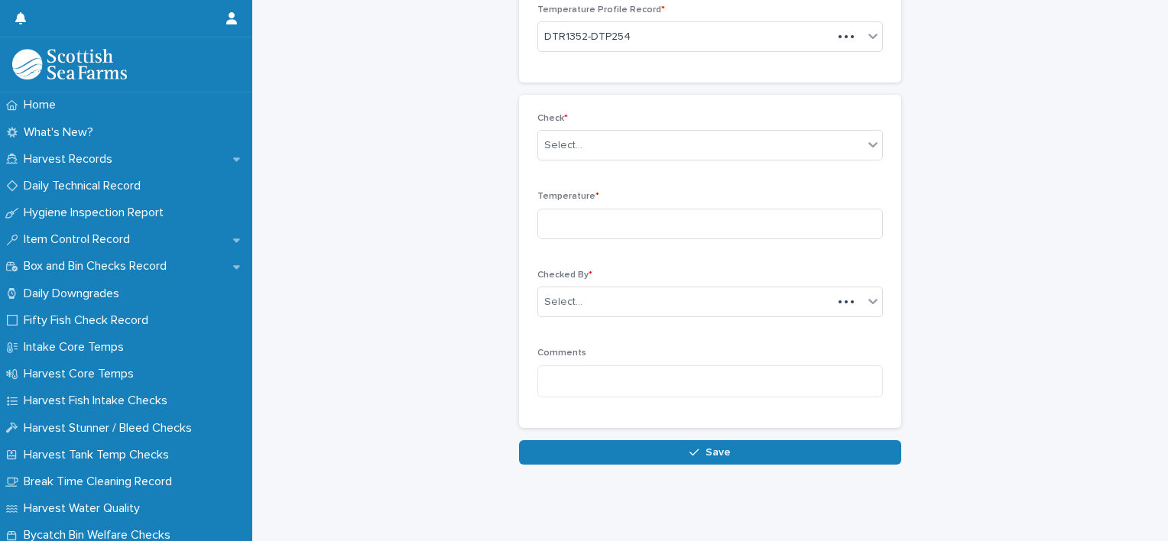
scroll to position [101, 0]
click at [593, 230] on input at bounding box center [709, 224] width 345 height 31
type input "***"
click at [646, 140] on div "Select..." at bounding box center [700, 146] width 325 height 25
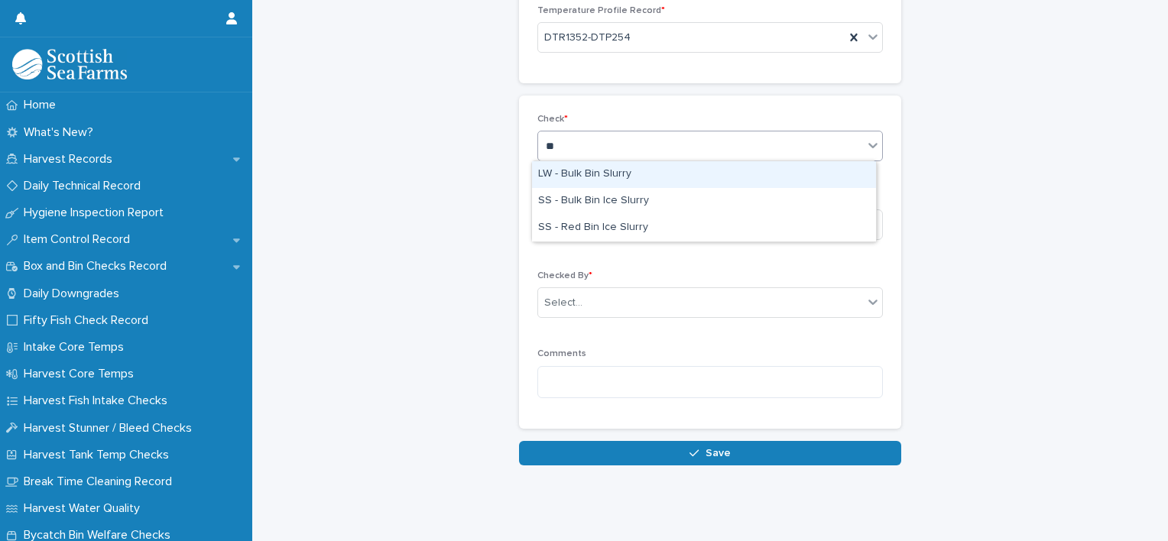
type input "***"
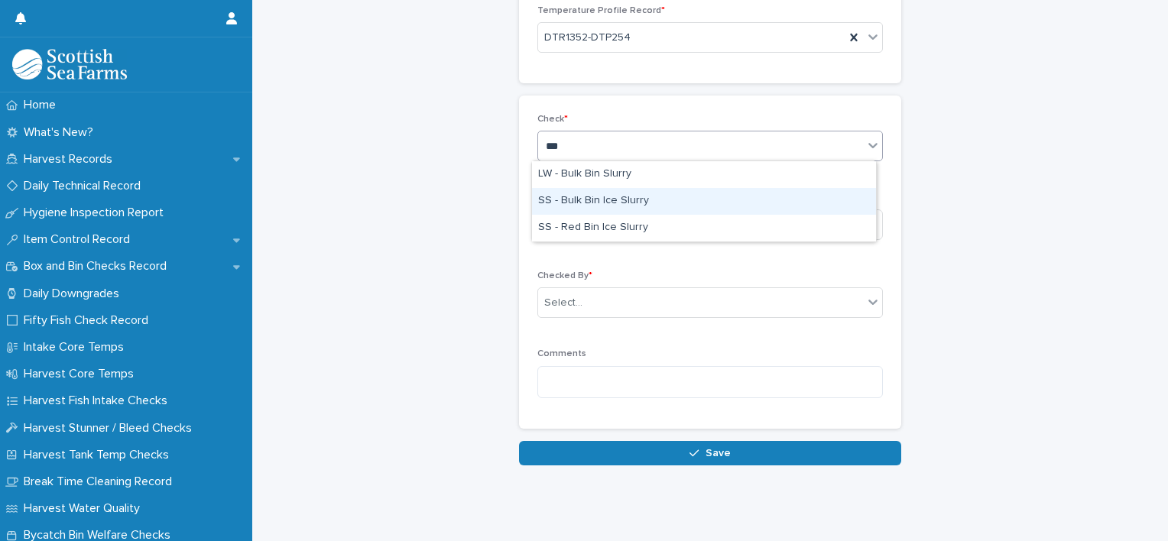
click at [593, 196] on div "SS - Bulk Bin Ice Slurry" at bounding box center [704, 201] width 344 height 27
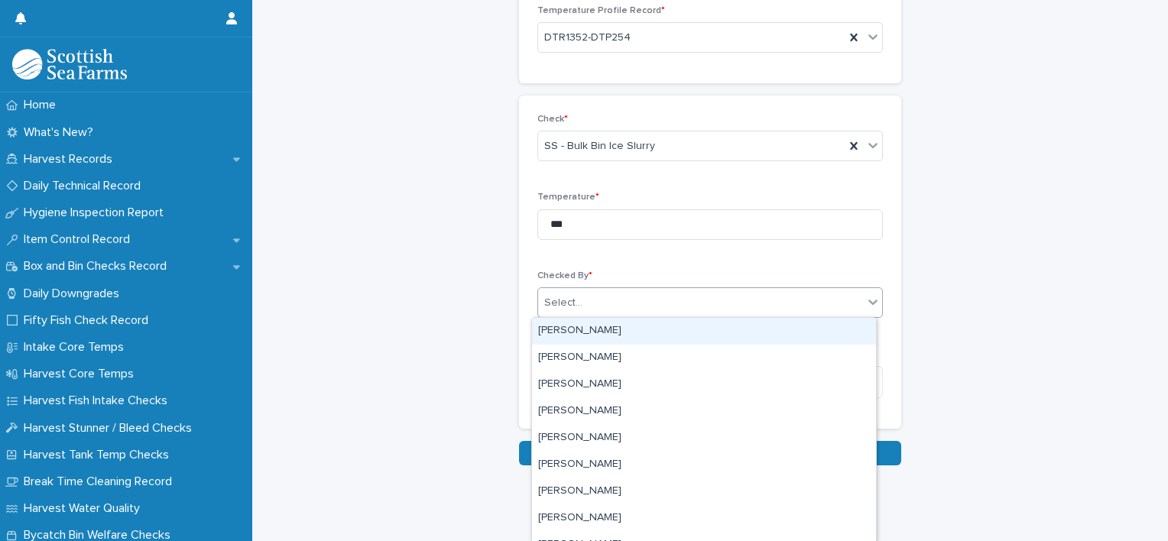
click at [605, 298] on div "Select..." at bounding box center [700, 302] width 325 height 25
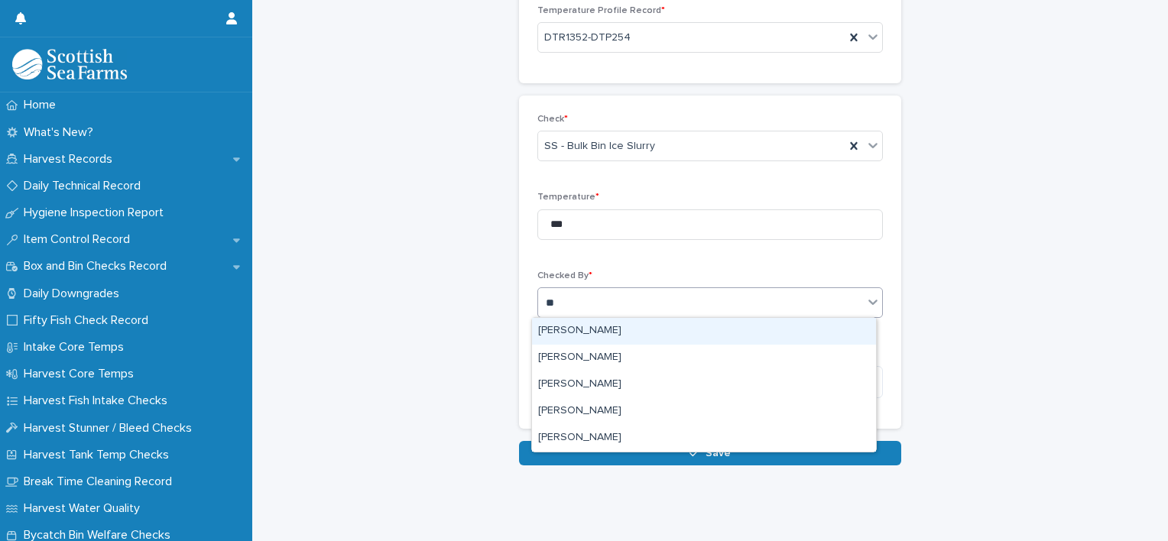
type input "***"
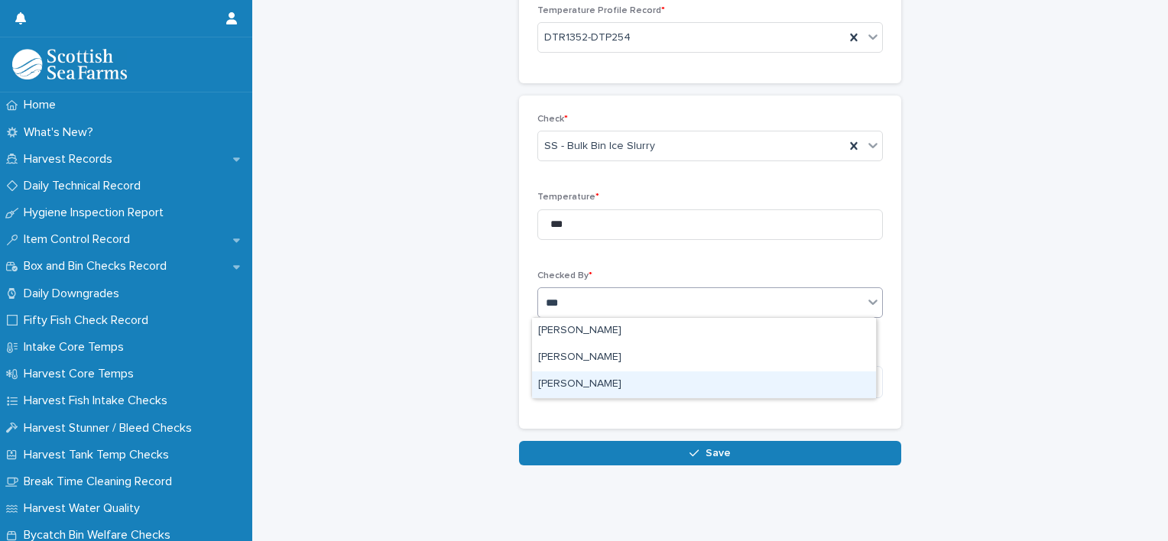
click at [594, 377] on div "[PERSON_NAME]" at bounding box center [704, 384] width 344 height 27
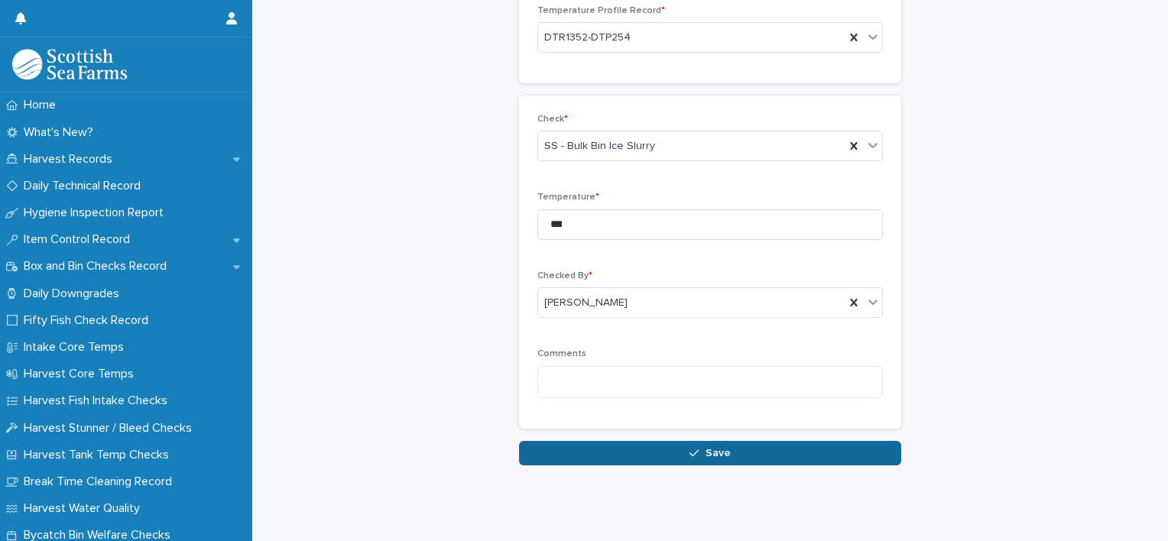
drag, startPoint x: 706, startPoint y: 445, endPoint x: 718, endPoint y: 452, distance: 14.0
click at [718, 452] on button "Save" at bounding box center [710, 453] width 382 height 24
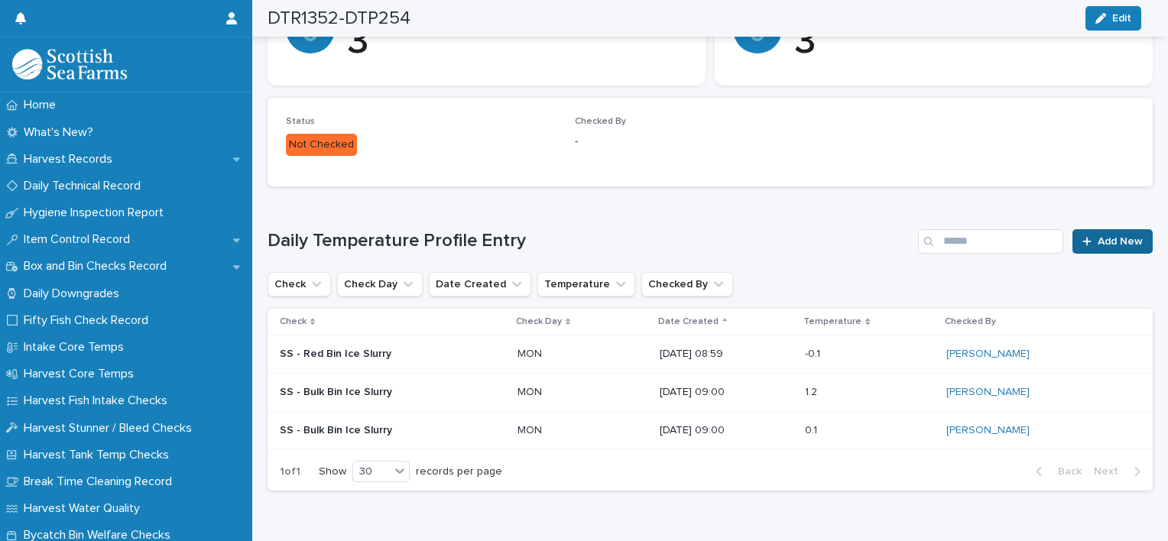
click at [1106, 245] on link "Add New" at bounding box center [1112, 241] width 80 height 24
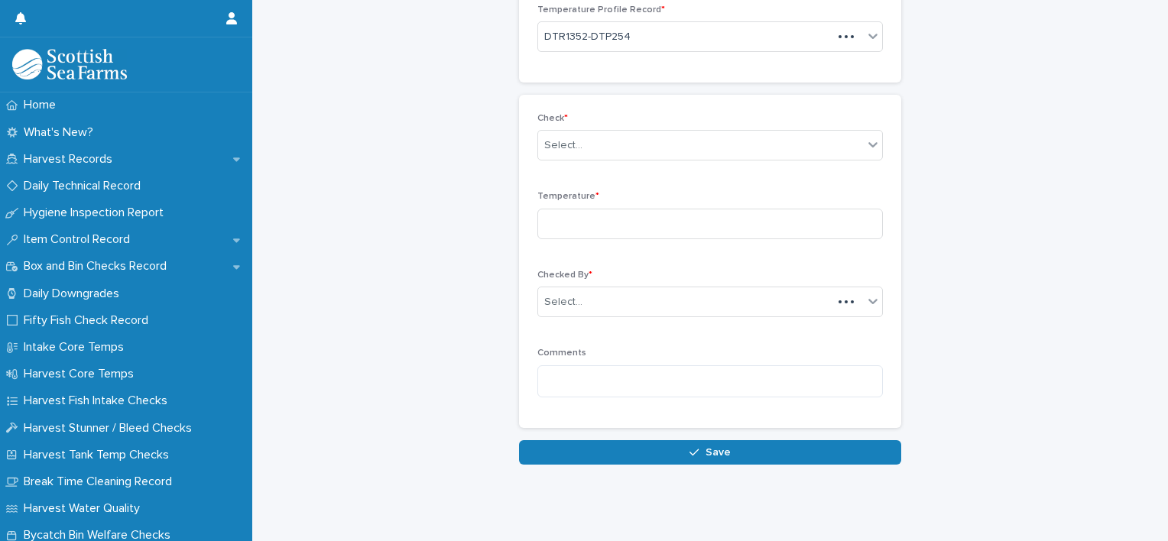
scroll to position [101, 0]
click at [590, 224] on input at bounding box center [709, 224] width 345 height 31
type input "***"
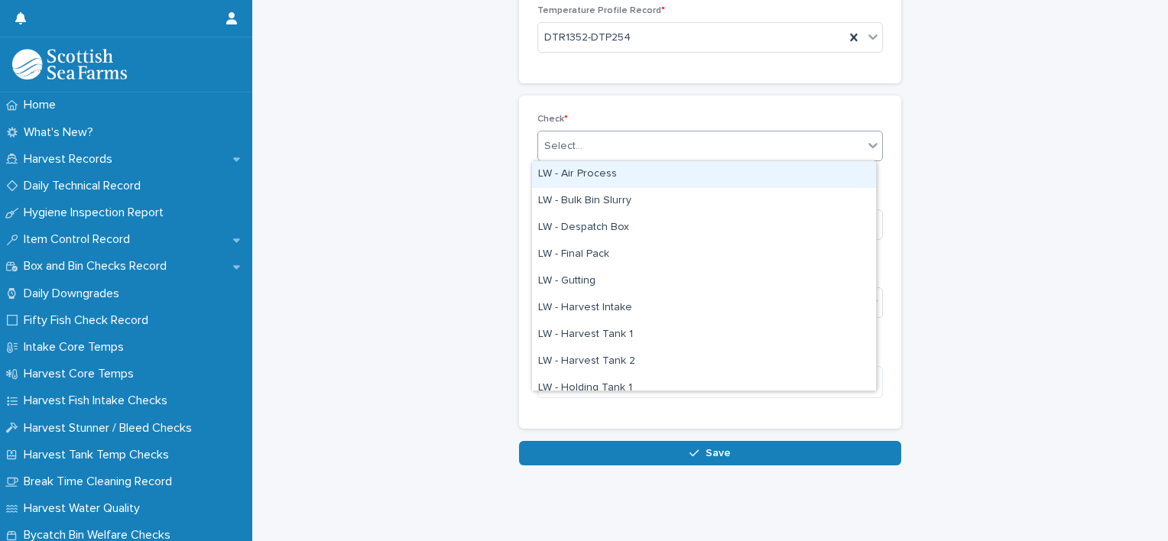
click at [603, 145] on div "Select..." at bounding box center [700, 146] width 325 height 25
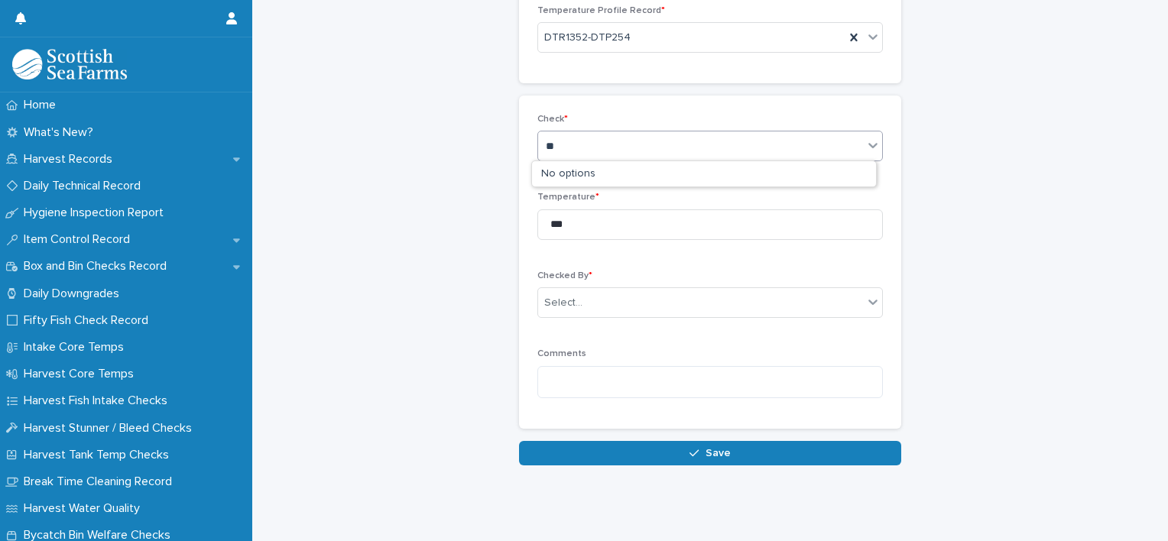
type input "*"
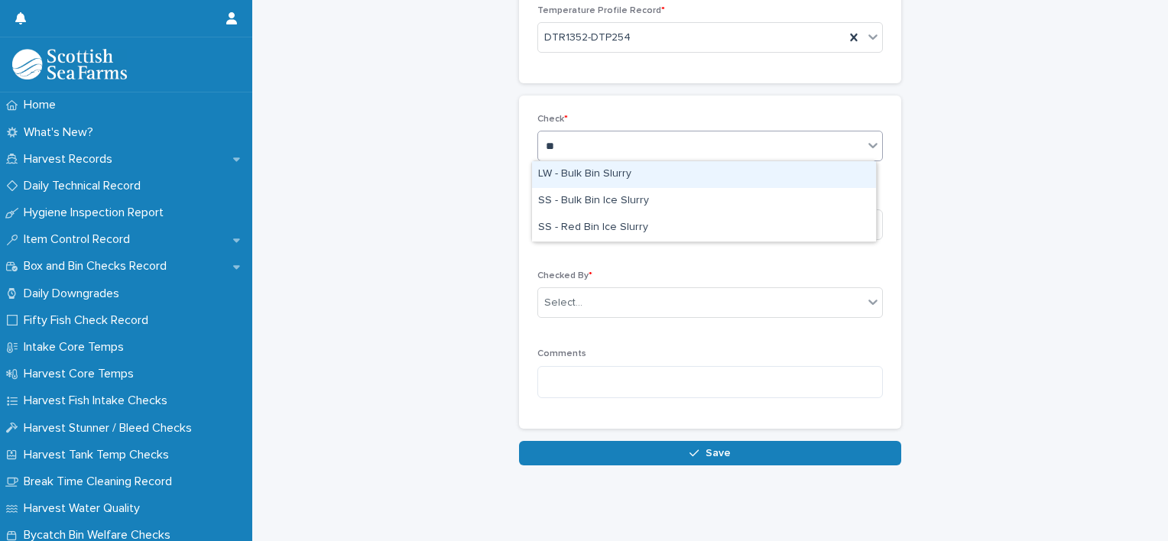
type input "***"
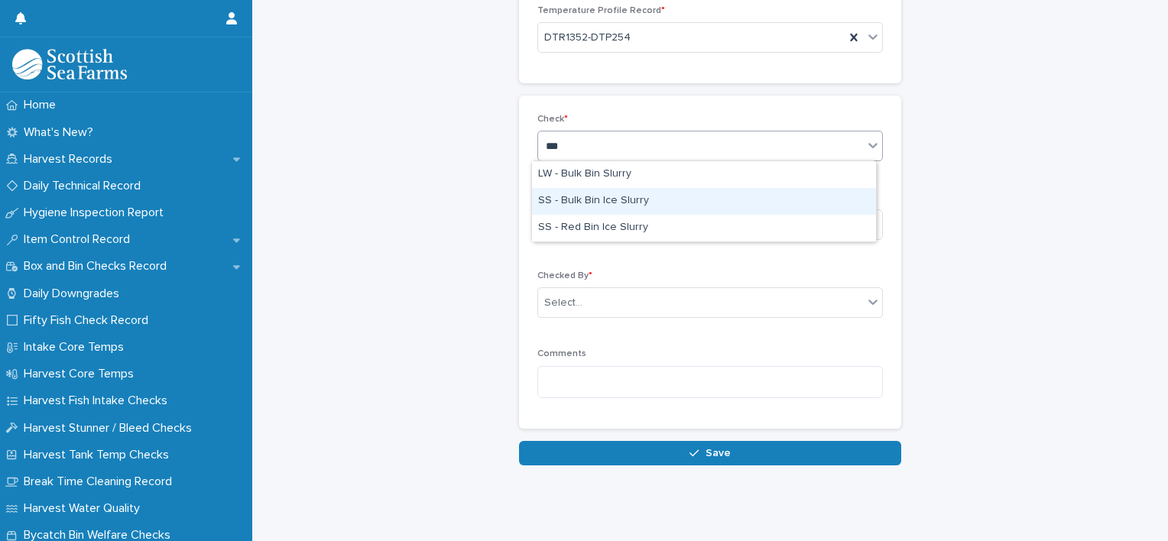
click at [635, 196] on div "SS - Bulk Bin Ice Slurry" at bounding box center [704, 201] width 344 height 27
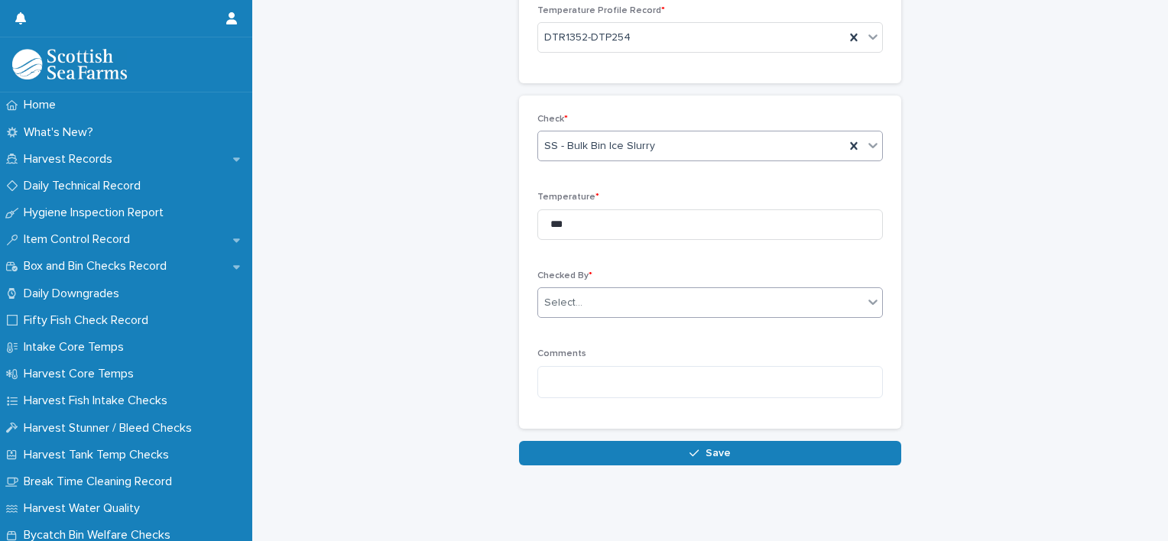
click at [602, 296] on div "Select..." at bounding box center [700, 302] width 325 height 25
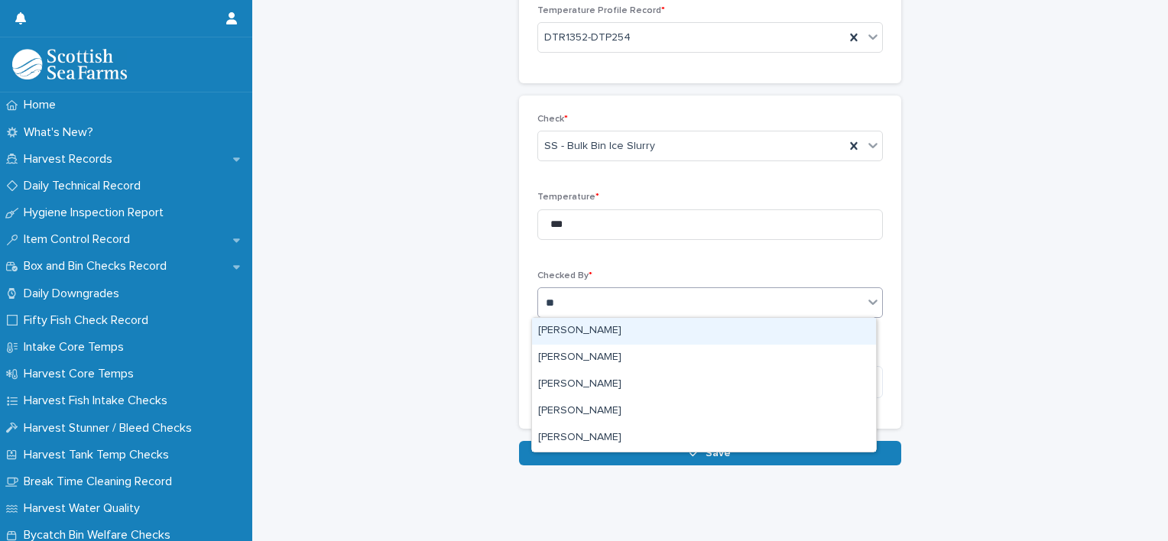
type input "***"
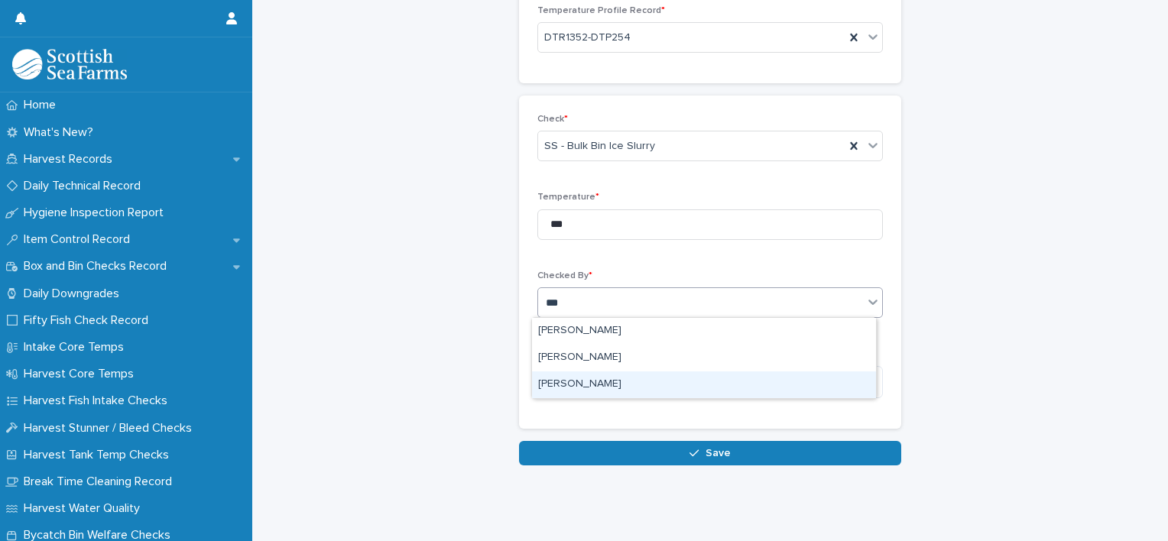
click at [578, 382] on div "[PERSON_NAME]" at bounding box center [704, 384] width 344 height 27
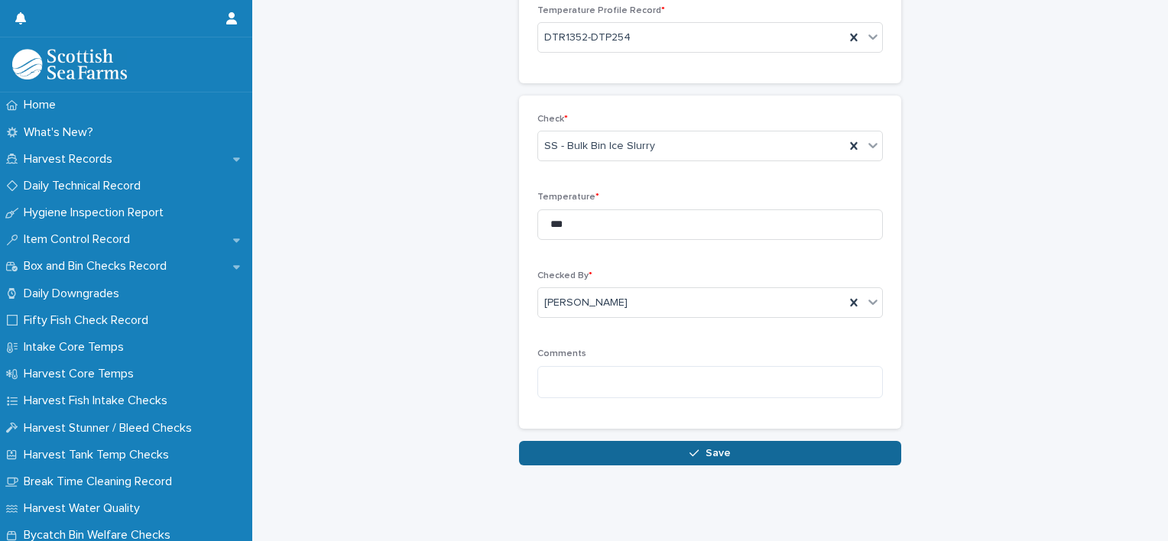
click at [690, 448] on icon "button" at bounding box center [693, 453] width 9 height 11
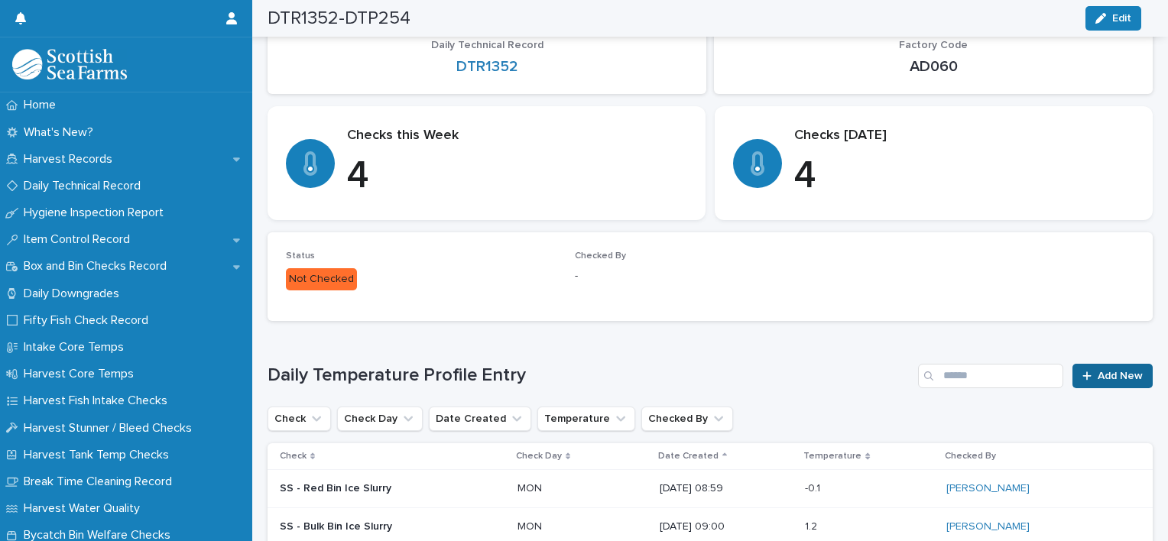
click at [1082, 373] on icon at bounding box center [1086, 376] width 9 height 11
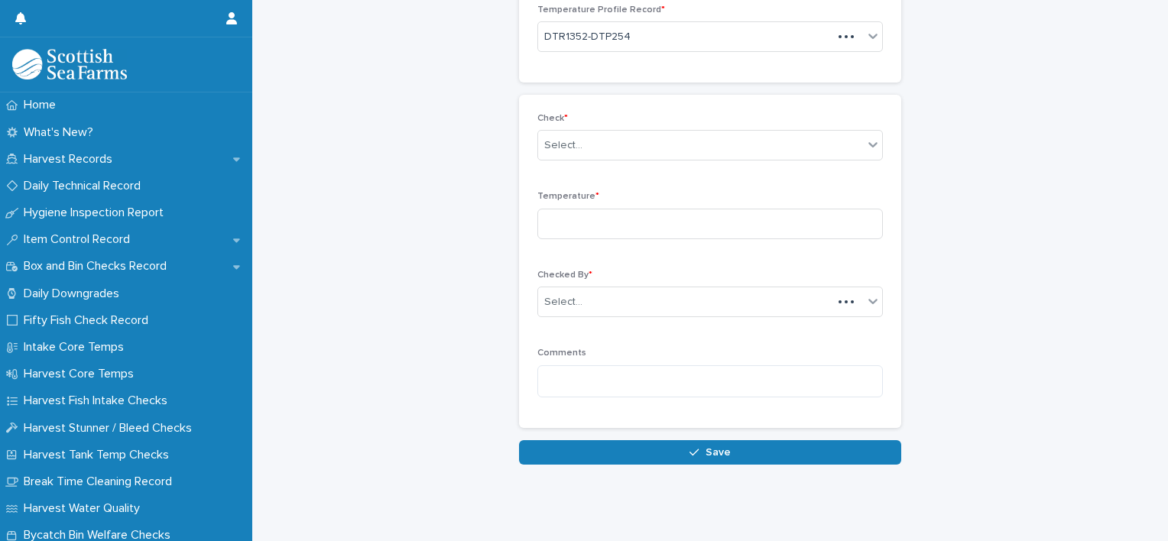
scroll to position [101, 0]
click at [631, 234] on input at bounding box center [709, 224] width 345 height 31
type input "*"
click at [610, 150] on div "Select..." at bounding box center [700, 146] width 325 height 25
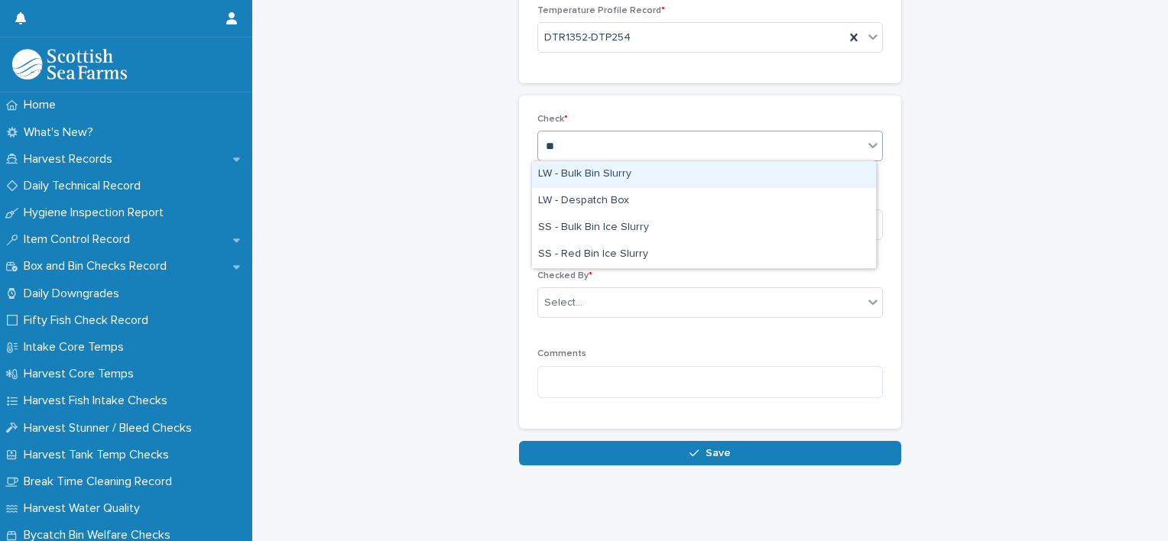
type input "***"
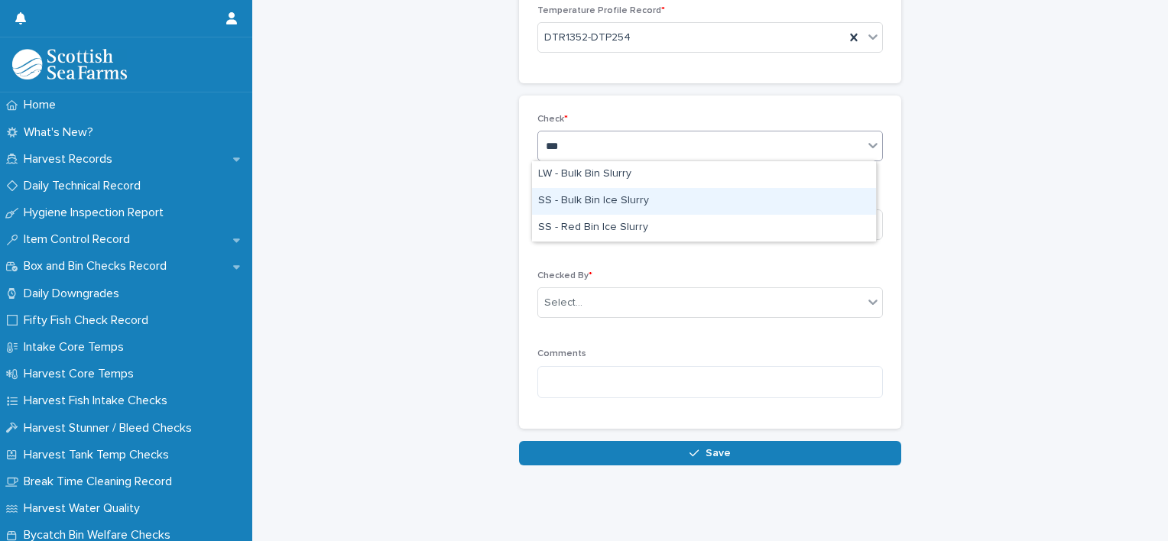
click at [609, 193] on div "SS - Bulk Bin Ice Slurry" at bounding box center [704, 201] width 344 height 27
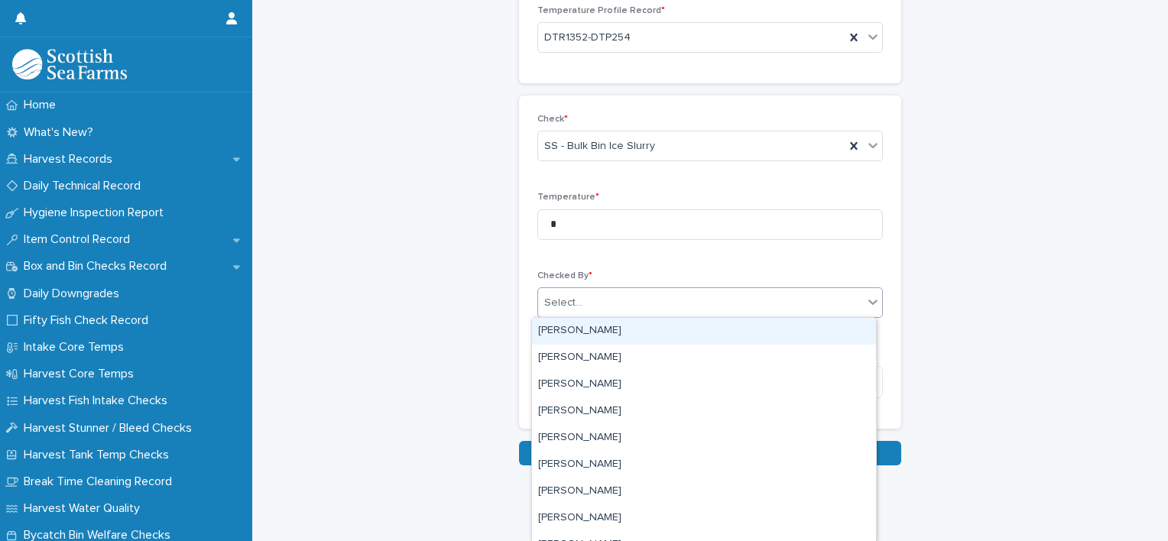
click at [602, 306] on div "Select..." at bounding box center [700, 302] width 325 height 25
type input "***"
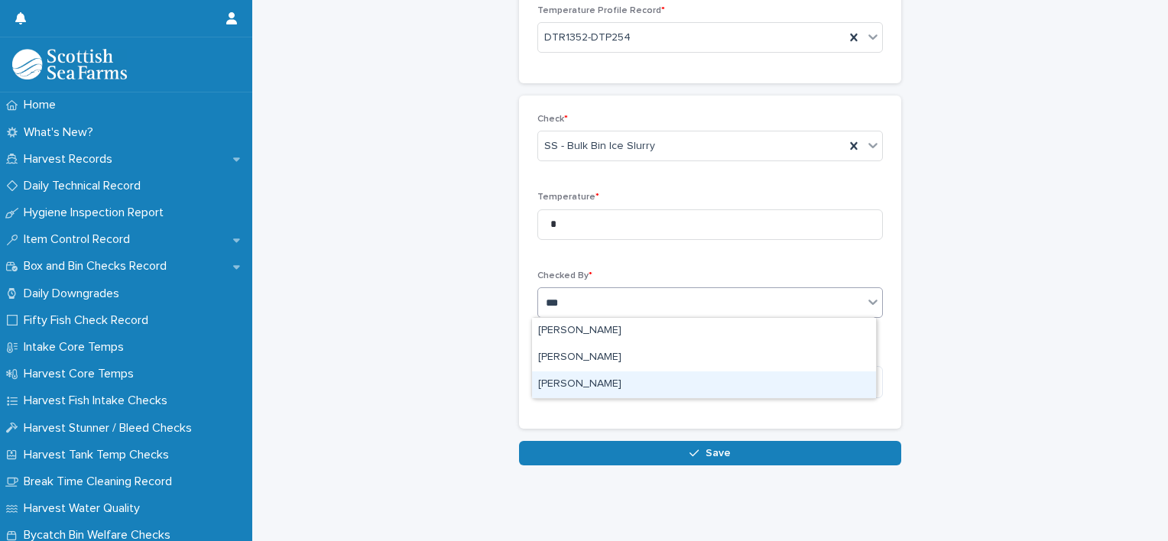
click at [594, 377] on div "[PERSON_NAME]" at bounding box center [704, 384] width 344 height 27
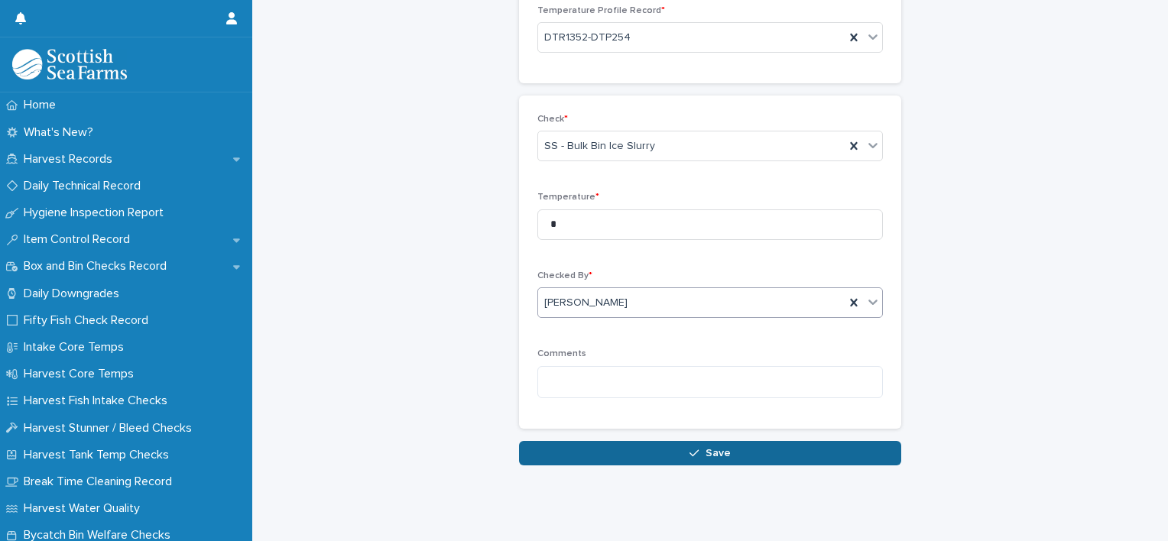
drag, startPoint x: 693, startPoint y: 439, endPoint x: 699, endPoint y: 444, distance: 8.1
click at [699, 444] on div "Daily Temperature Profile Entry: add new Loading... Saving… Loading... Saving… …" at bounding box center [710, 183] width 382 height 565
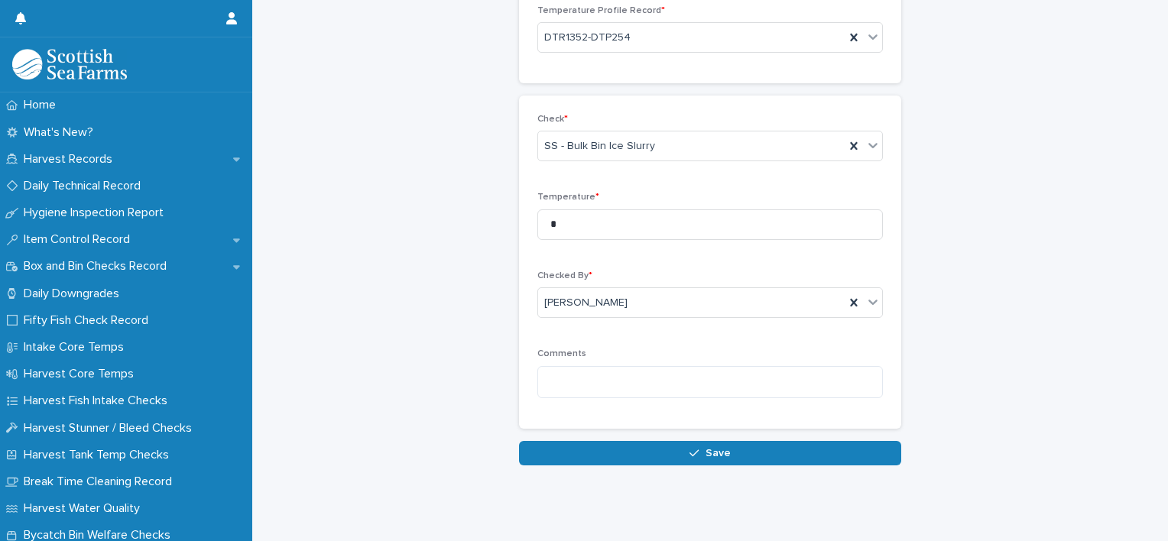
drag, startPoint x: 699, startPoint y: 444, endPoint x: 711, endPoint y: 448, distance: 12.1
click at [711, 448] on span "Save" at bounding box center [717, 453] width 25 height 11
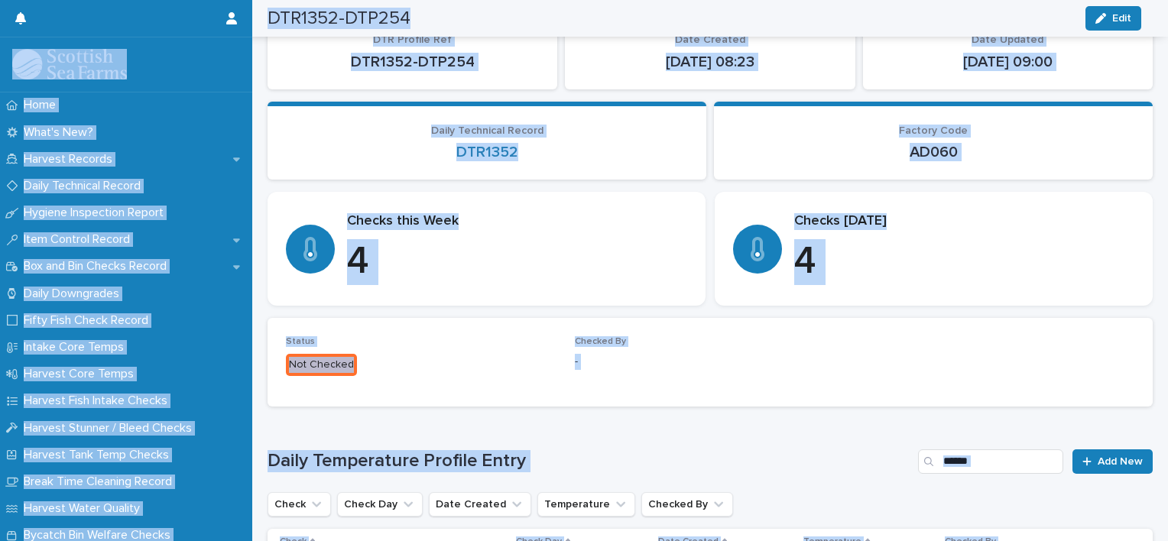
scroll to position [186, 0]
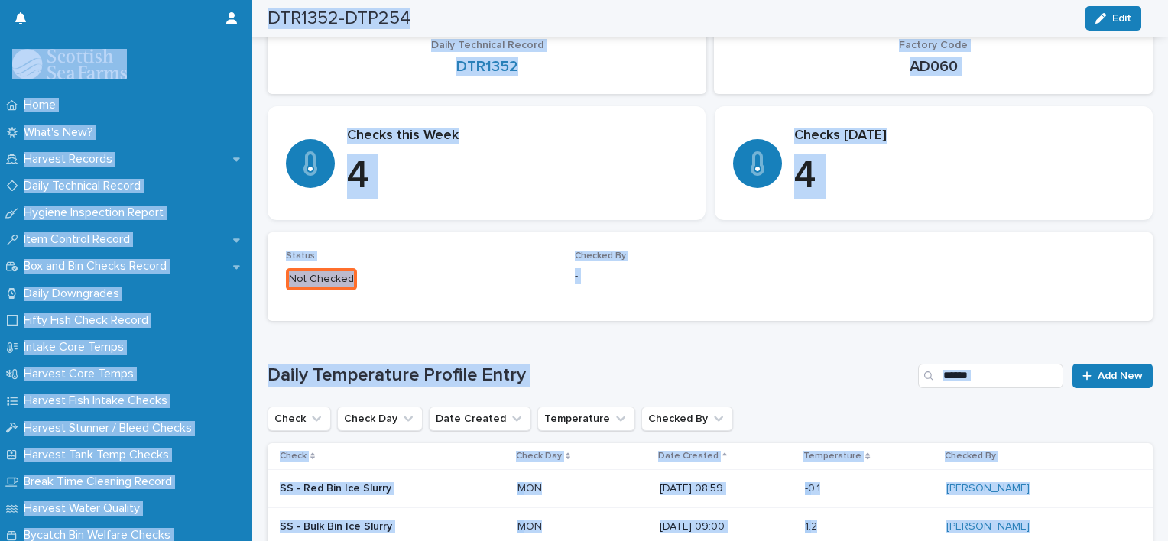
click at [1061, 333] on div "Loading... Saving… Daily Temperature Profile Entry Add New Check Check Day Date…" at bounding box center [709, 504] width 885 height 343
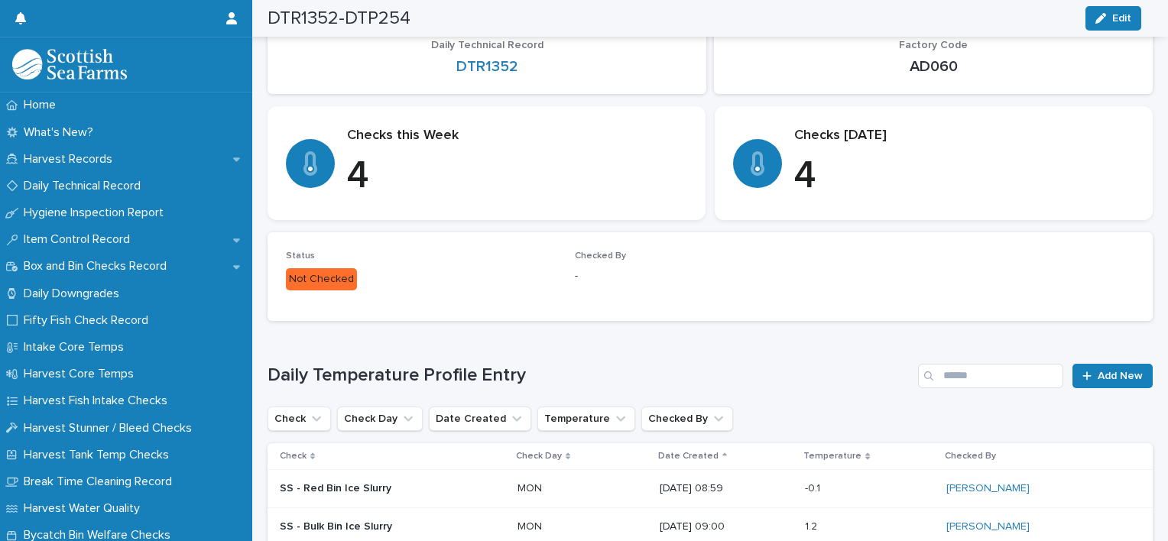
click at [1104, 361] on div "Loading... Saving… Daily Temperature Profile Entry Add New Check Check Day Date…" at bounding box center [709, 504] width 885 height 343
click at [1110, 371] on span "Add New" at bounding box center [1119, 376] width 45 height 11
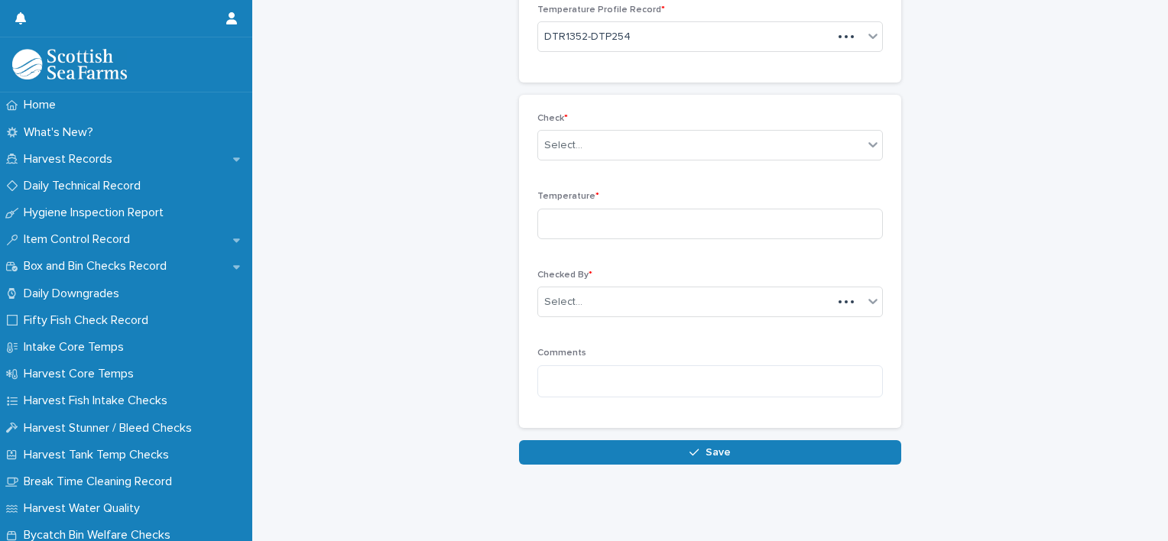
scroll to position [101, 0]
click at [630, 217] on input at bounding box center [709, 224] width 345 height 31
type input "***"
click at [633, 144] on div "Select..." at bounding box center [700, 146] width 325 height 25
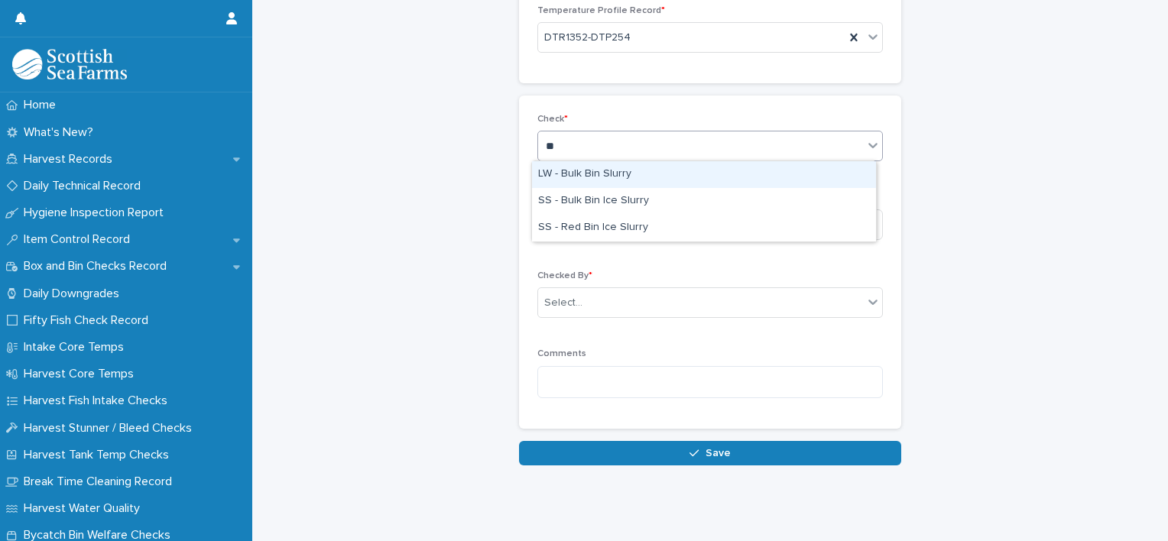
type input "***"
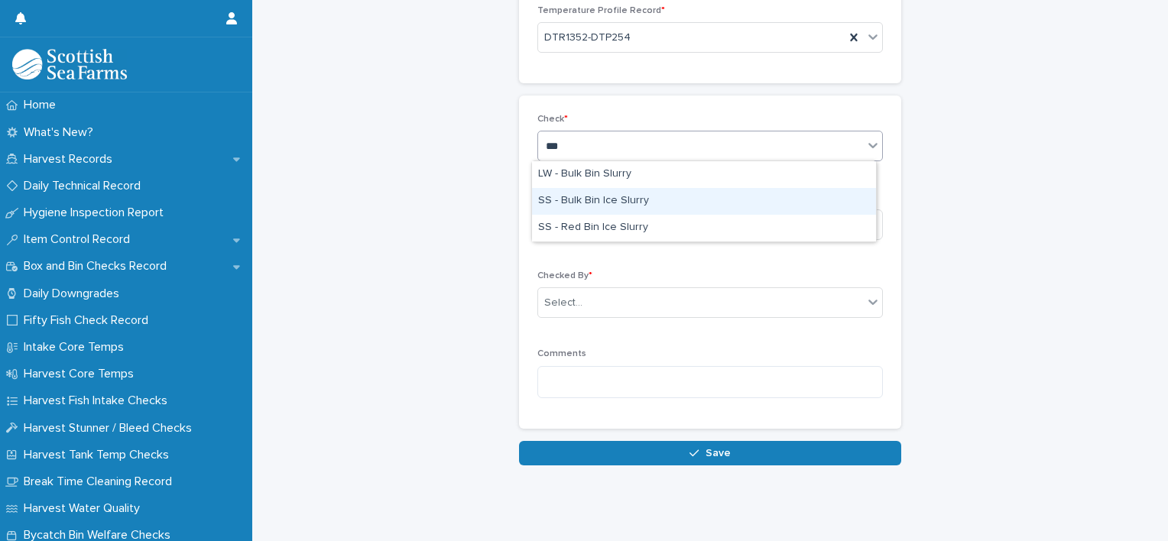
click at [617, 190] on div "SS - Bulk Bin Ice Slurry" at bounding box center [704, 201] width 344 height 27
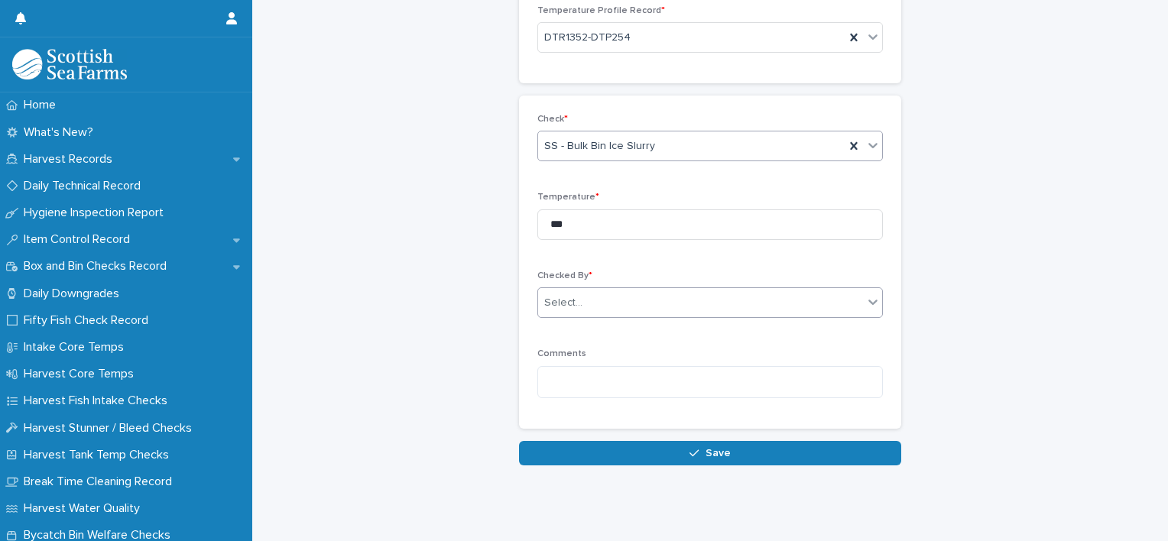
click at [619, 303] on div "Select..." at bounding box center [700, 302] width 325 height 25
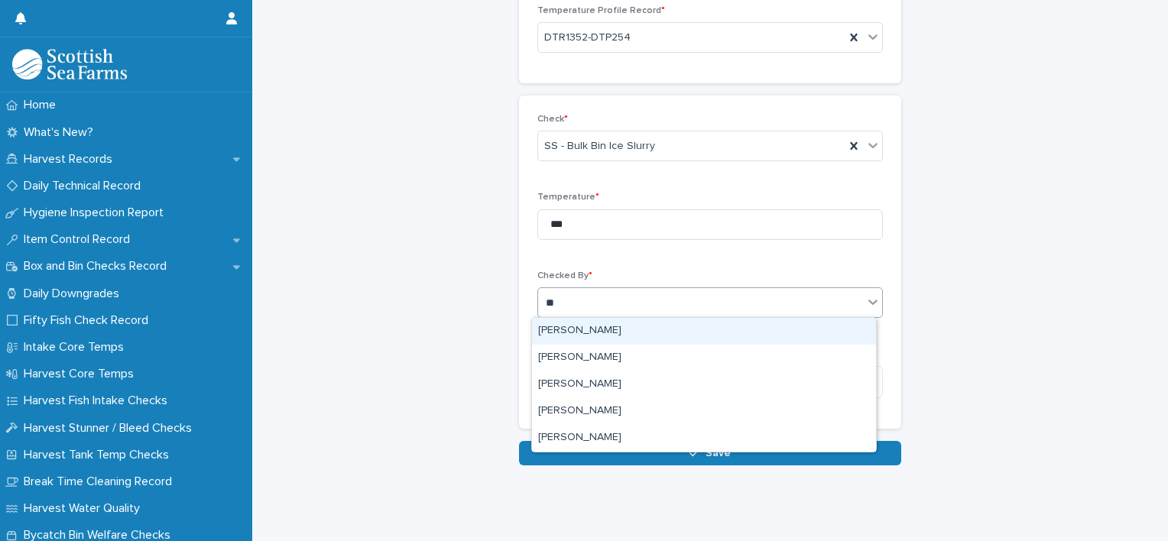
type input "***"
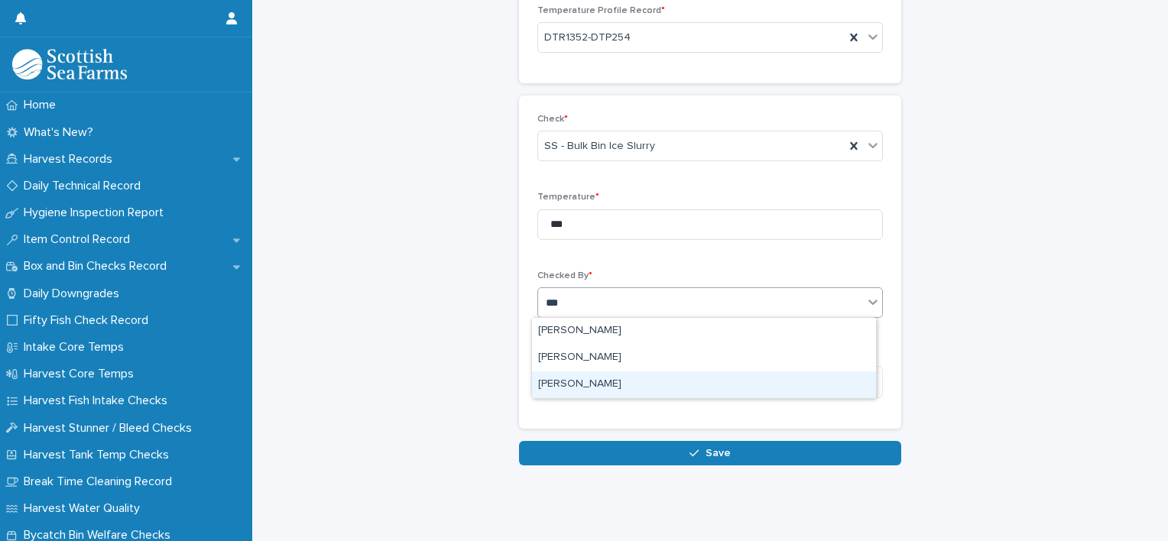
click at [617, 382] on div "[PERSON_NAME]" at bounding box center [704, 384] width 344 height 27
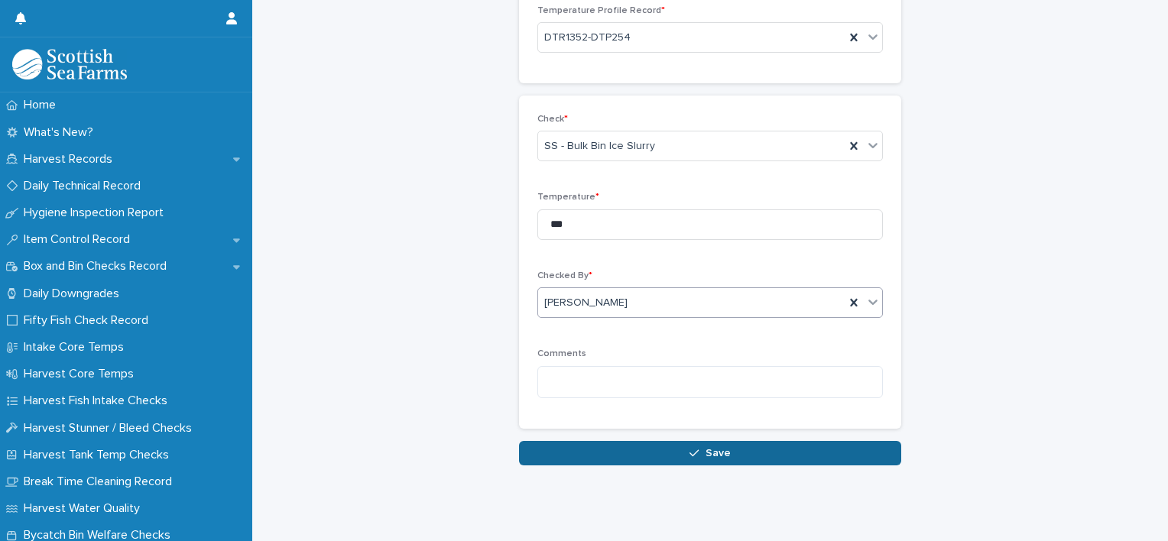
click at [705, 452] on span "Save" at bounding box center [717, 453] width 25 height 11
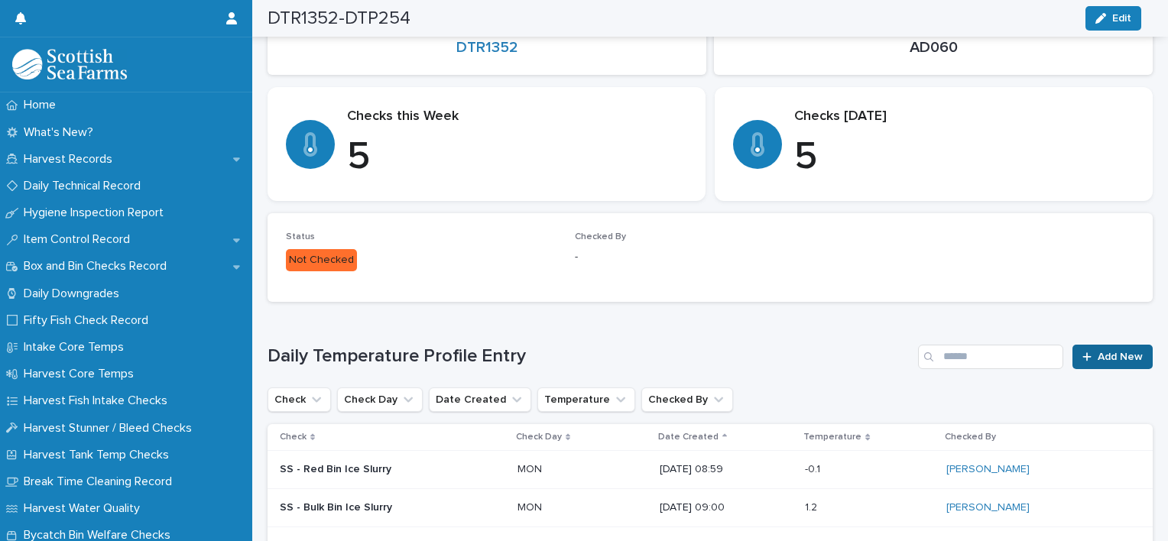
click at [1085, 357] on div at bounding box center [1089, 356] width 15 height 11
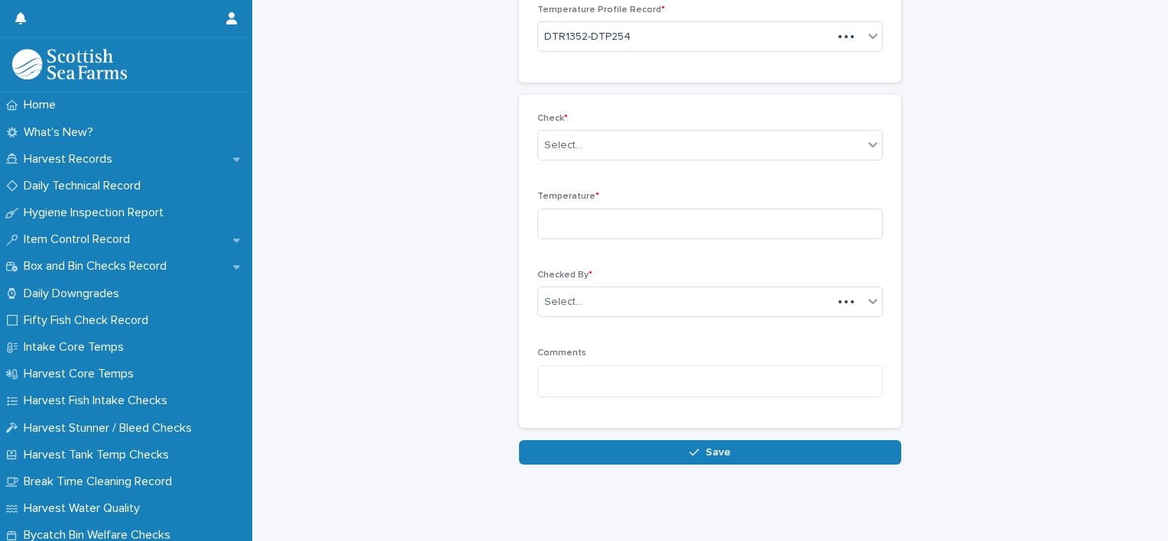
scroll to position [101, 0]
click at [630, 220] on input at bounding box center [709, 224] width 345 height 31
type input "***"
click at [584, 147] on input "text" at bounding box center [585, 146] width 2 height 13
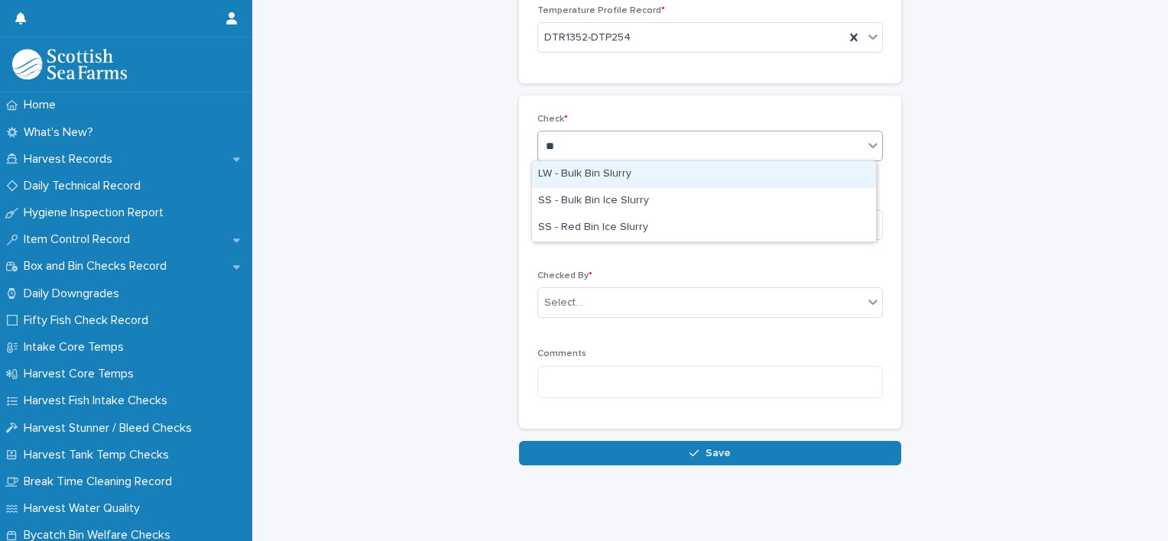
type input "***"
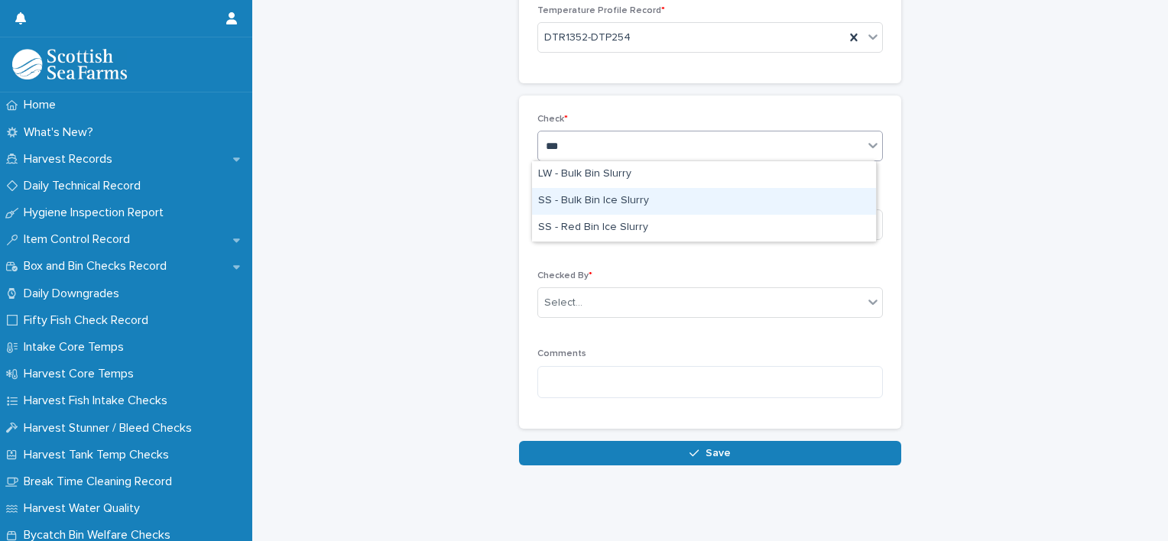
click at [584, 202] on div "SS - Bulk Bin Ice Slurry" at bounding box center [704, 201] width 344 height 27
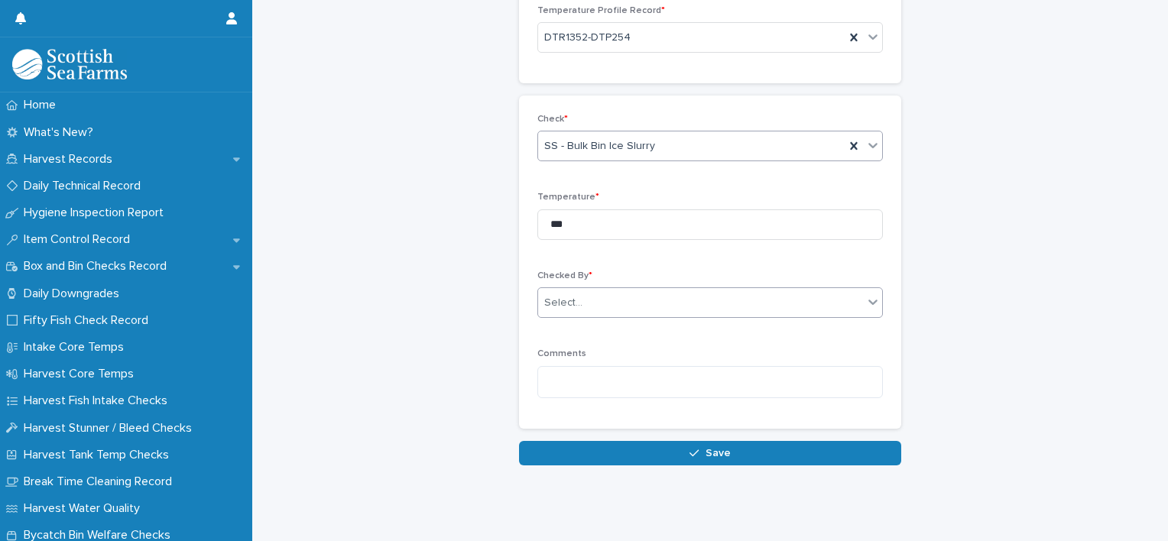
click at [591, 305] on div "Select..." at bounding box center [700, 302] width 325 height 25
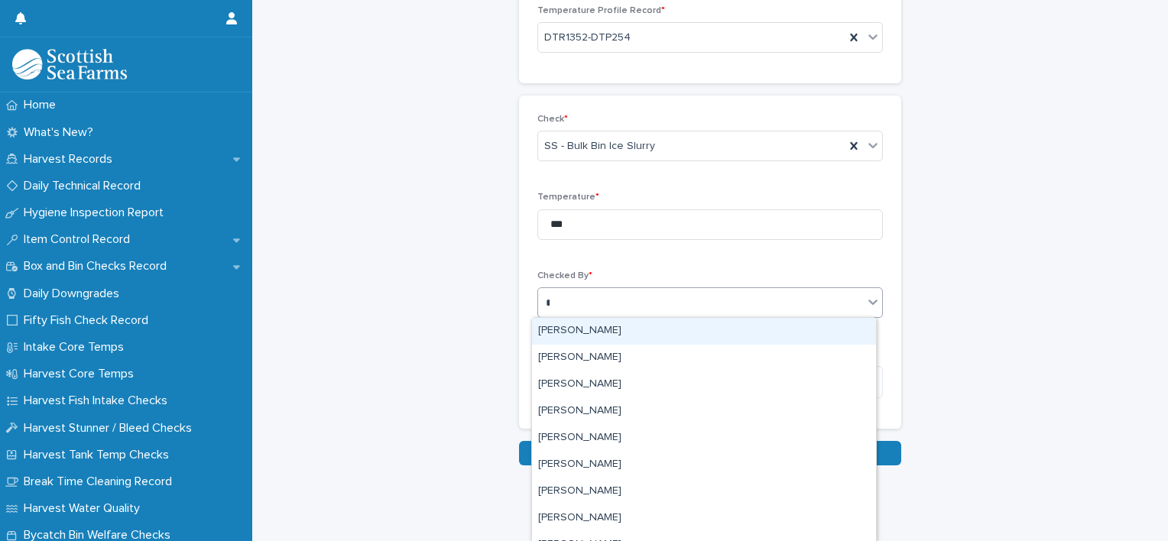
type input "***"
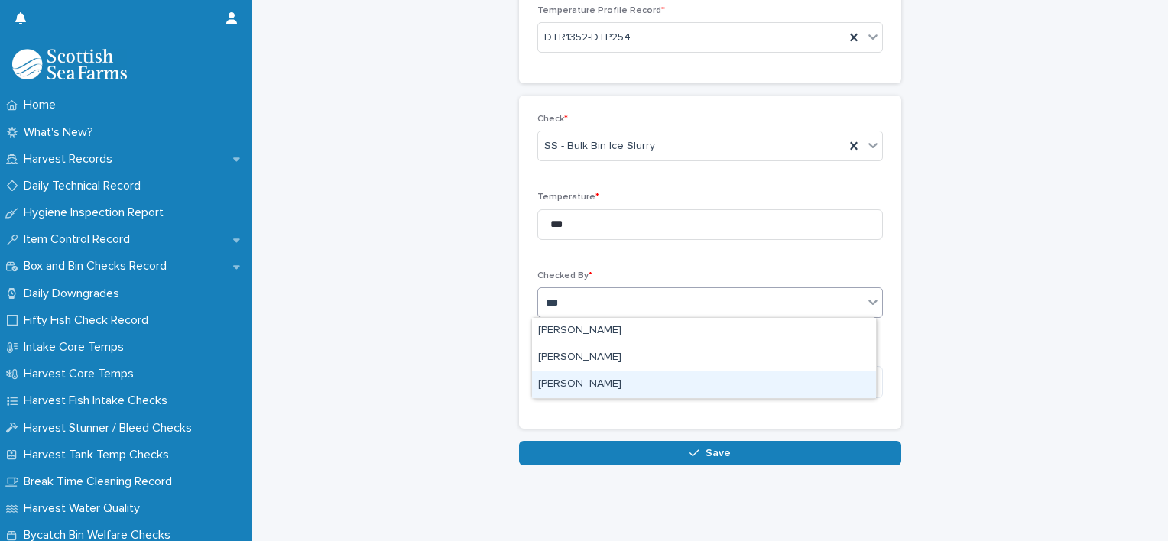
click at [552, 376] on div "[PERSON_NAME]" at bounding box center [704, 384] width 344 height 27
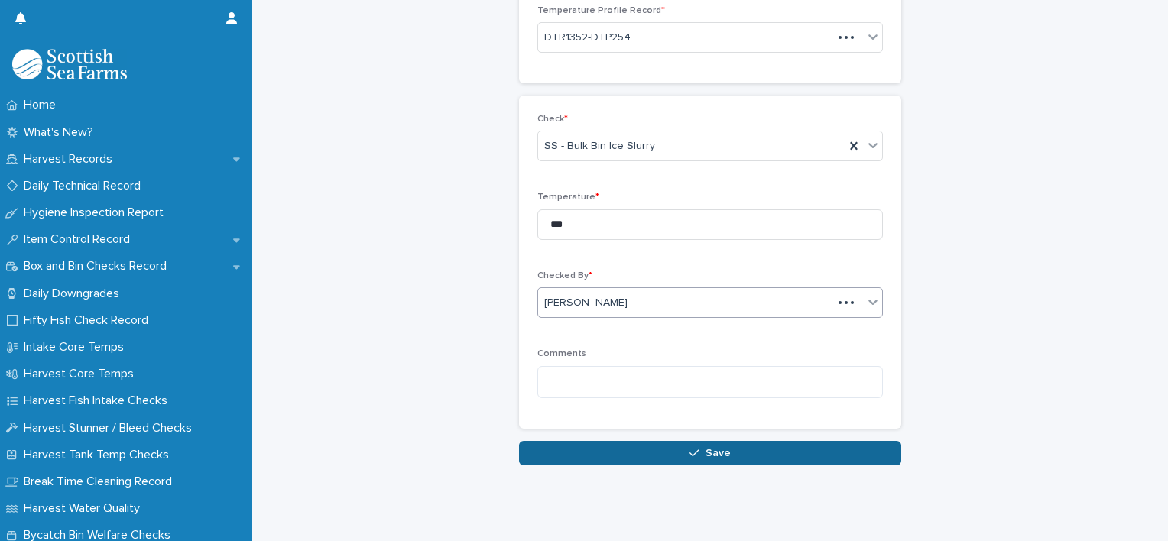
click at [679, 450] on button "Save" at bounding box center [710, 453] width 382 height 24
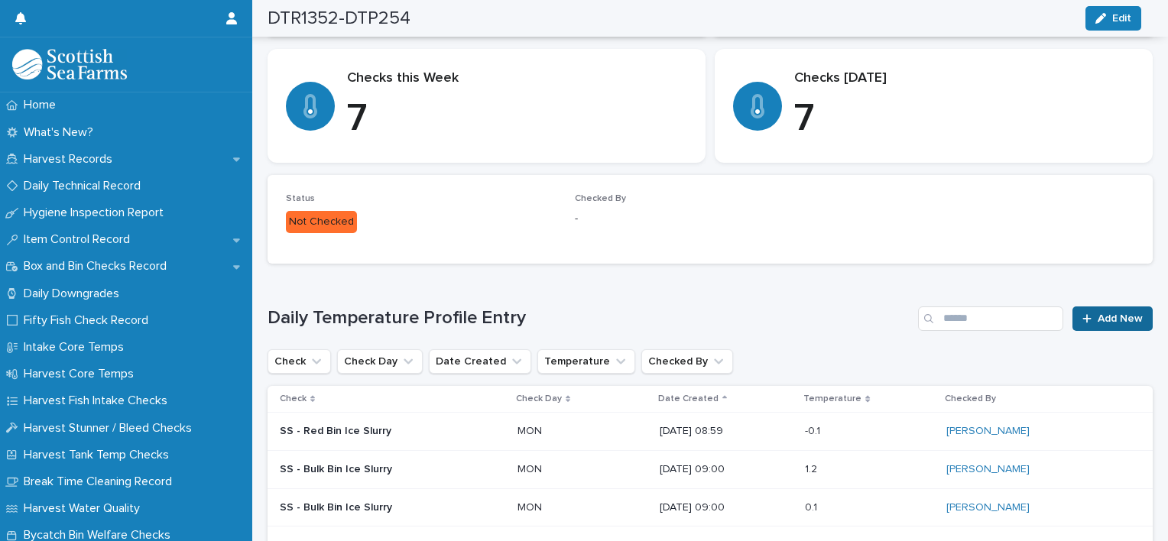
click at [1102, 322] on span "Add New" at bounding box center [1119, 318] width 45 height 11
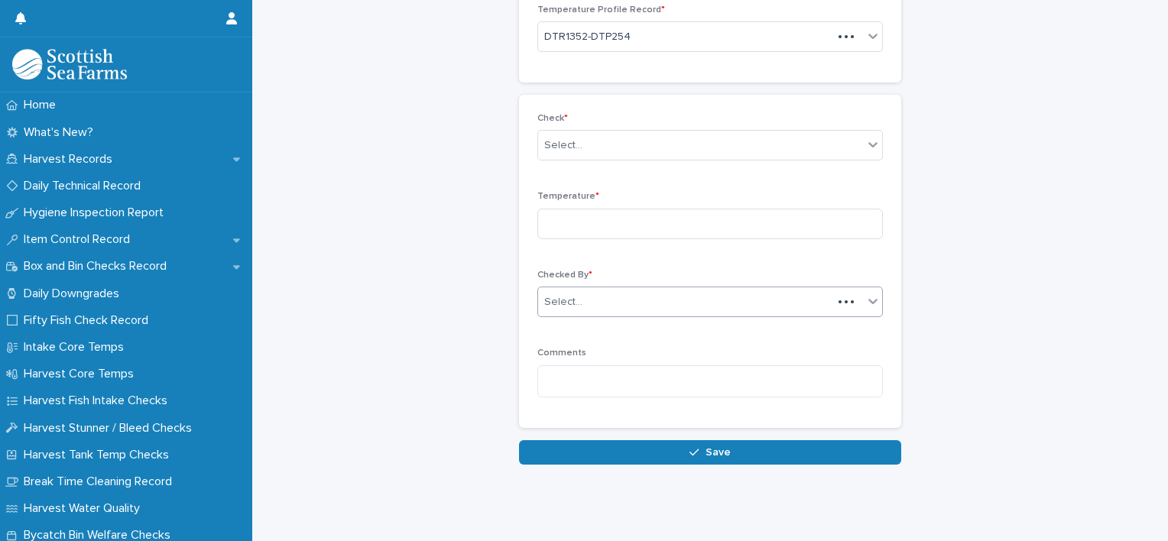
scroll to position [101, 0]
click at [675, 233] on input at bounding box center [709, 224] width 345 height 31
type input "***"
click at [594, 153] on div "Select..." at bounding box center [700, 146] width 325 height 25
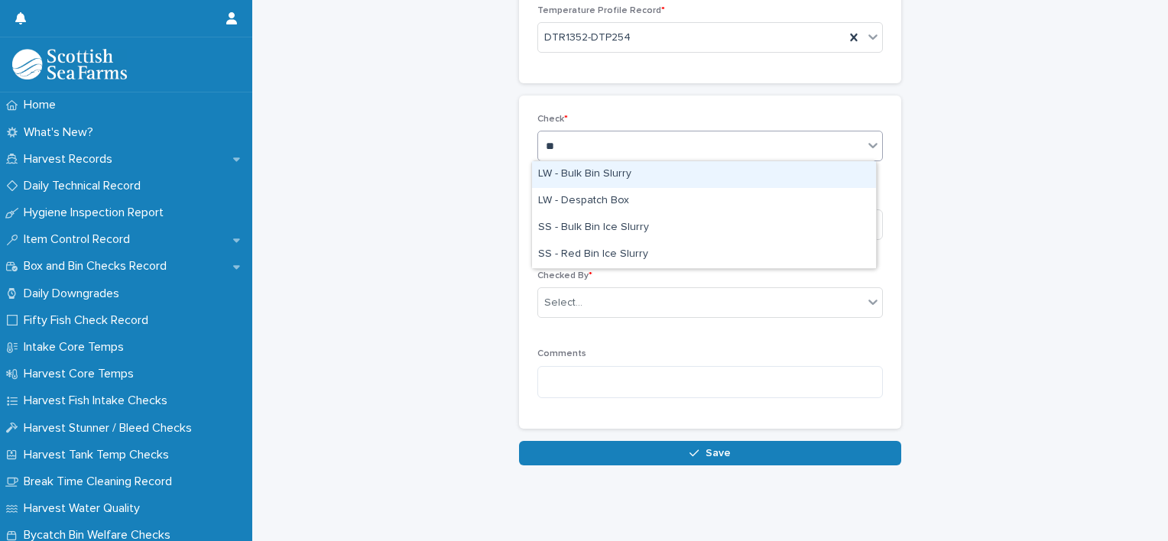
type input "***"
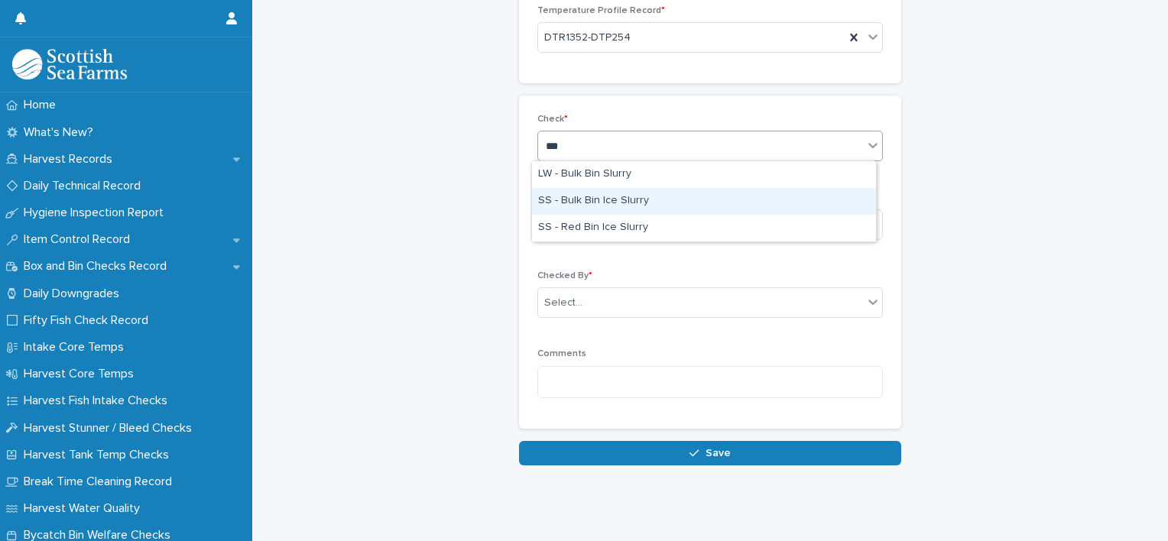
click at [607, 199] on div "SS - Bulk Bin Ice Slurry" at bounding box center [704, 201] width 344 height 27
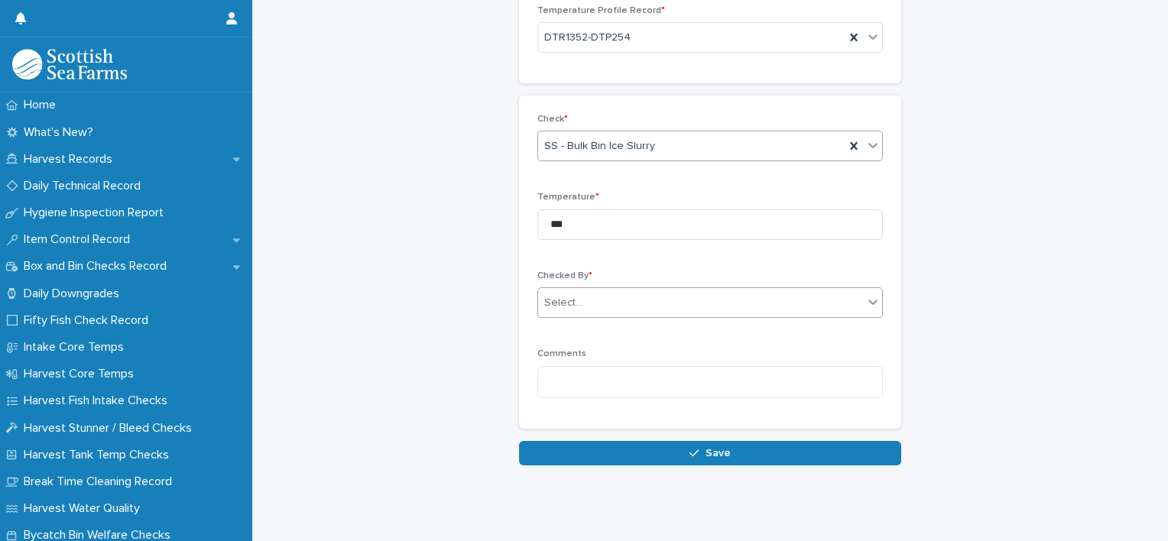
click at [601, 306] on div "Select..." at bounding box center [700, 302] width 325 height 25
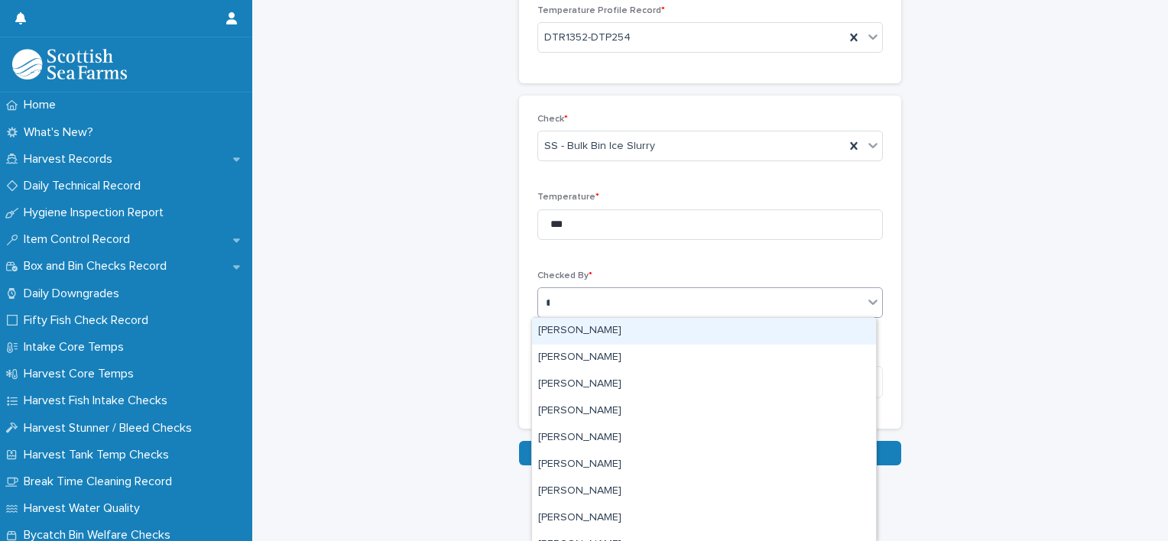
type input "***"
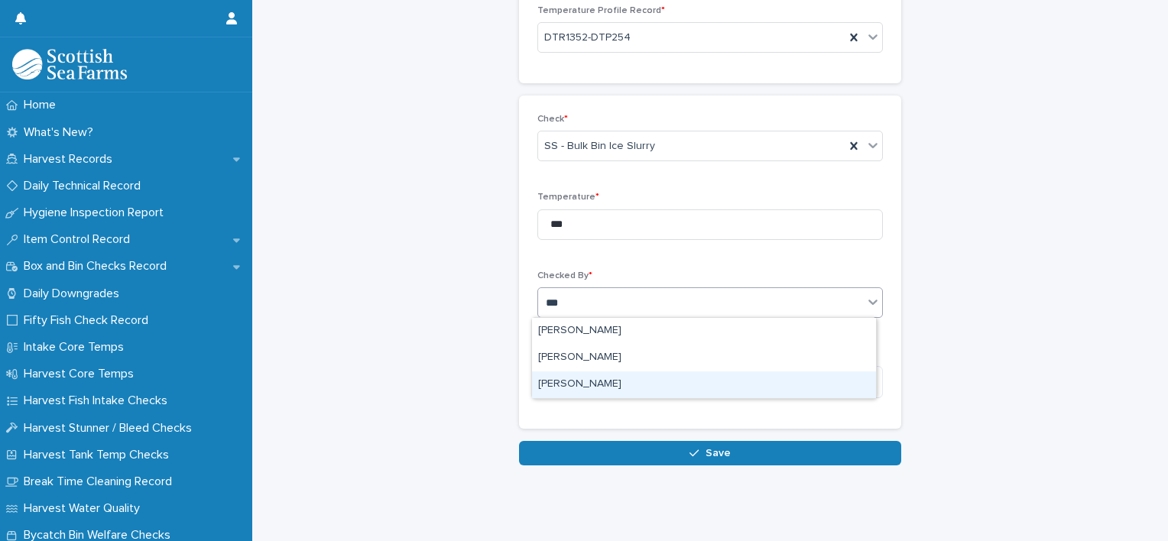
click at [589, 373] on div "[PERSON_NAME]" at bounding box center [704, 384] width 344 height 27
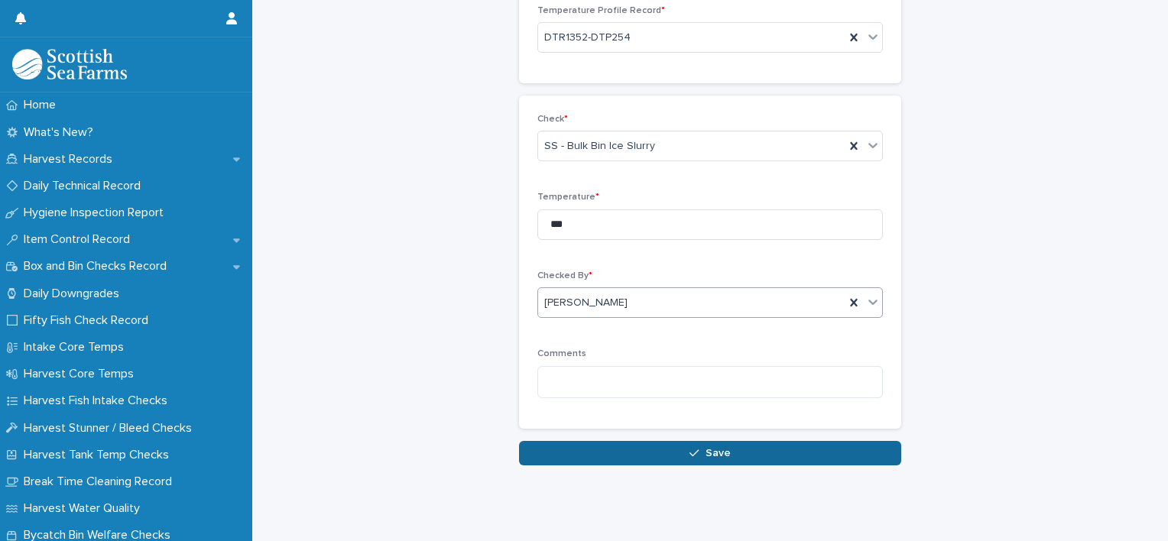
click at [683, 445] on button "Save" at bounding box center [710, 453] width 382 height 24
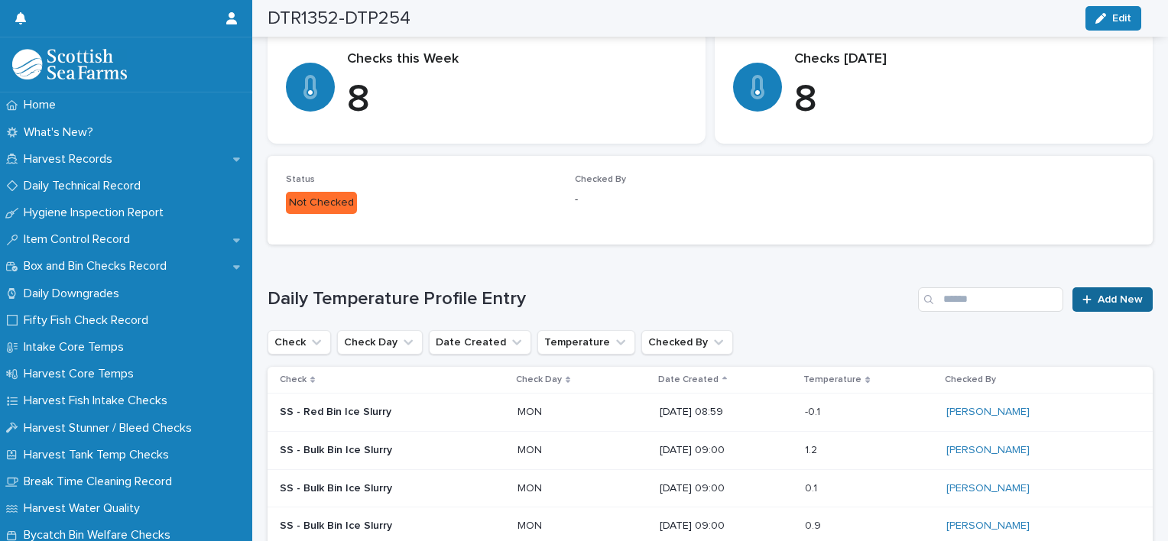
click at [1085, 293] on link "Add New" at bounding box center [1112, 299] width 80 height 24
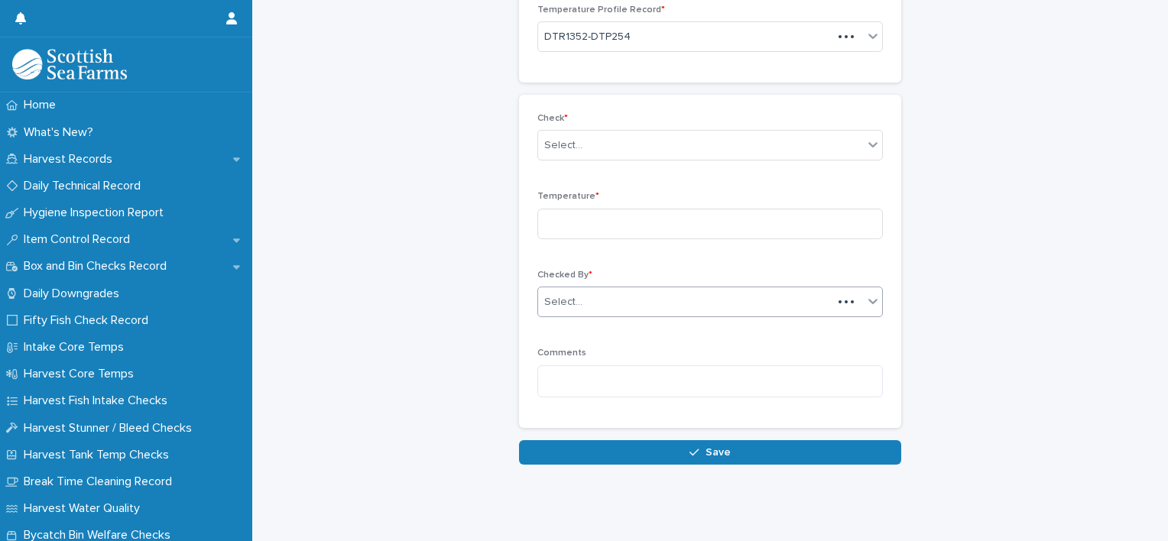
scroll to position [101, 0]
click at [633, 233] on input at bounding box center [709, 224] width 345 height 31
type input "*"
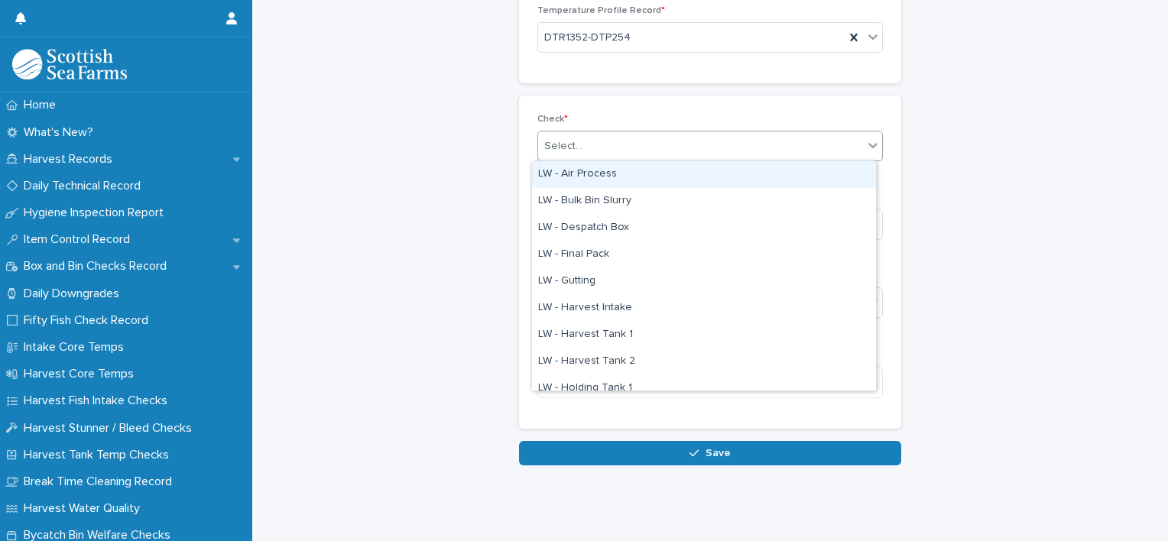
click at [585, 148] on div "Select..." at bounding box center [700, 146] width 325 height 25
type input "***"
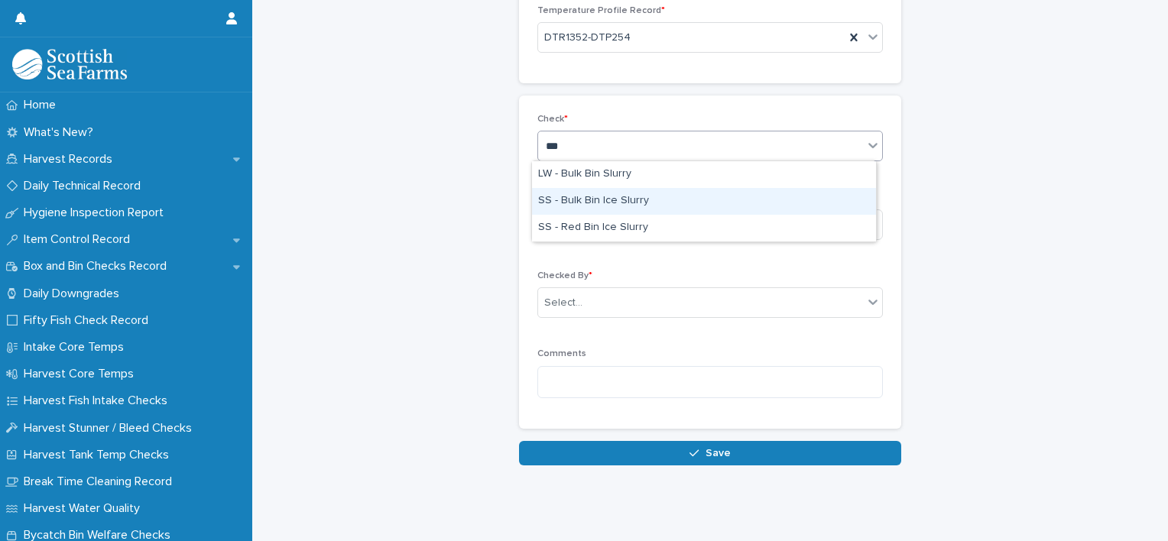
click at [590, 193] on div "SS - Bulk Bin Ice Slurry" at bounding box center [704, 201] width 344 height 27
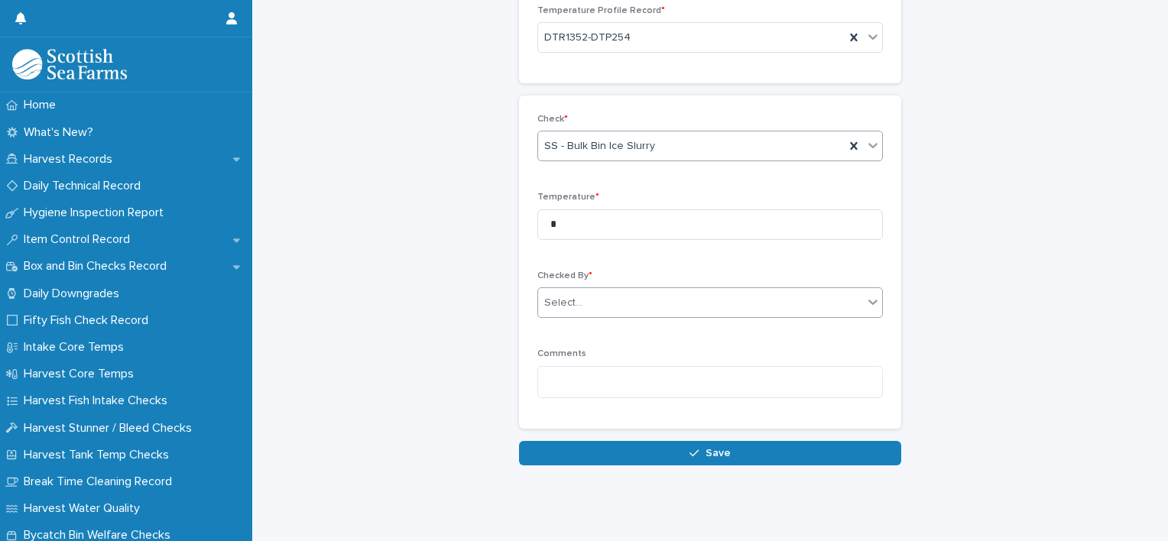
click at [600, 298] on div "Select..." at bounding box center [700, 302] width 325 height 25
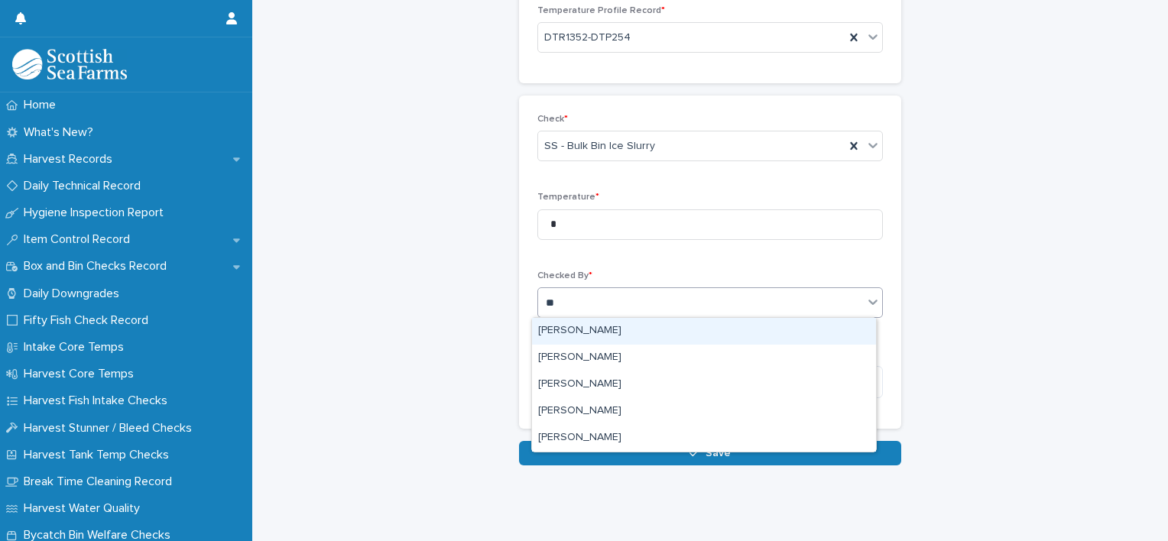
type input "***"
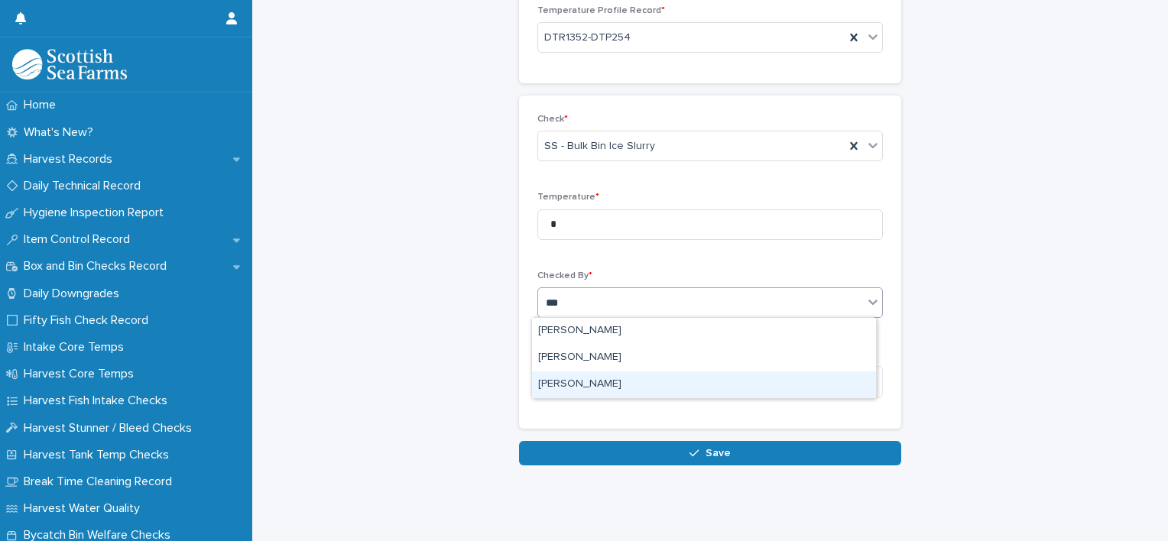
click at [605, 379] on div "[PERSON_NAME]" at bounding box center [704, 384] width 344 height 27
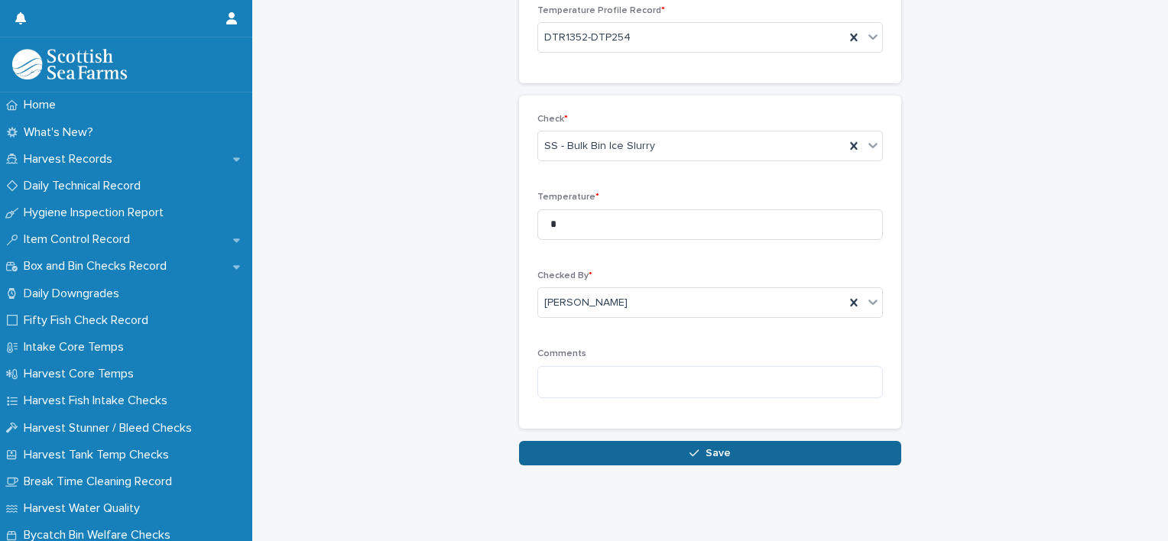
click at [689, 448] on icon "button" at bounding box center [693, 453] width 9 height 11
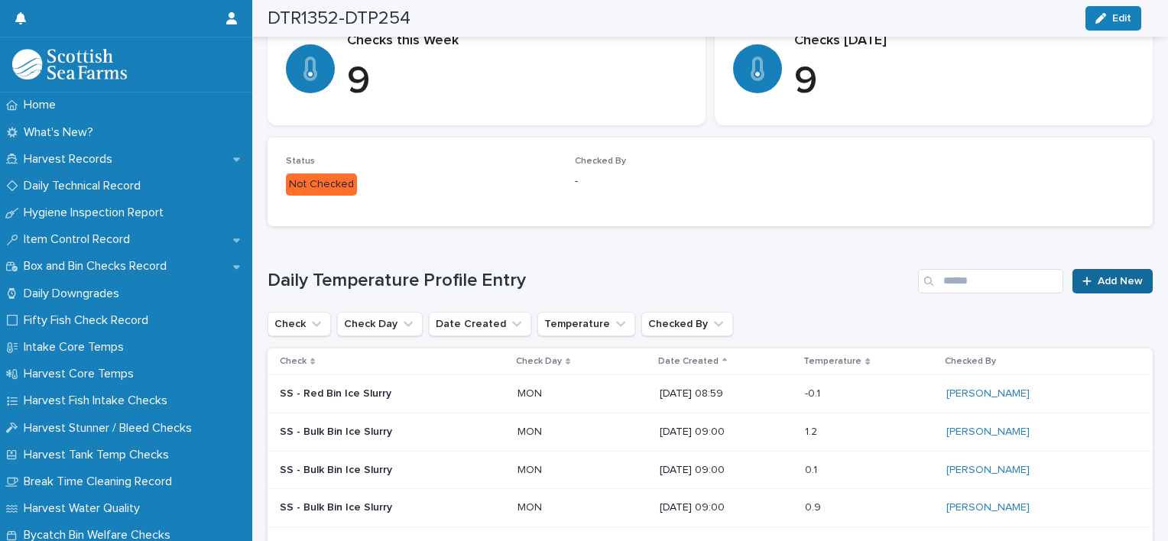
click at [1098, 285] on link "Add New" at bounding box center [1112, 281] width 80 height 24
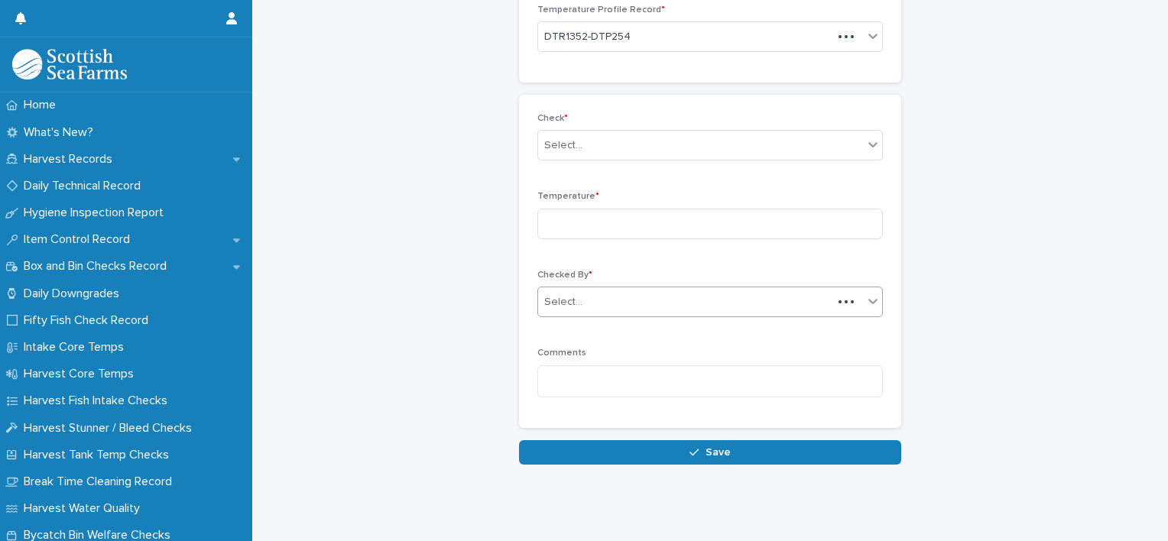
scroll to position [101, 0]
click at [637, 228] on input at bounding box center [709, 224] width 345 height 31
type input "***"
click at [611, 144] on div "Select..." at bounding box center [700, 146] width 325 height 25
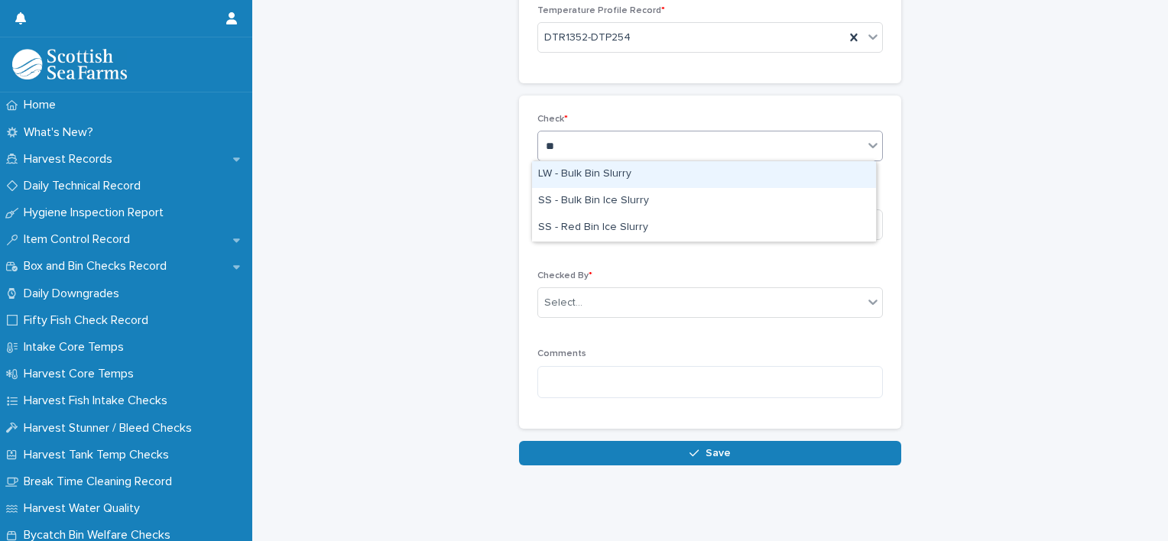
type input "***"
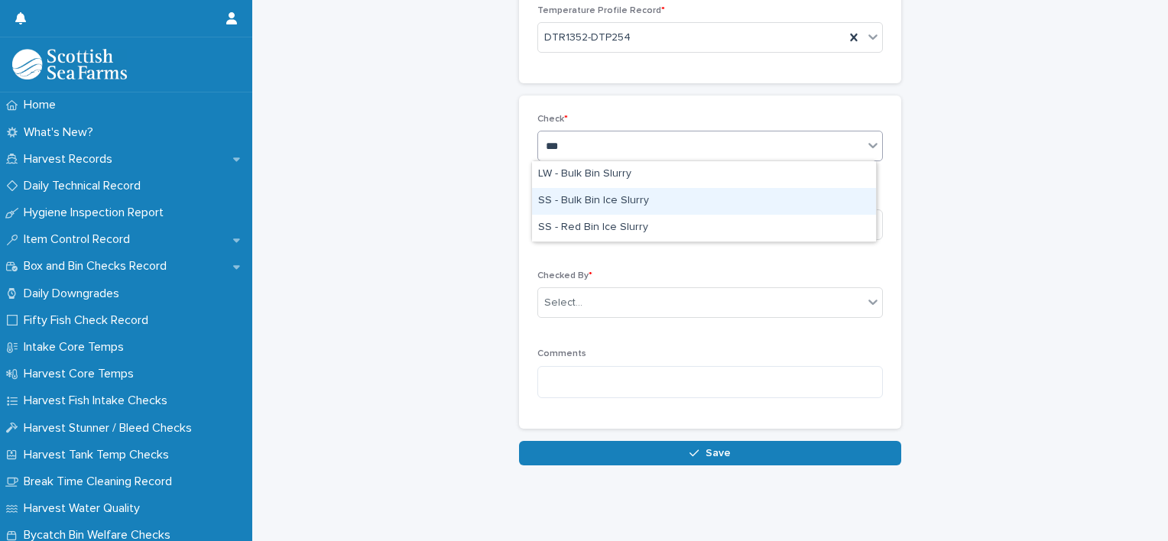
click at [598, 196] on div "SS - Bulk Bin Ice Slurry" at bounding box center [704, 201] width 344 height 27
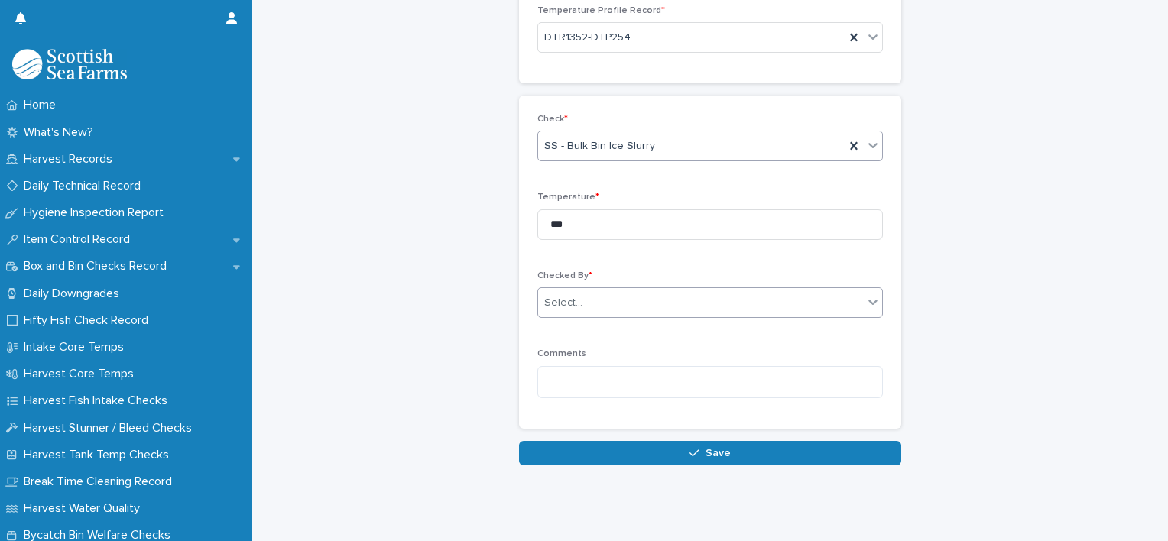
click at [594, 296] on div "Select..." at bounding box center [700, 302] width 325 height 25
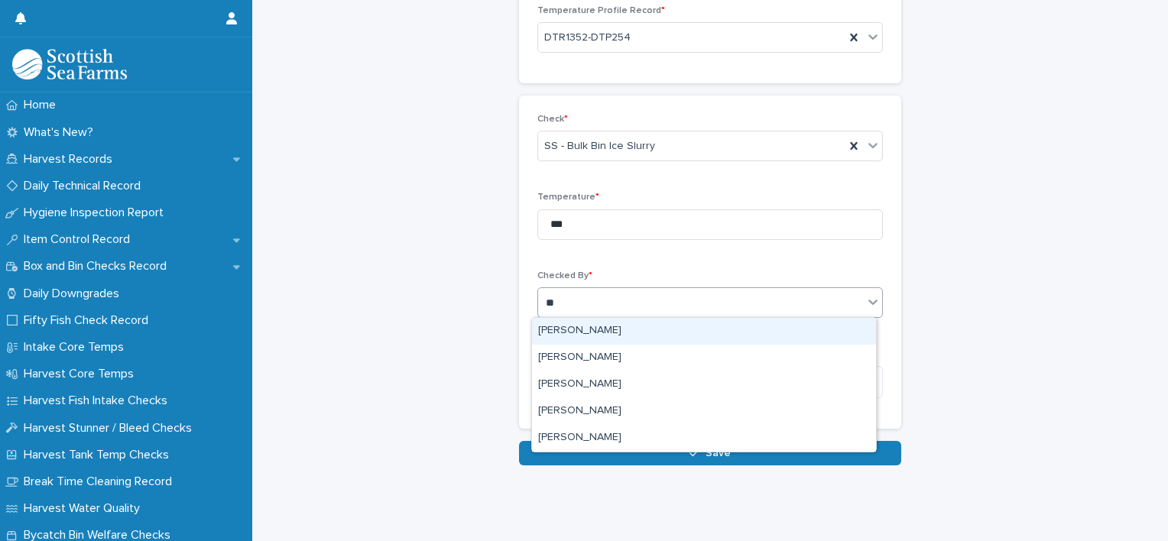
type input "***"
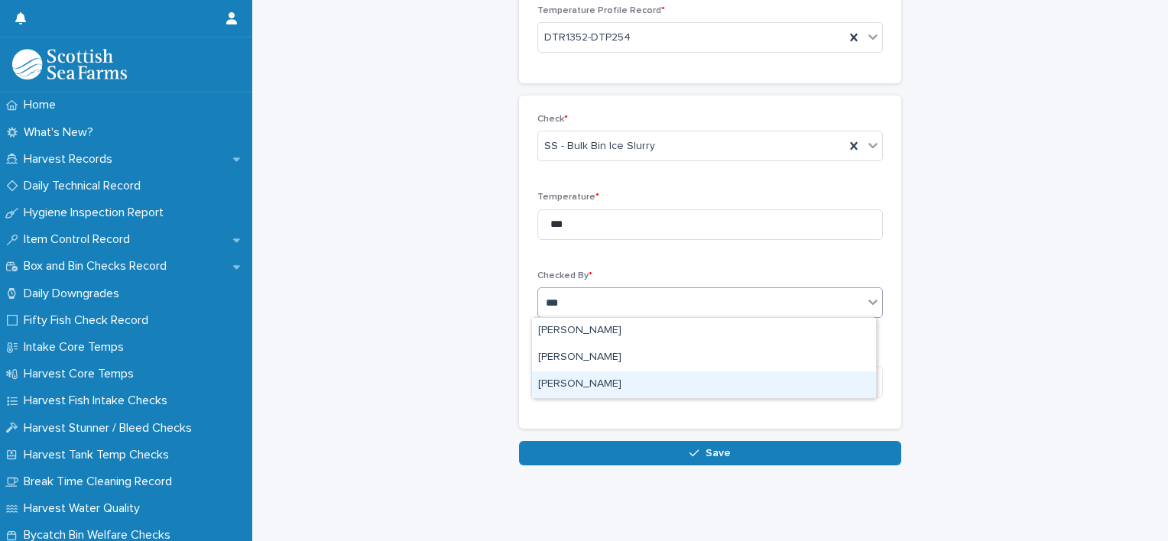
click at [593, 379] on div "[PERSON_NAME]" at bounding box center [704, 384] width 344 height 27
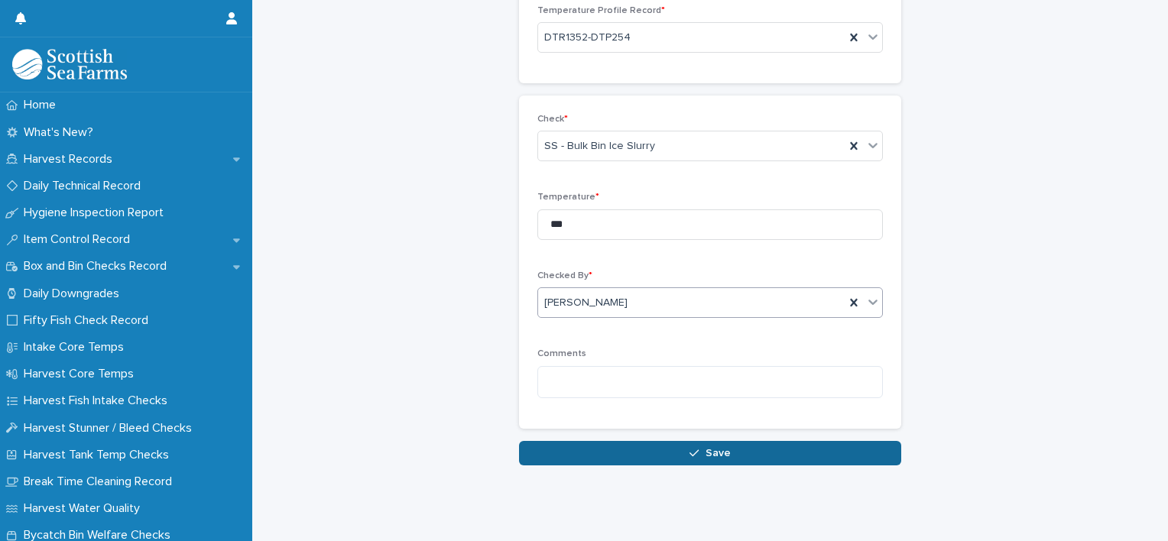
click at [708, 442] on button "Save" at bounding box center [710, 453] width 382 height 24
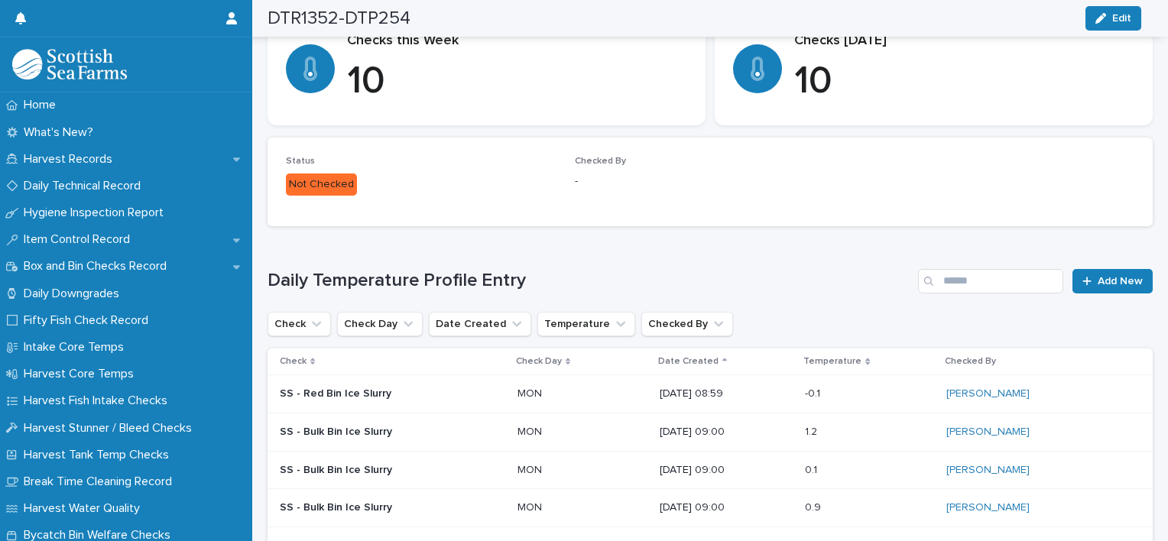
scroll to position [300, 0]
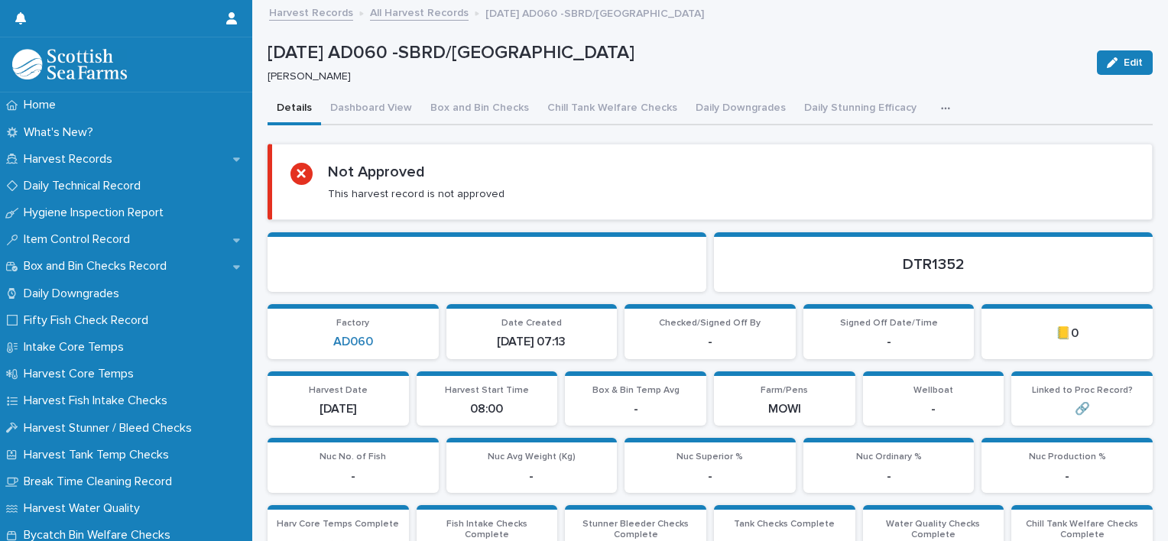
click at [931, 110] on button "button" at bounding box center [948, 108] width 34 height 31
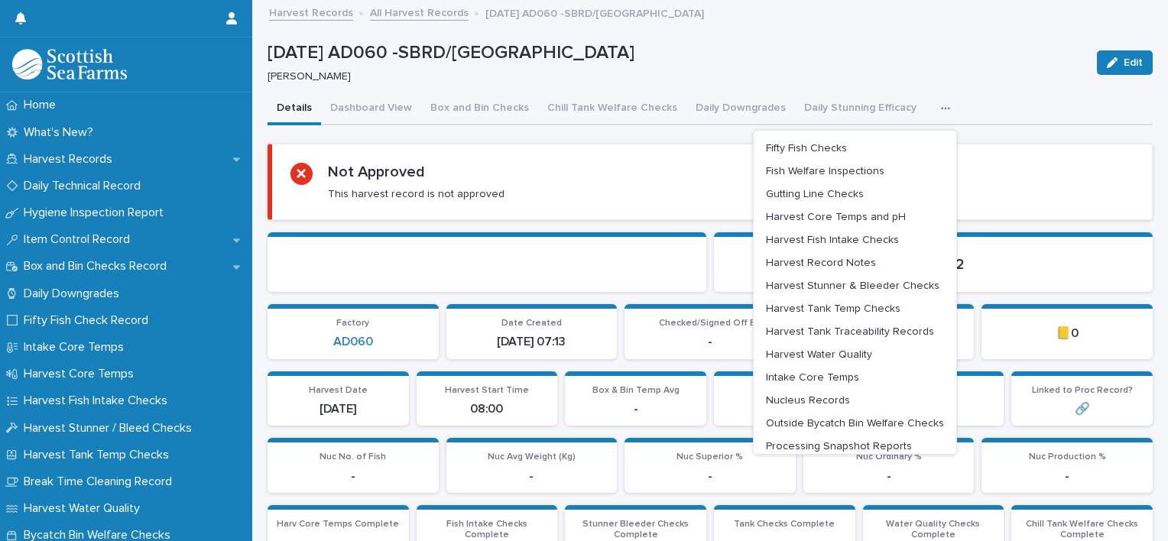
click at [677, 160] on section "Not Approved This harvest record is not approved" at bounding box center [709, 182] width 885 height 76
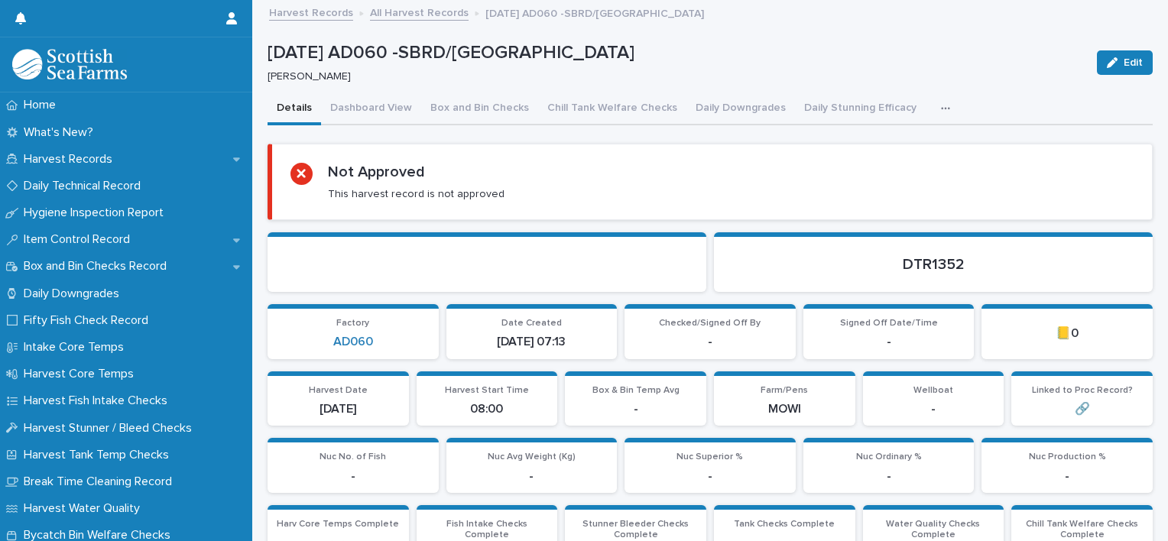
click at [941, 111] on icon "button" at bounding box center [945, 108] width 9 height 11
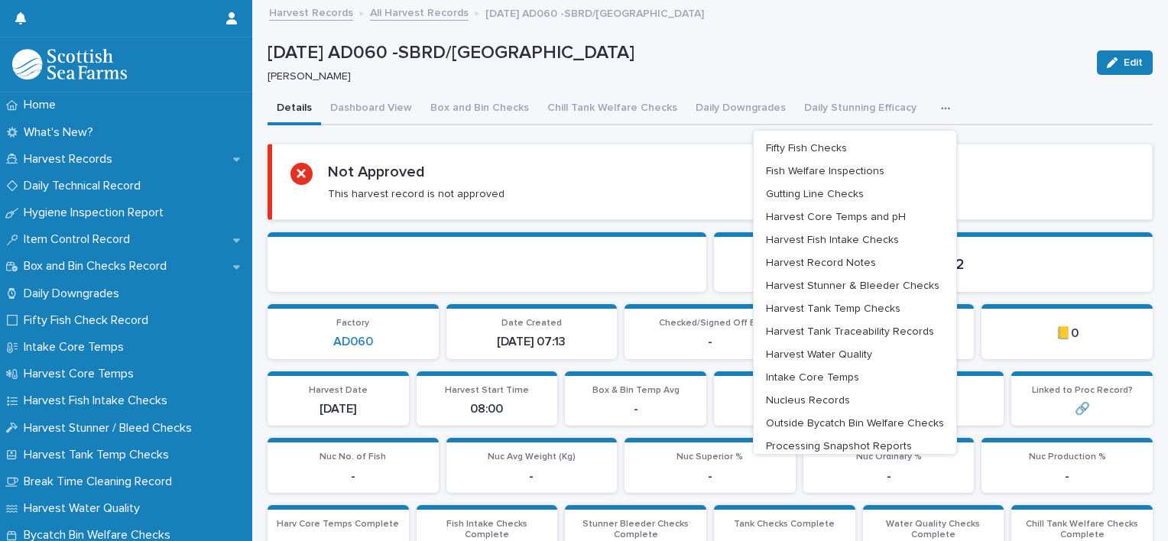
click at [941, 111] on icon "button" at bounding box center [945, 108] width 9 height 11
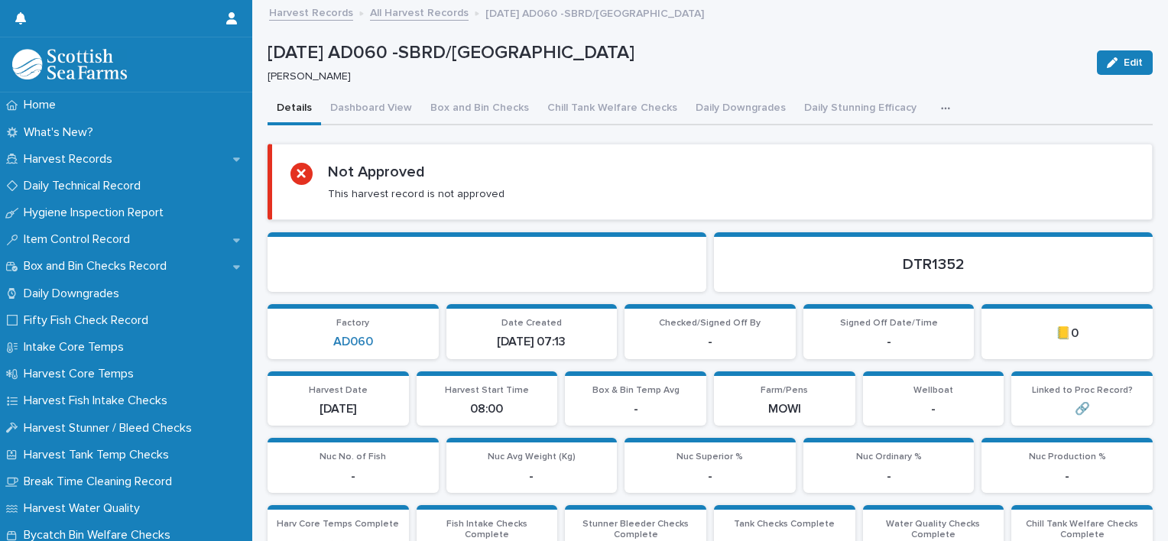
click at [931, 105] on button "button" at bounding box center [948, 108] width 34 height 31
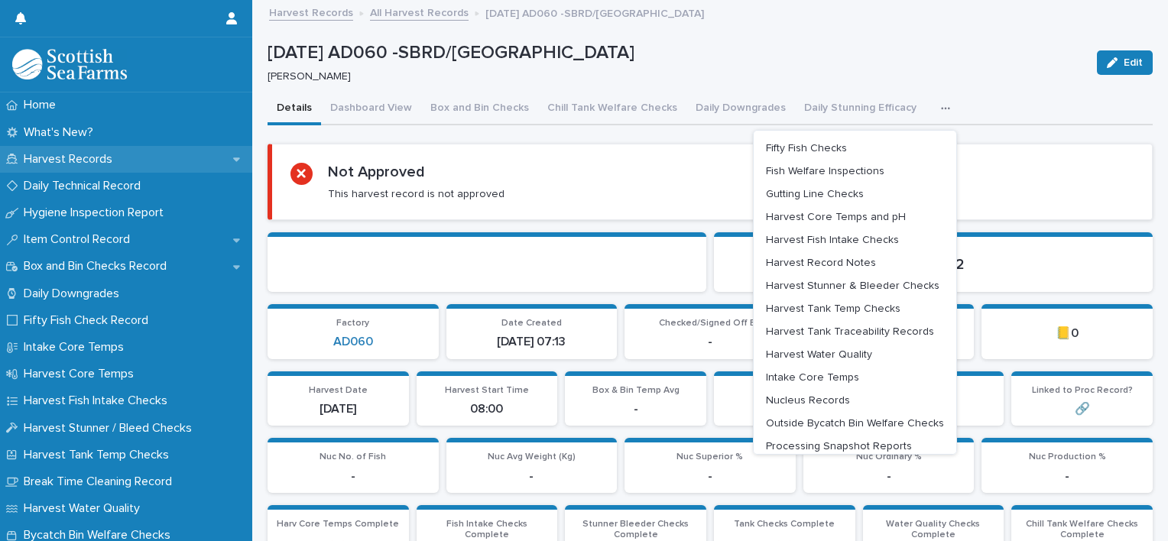
click at [100, 164] on p "Harvest Records" at bounding box center [71, 159] width 107 height 15
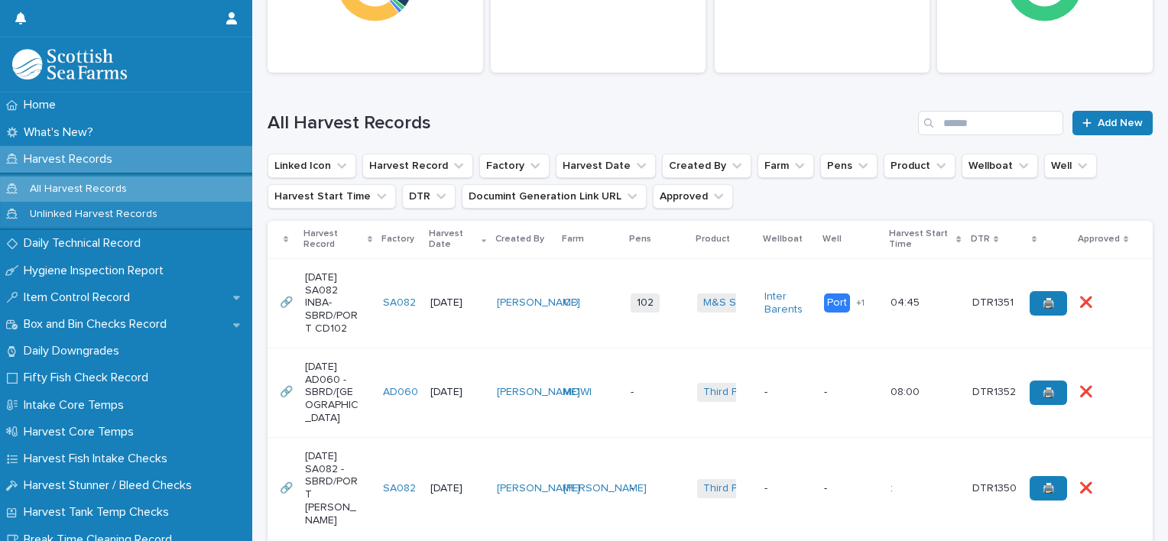
scroll to position [382, 0]
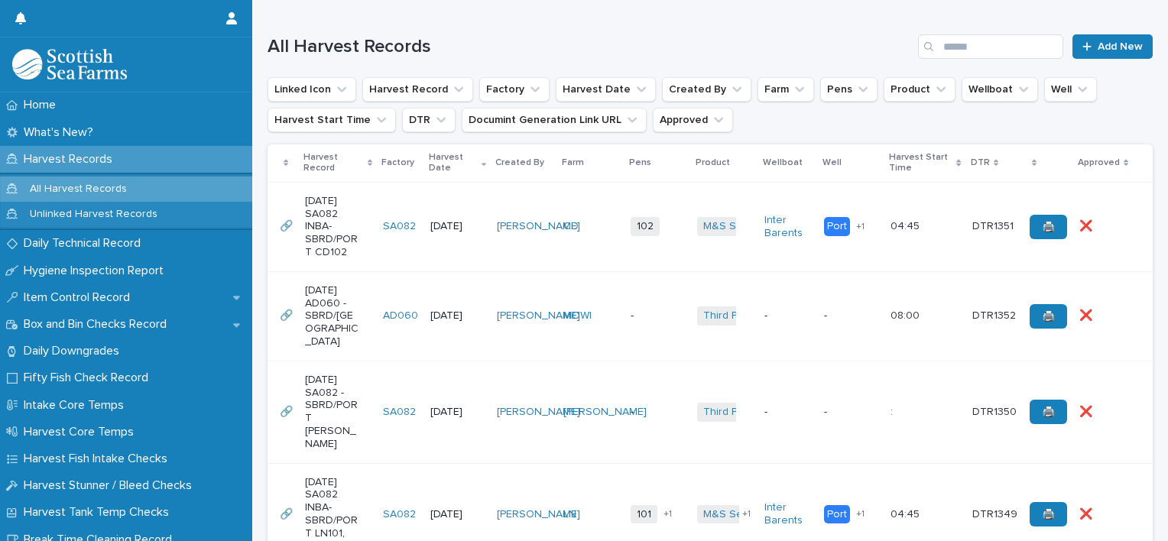
click at [627, 288] on td "-" at bounding box center [657, 315] width 66 height 89
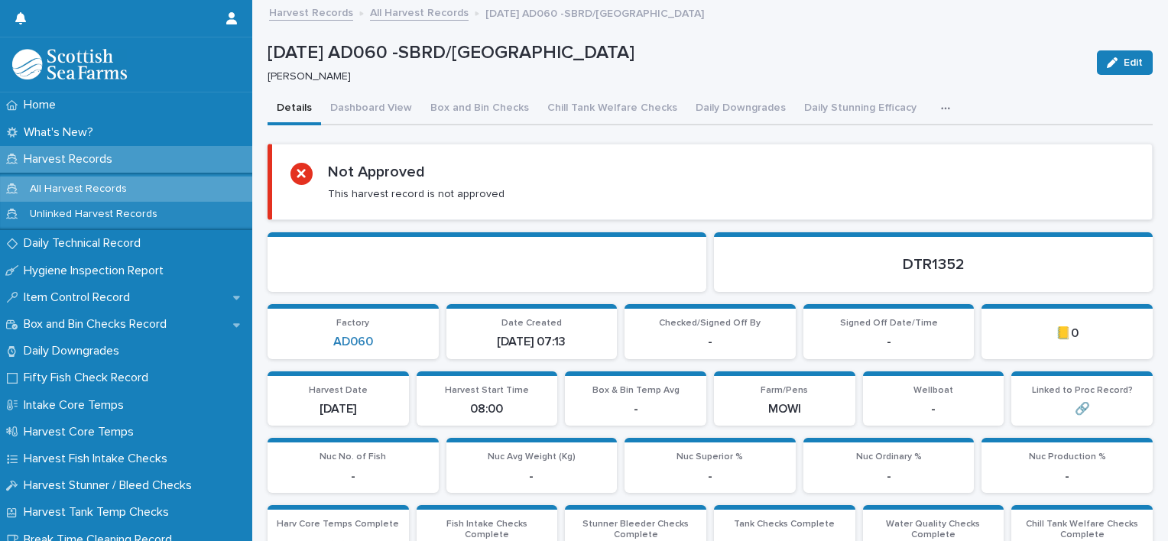
click at [941, 112] on icon "button" at bounding box center [945, 108] width 9 height 11
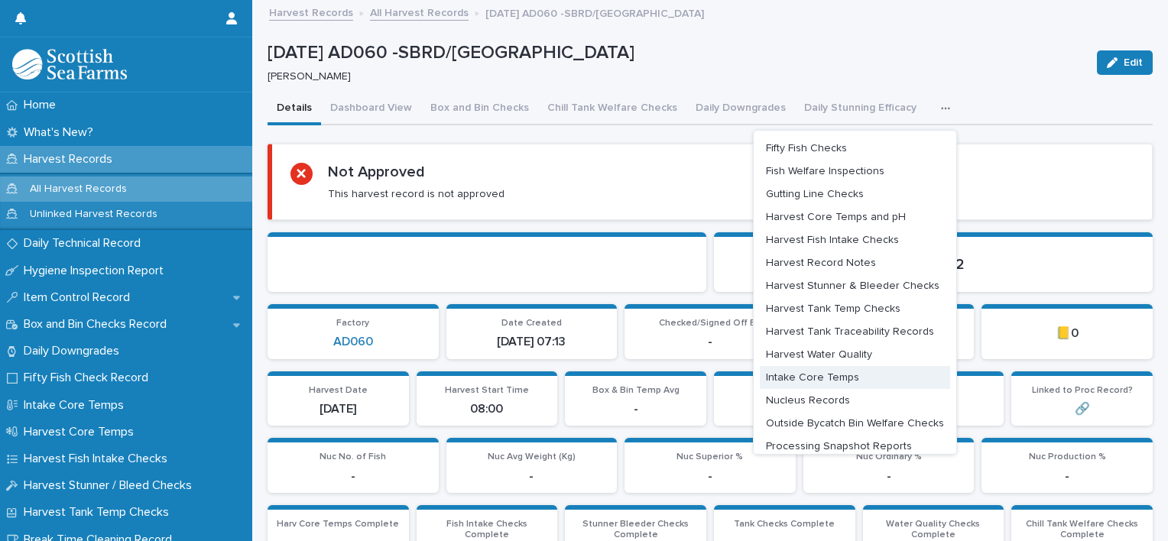
click at [819, 379] on span "Intake Core Temps" at bounding box center [812, 377] width 93 height 11
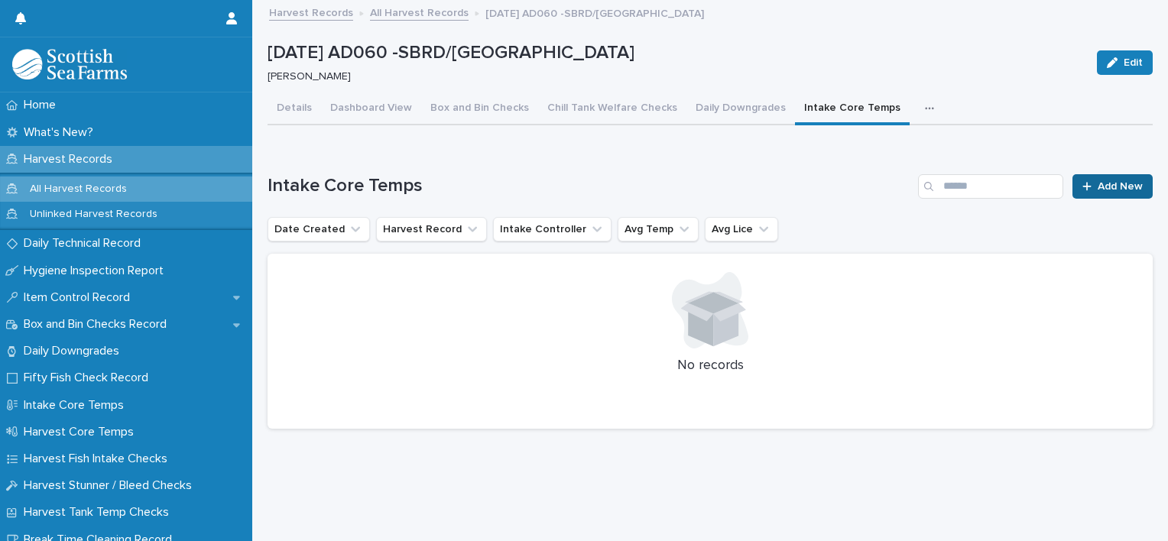
click at [1097, 187] on span "Add New" at bounding box center [1119, 186] width 45 height 11
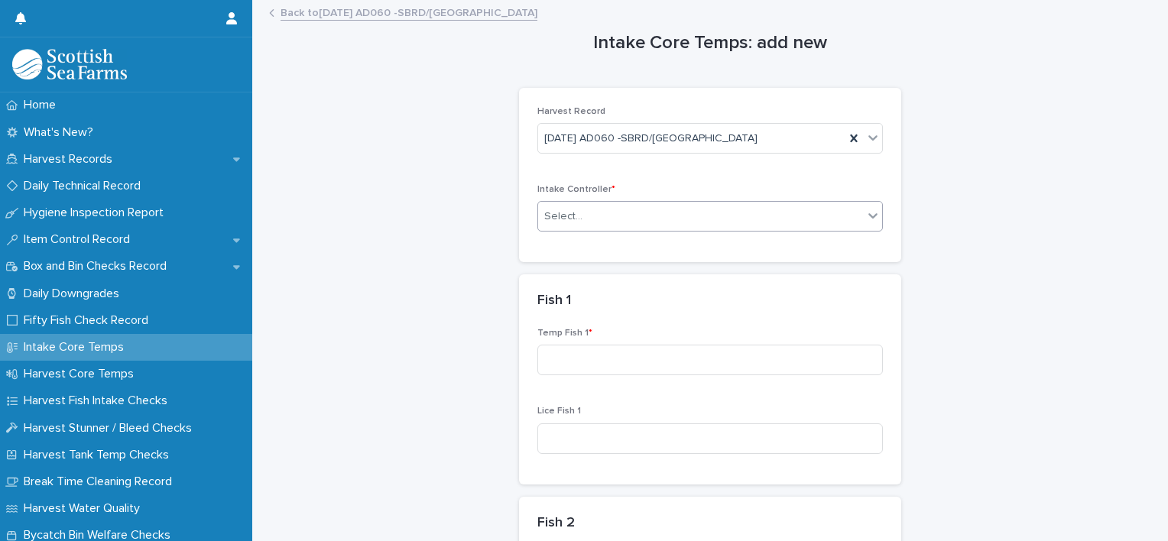
click at [581, 219] on div "Select..." at bounding box center [700, 216] width 325 height 25
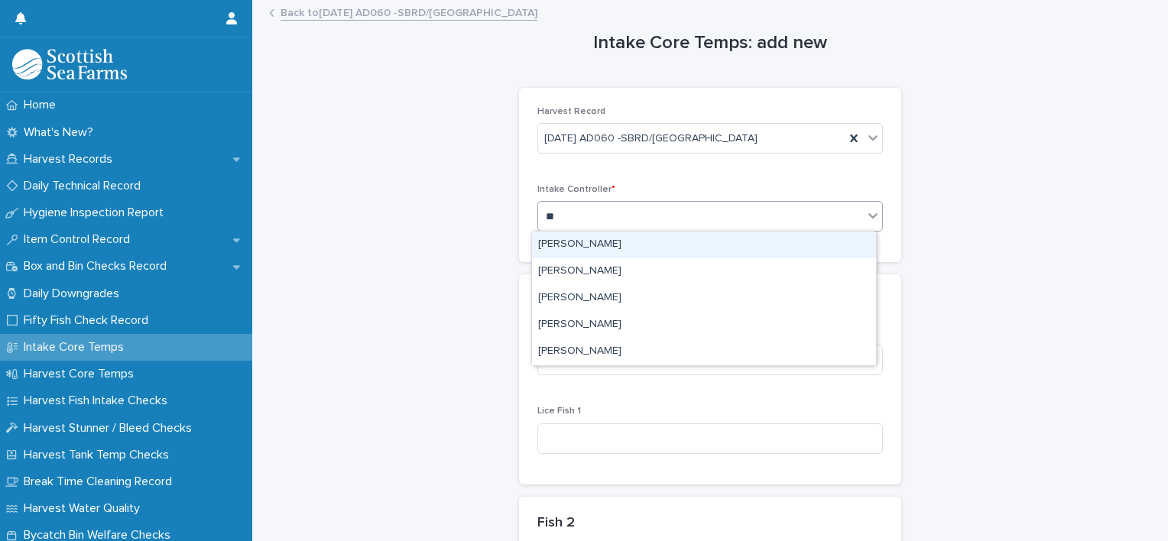
type input "***"
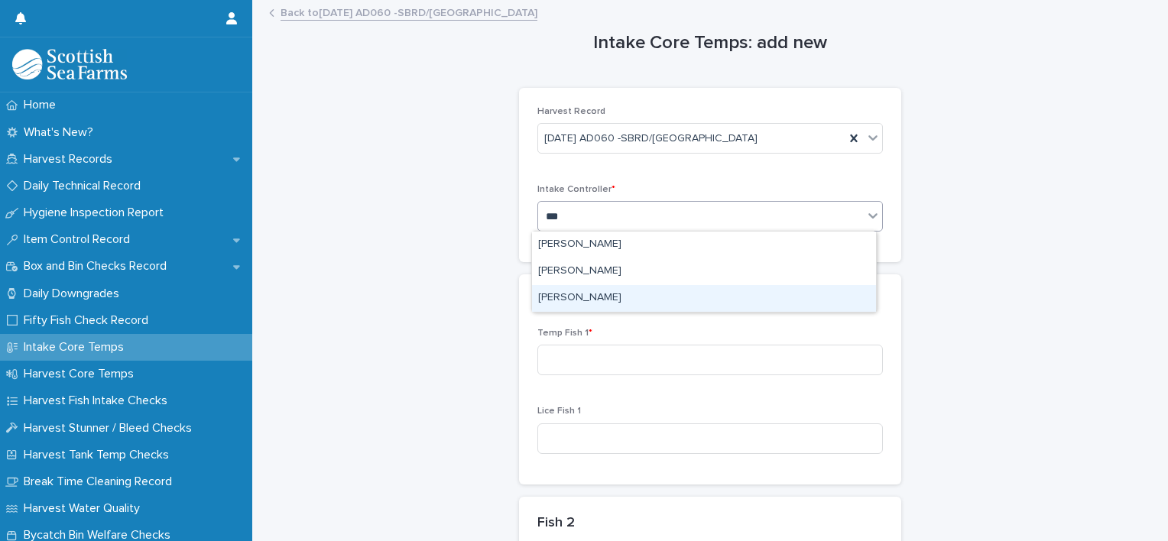
click at [573, 309] on div "[PERSON_NAME]" at bounding box center [704, 298] width 344 height 27
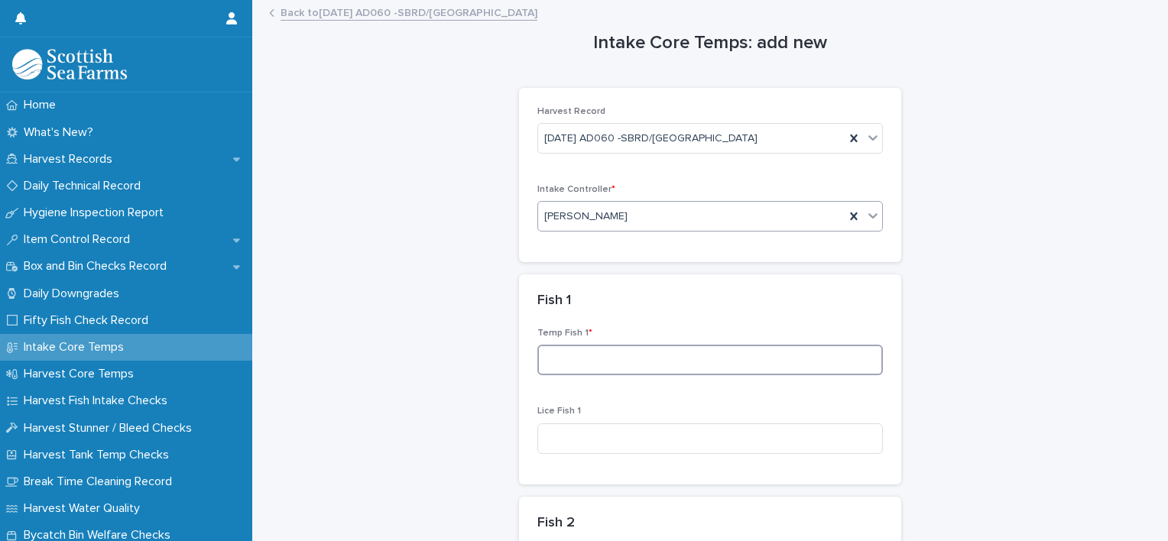
click at [587, 354] on input at bounding box center [709, 360] width 345 height 31
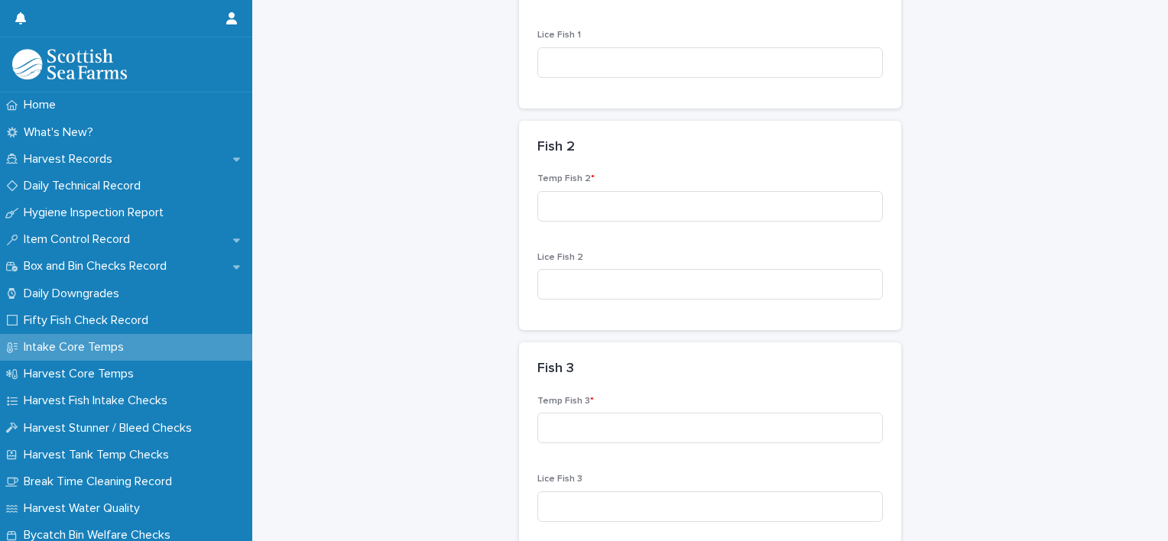
scroll to position [458, 0]
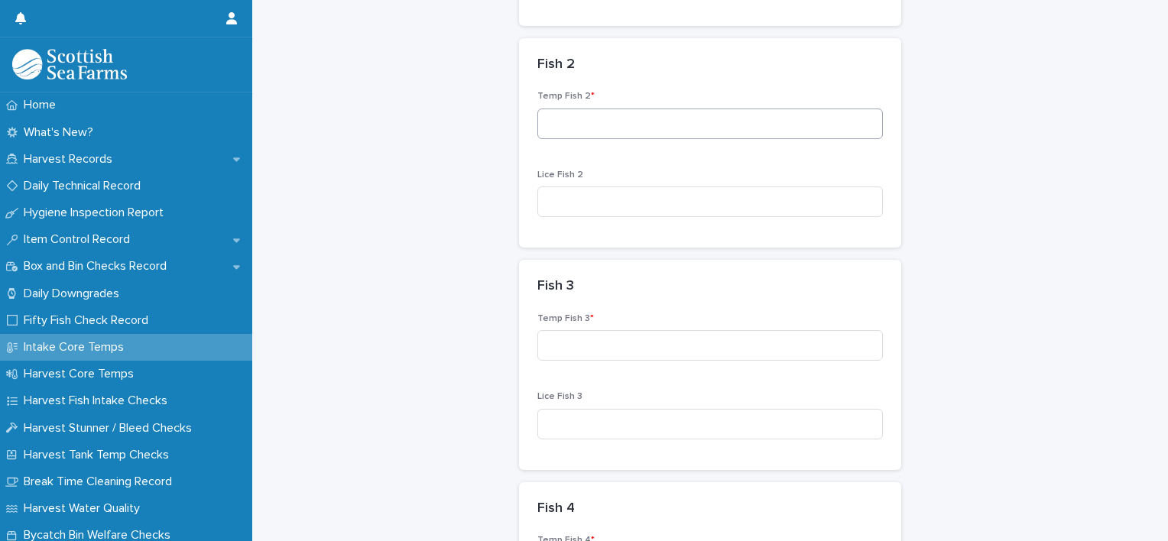
type input "***"
click at [590, 129] on input at bounding box center [709, 124] width 345 height 31
type input "***"
click at [596, 350] on input at bounding box center [709, 345] width 345 height 31
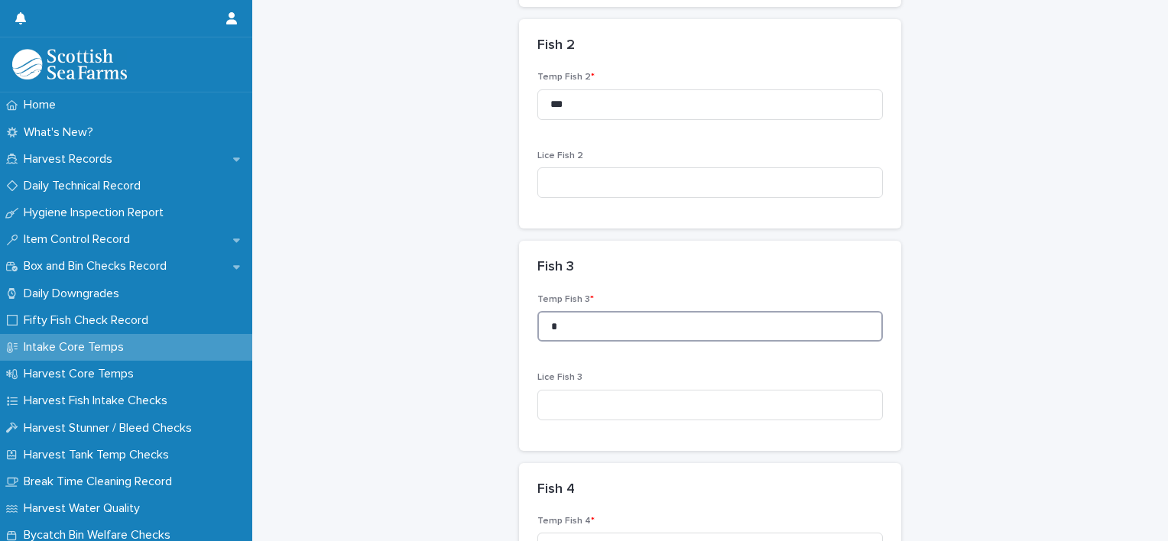
scroll to position [535, 0]
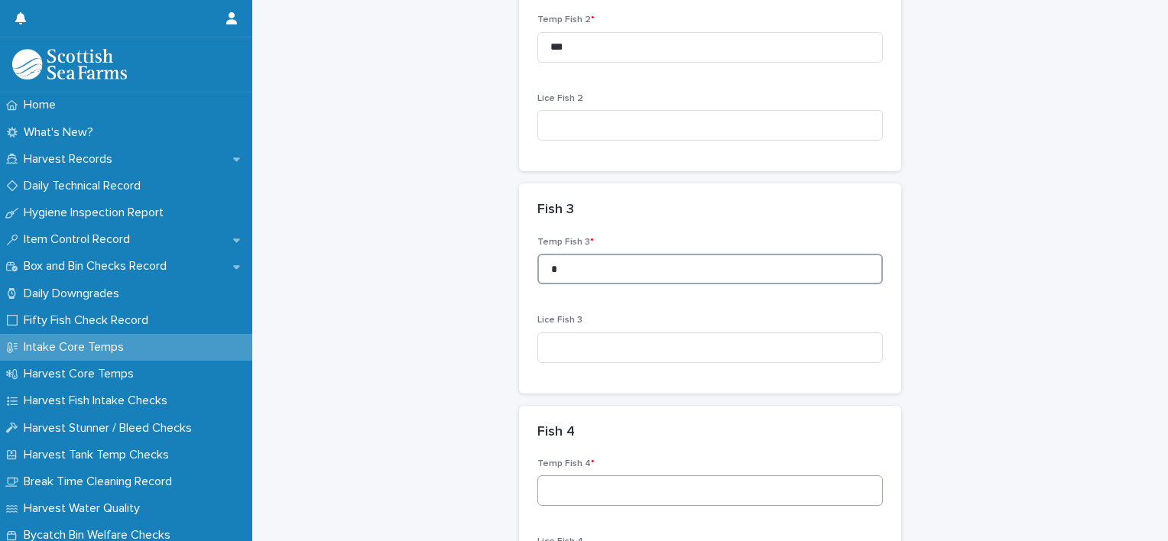
type input "*"
click at [601, 484] on input at bounding box center [709, 490] width 345 height 31
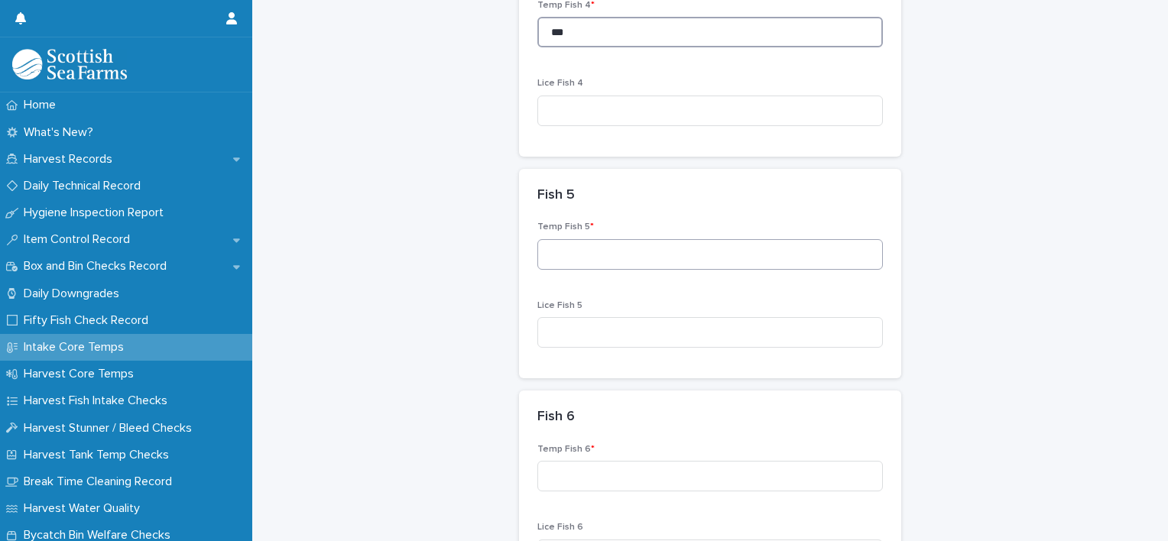
type input "***"
click at [602, 261] on input at bounding box center [709, 254] width 345 height 31
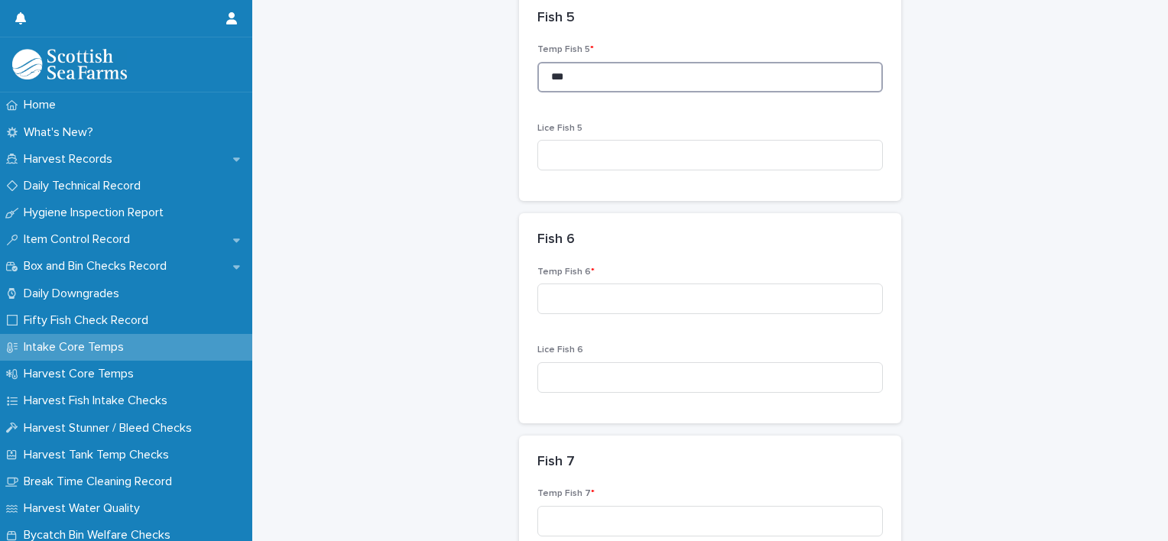
scroll to position [1223, 0]
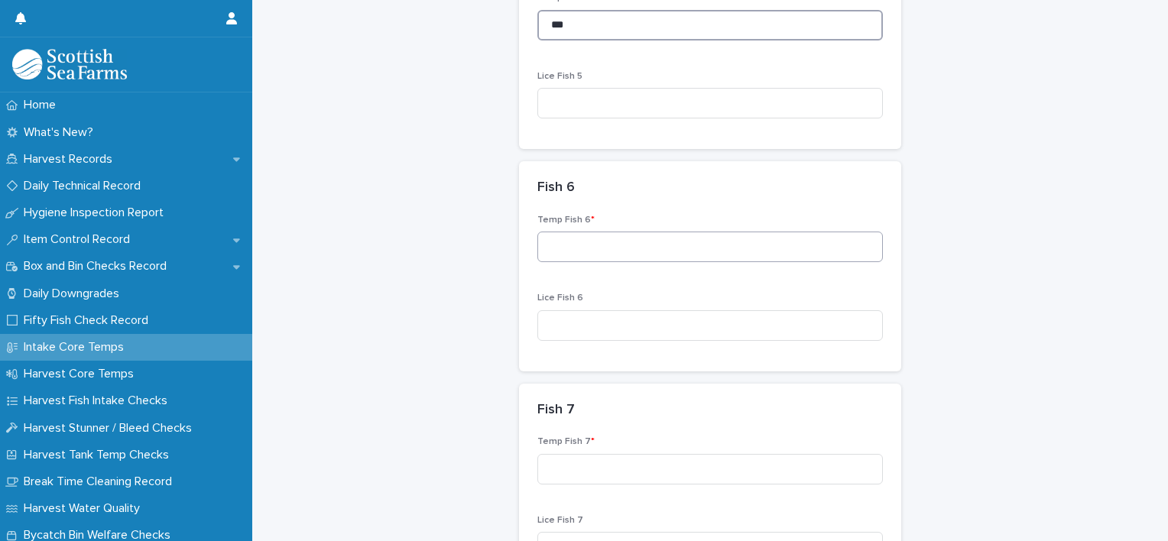
type input "***"
click at [602, 235] on input at bounding box center [709, 247] width 345 height 31
type input "***"
click at [661, 468] on input at bounding box center [709, 469] width 345 height 31
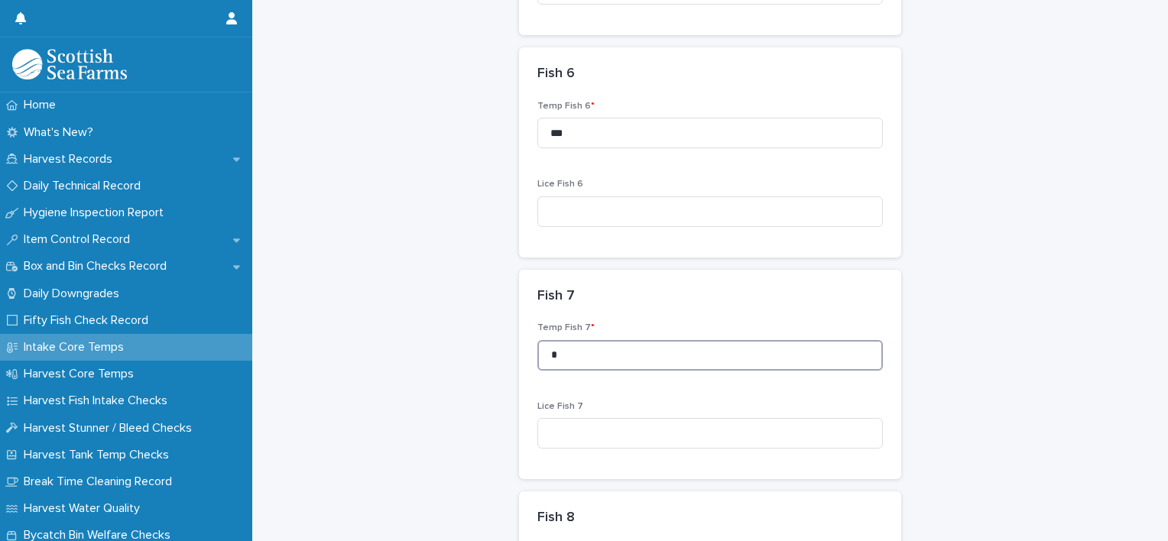
scroll to position [1375, 0]
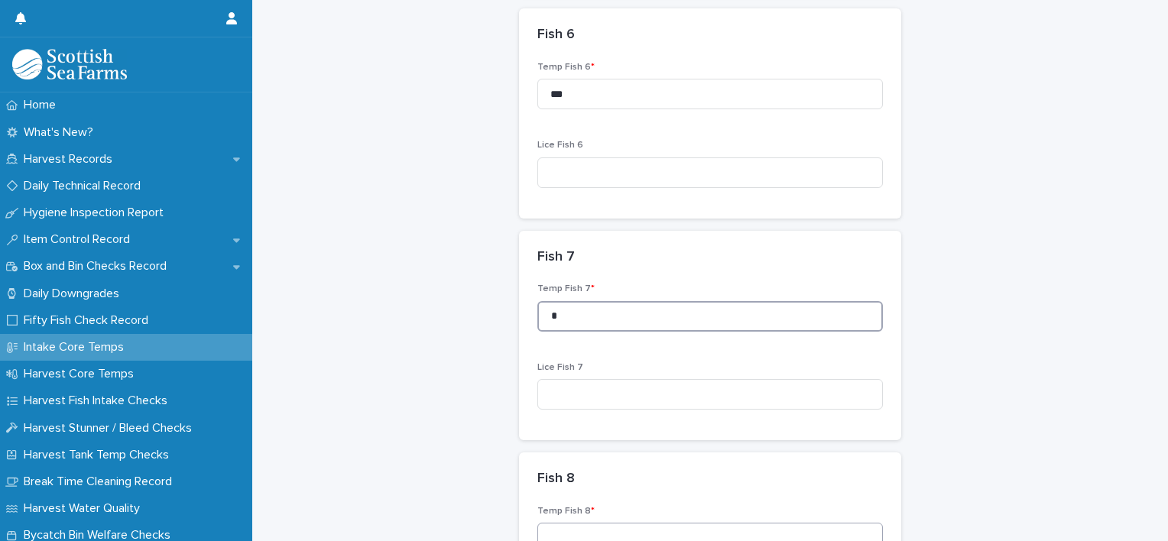
type input "*"
click at [654, 537] on input at bounding box center [709, 538] width 345 height 31
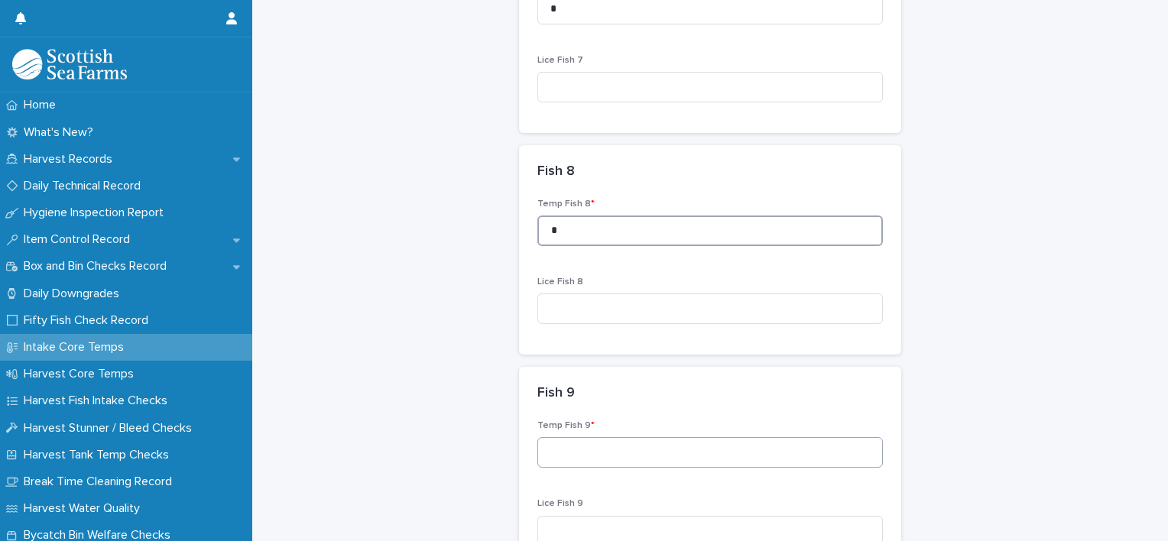
type input "*"
click at [600, 459] on input at bounding box center [709, 452] width 345 height 31
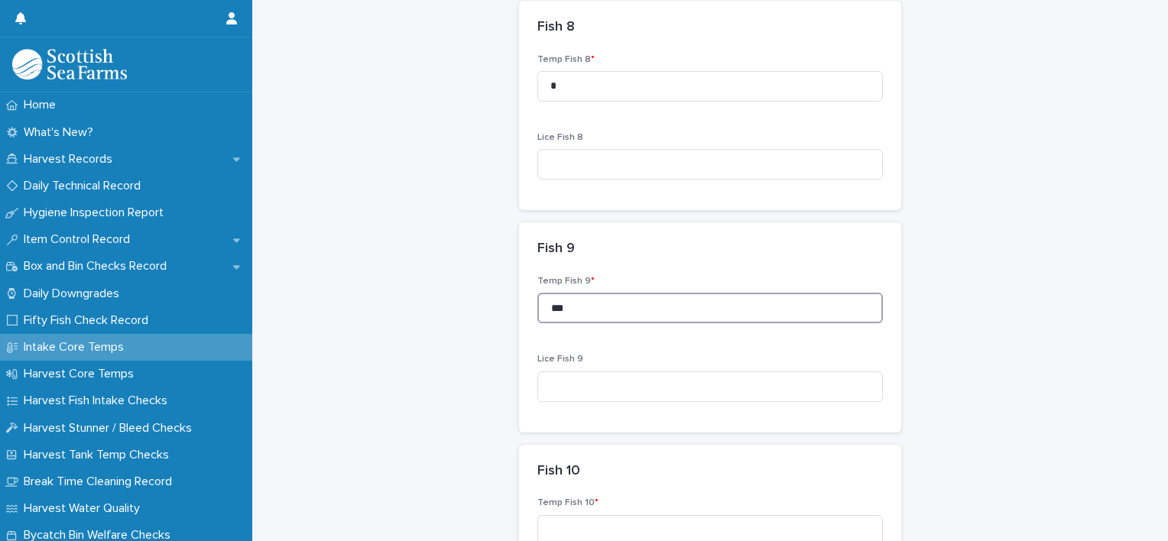
scroll to position [1835, 0]
type input "***"
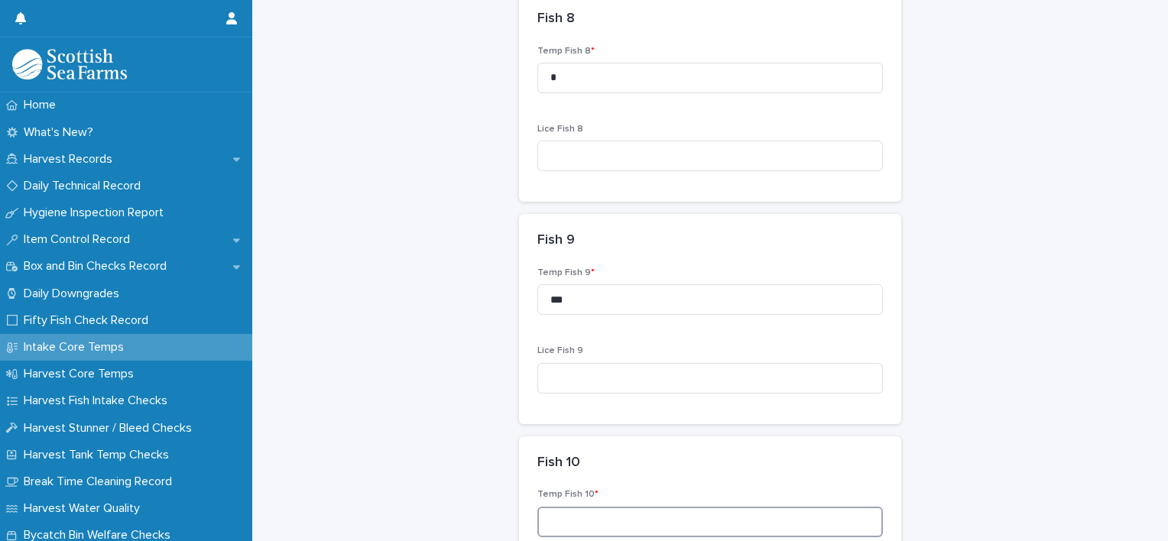
click at [617, 510] on input at bounding box center [709, 522] width 345 height 31
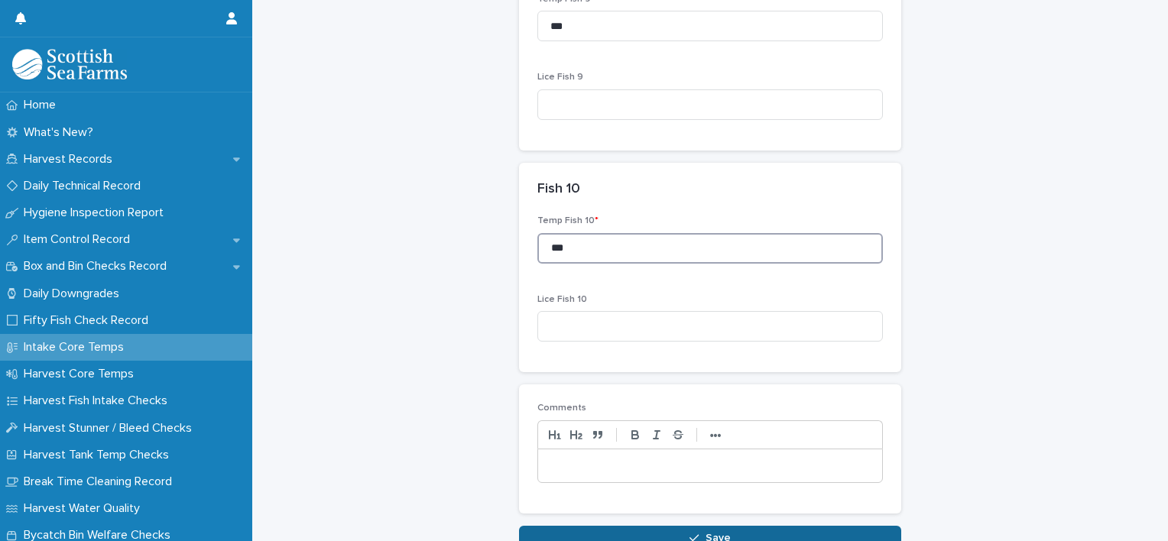
scroll to position [2141, 0]
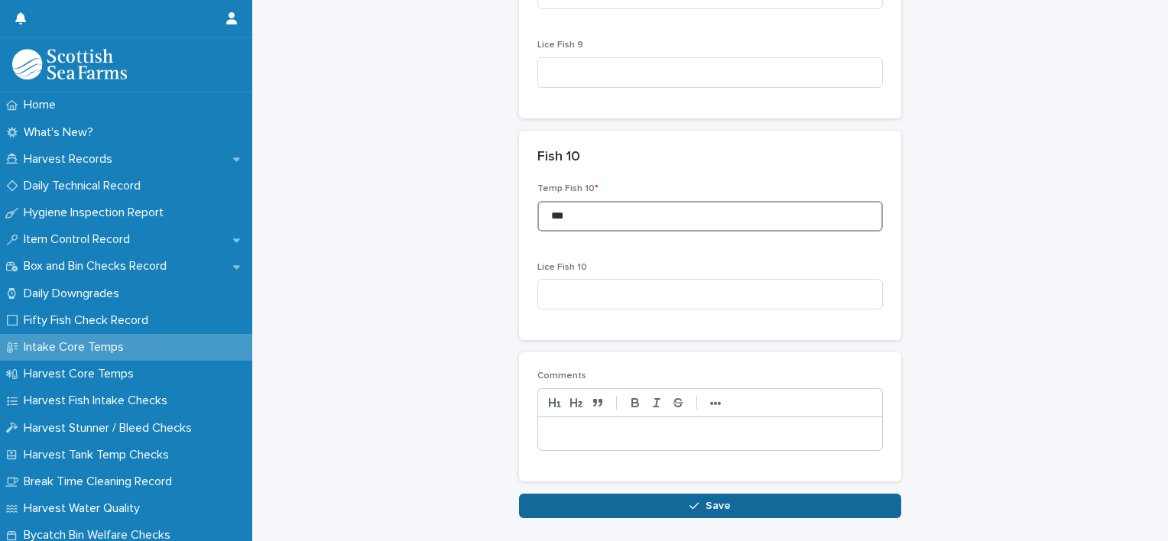
type input "***"
click at [708, 507] on span "Save" at bounding box center [717, 505] width 25 height 11
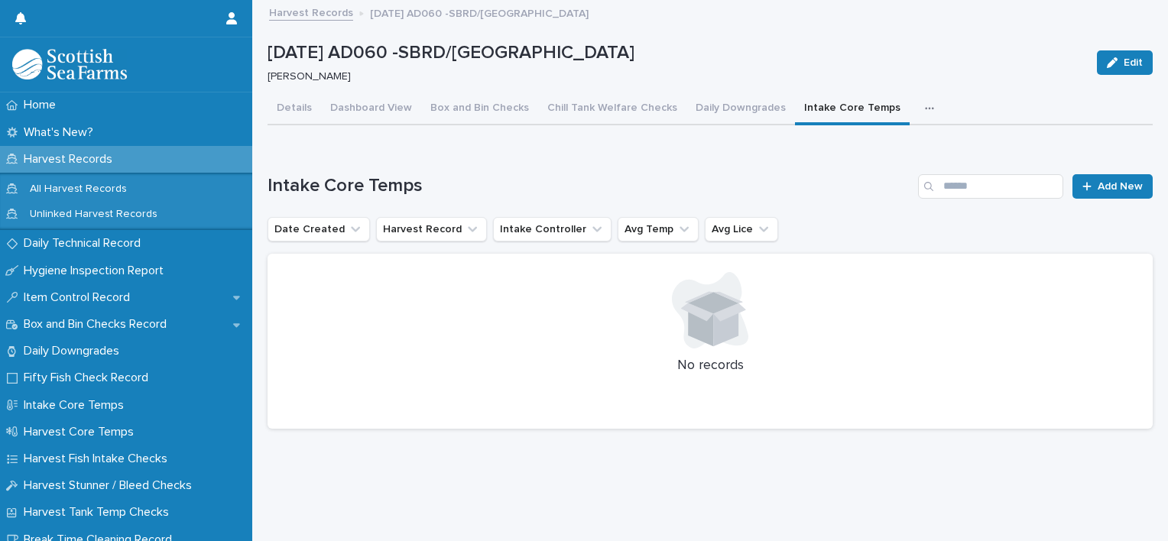
scroll to position [11, 0]
